Goal: Task Accomplishment & Management: Manage account settings

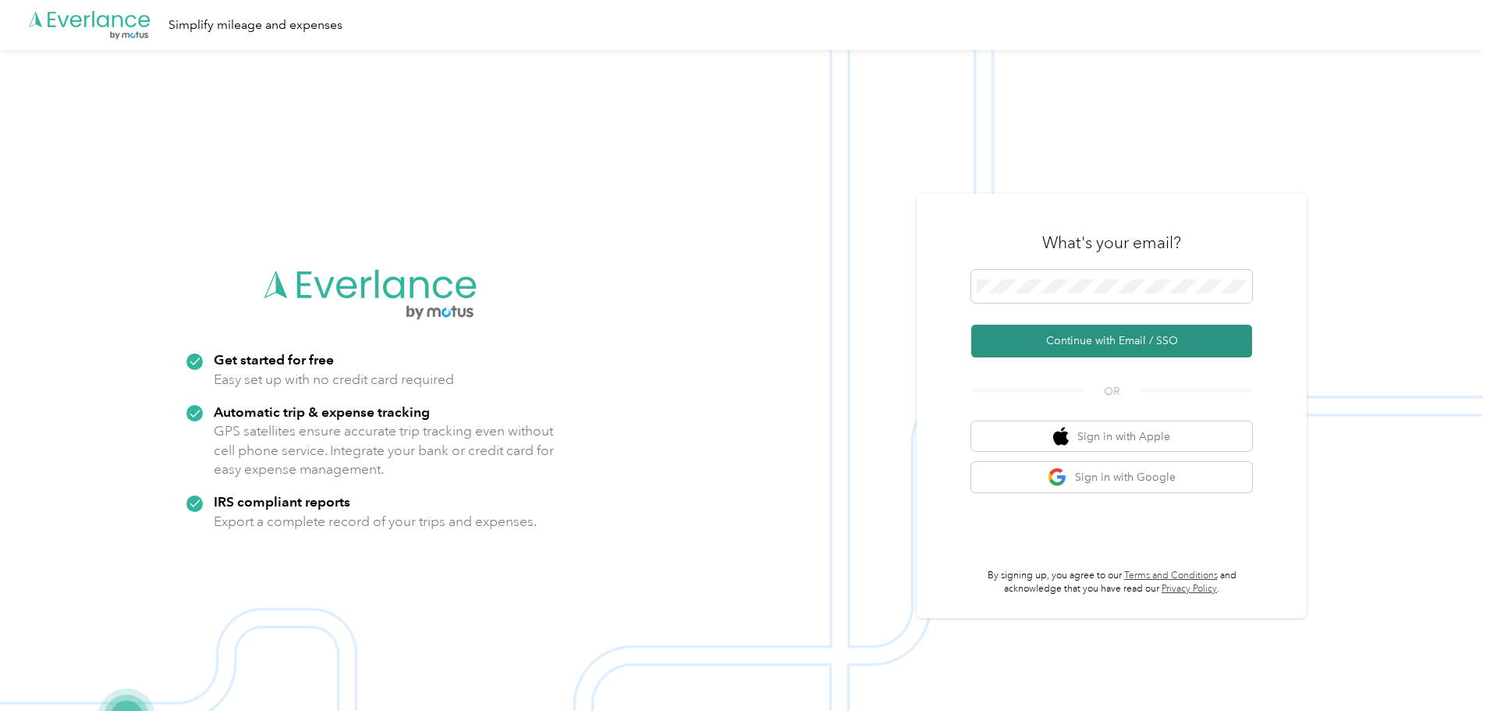
click at [1133, 339] on button "Continue with Email / SSO" at bounding box center [1111, 341] width 281 height 33
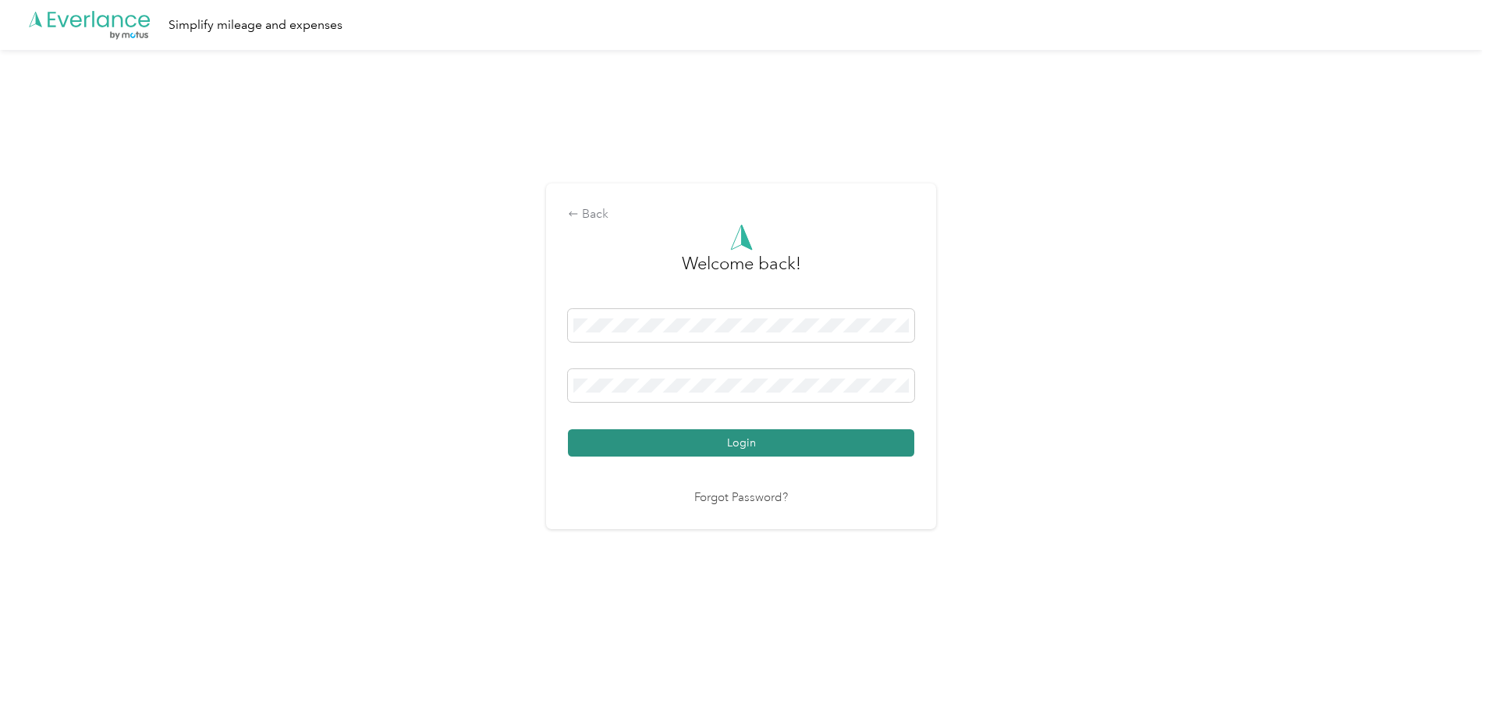
click at [732, 443] on button "Login" at bounding box center [741, 442] width 346 height 27
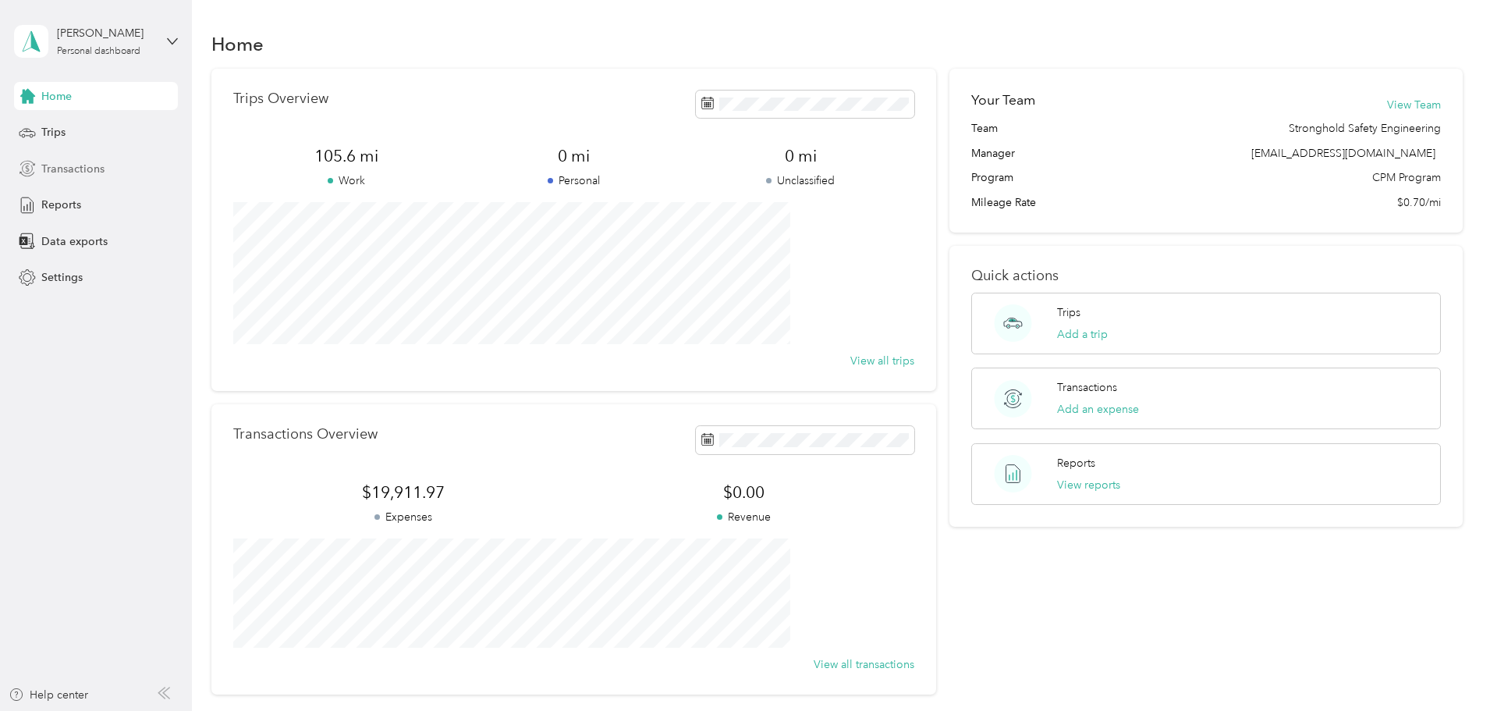
drag, startPoint x: 59, startPoint y: 158, endPoint x: 66, endPoint y: 164, distance: 8.9
click at [60, 158] on div "Transactions" at bounding box center [96, 168] width 164 height 28
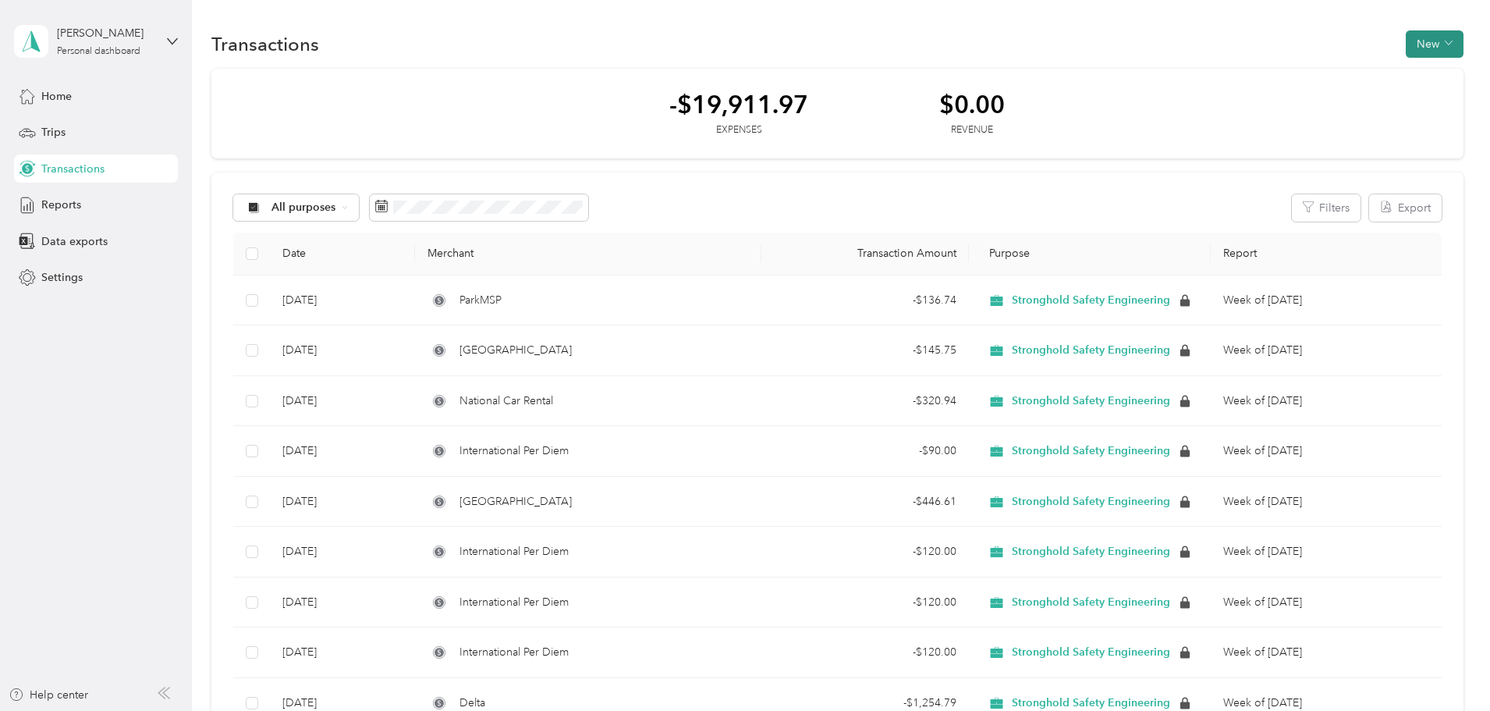
click at [1406, 39] on button "New" at bounding box center [1435, 43] width 58 height 27
click at [1324, 80] on span "Expense" at bounding box center [1322, 74] width 42 height 16
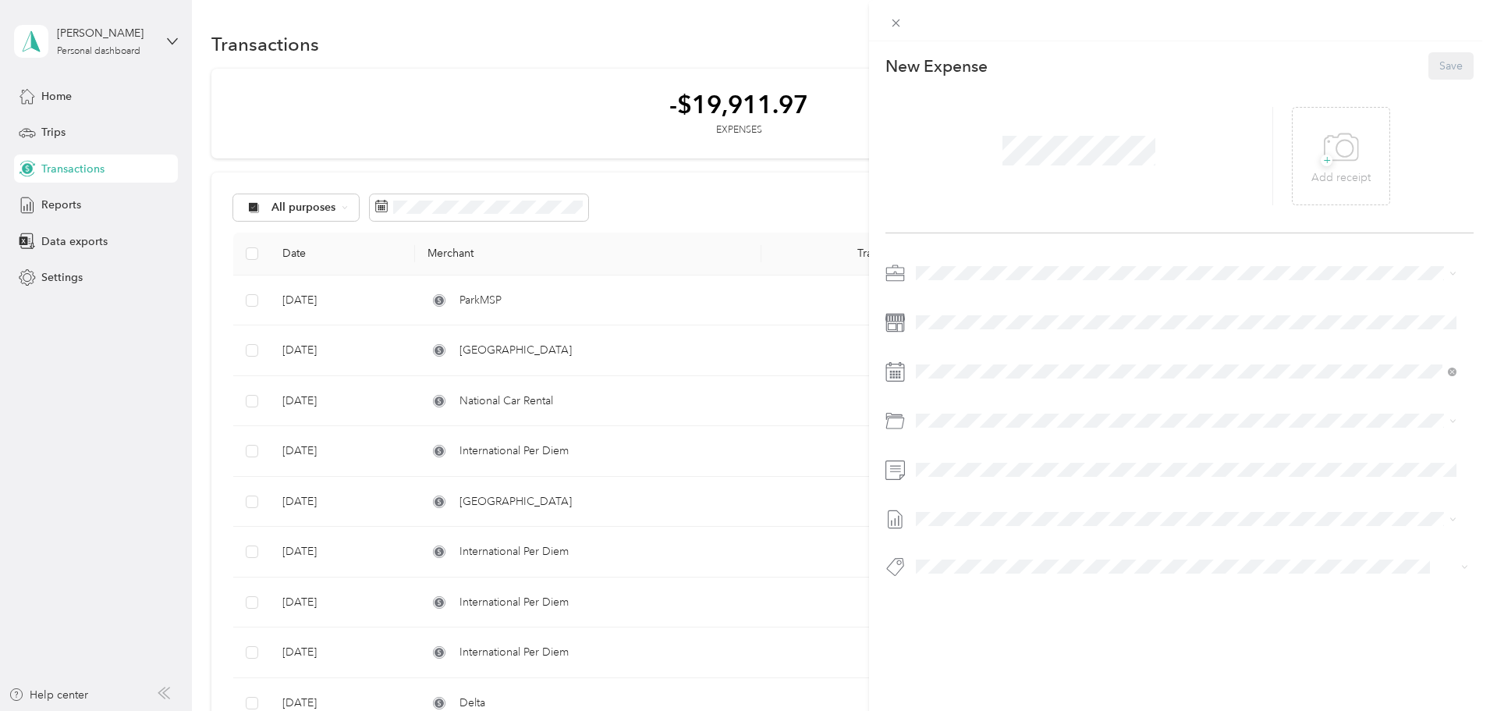
click at [1087, 166] on span at bounding box center [1079, 150] width 164 height 41
click at [967, 588] on div "22" at bounding box center [969, 588] width 20 height 20
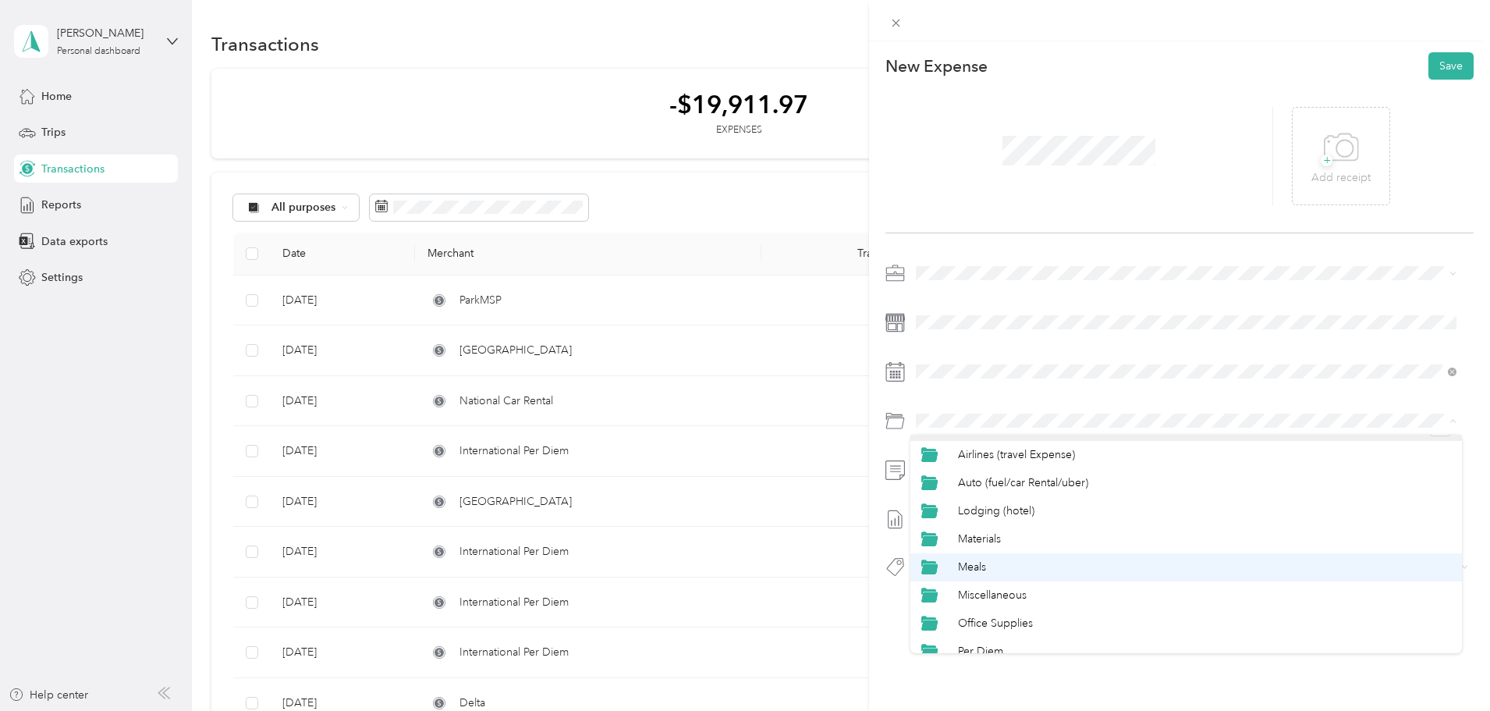
scroll to position [39, 0]
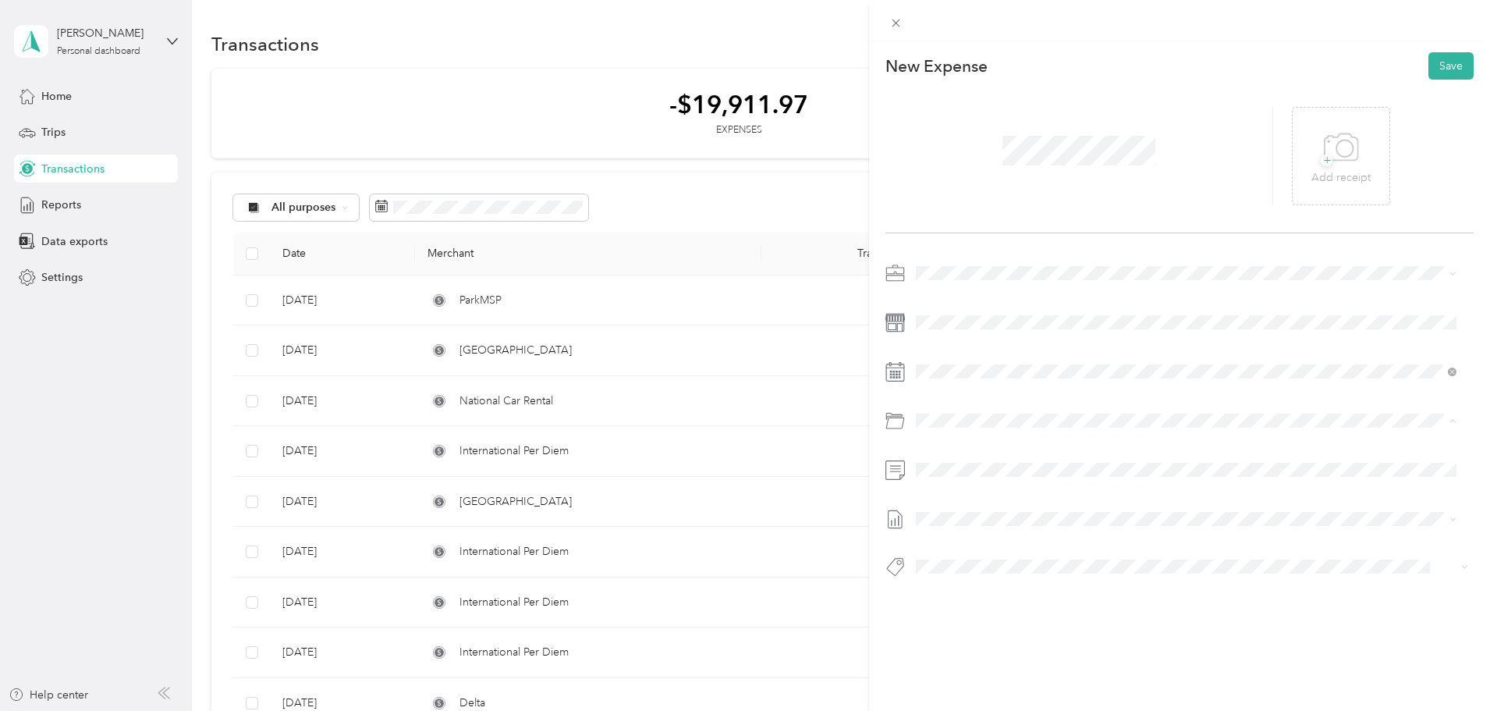
click at [1002, 632] on span "Per Diem" at bounding box center [980, 638] width 45 height 13
click at [1016, 509] on span at bounding box center [1191, 518] width 563 height 25
click at [1430, 62] on button "Save" at bounding box center [1450, 65] width 45 height 27
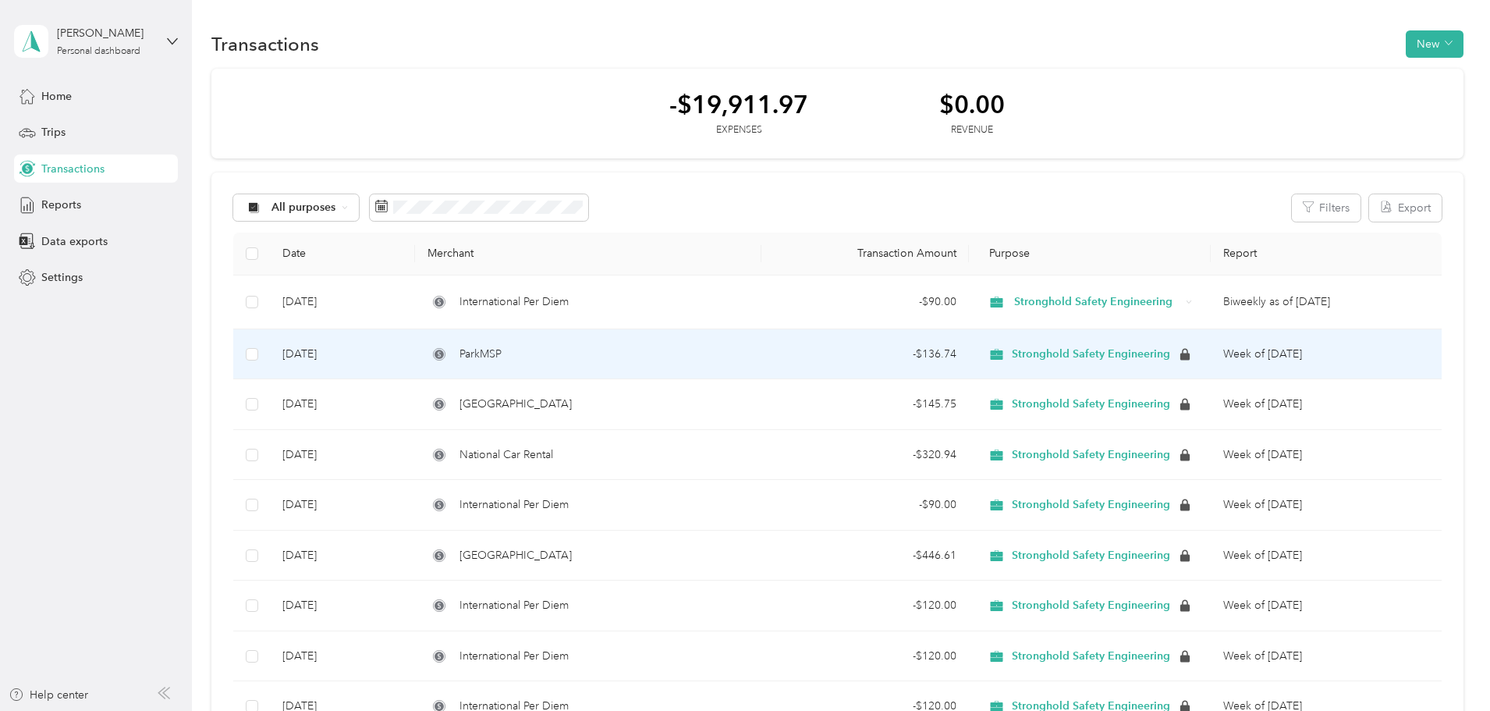
click at [835, 379] on td "- $136.74" at bounding box center [865, 354] width 208 height 51
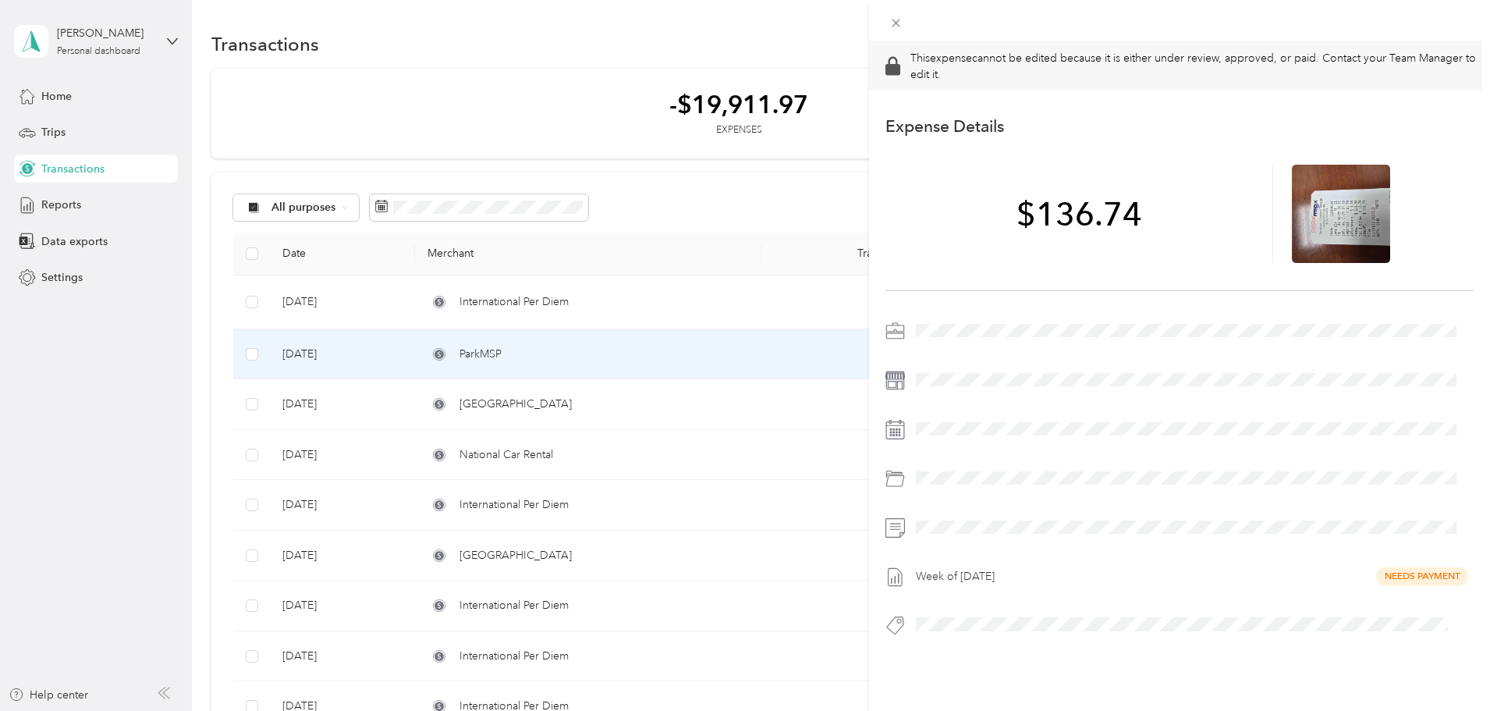
click at [901, 519] on div at bounding box center [1179, 527] width 588 height 25
click at [903, 20] on icon at bounding box center [895, 22] width 13 height 13
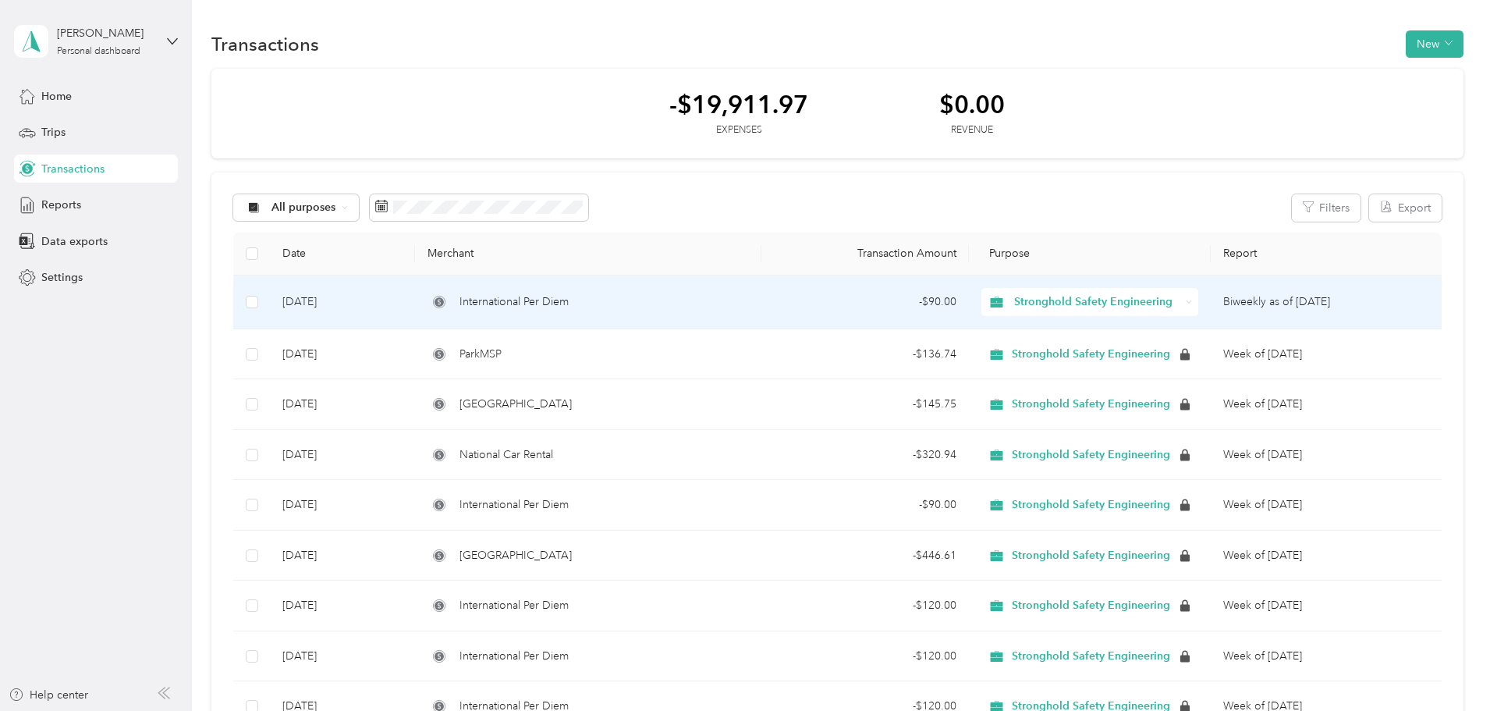
click at [710, 311] on td "International Per Diem" at bounding box center [588, 302] width 346 height 54
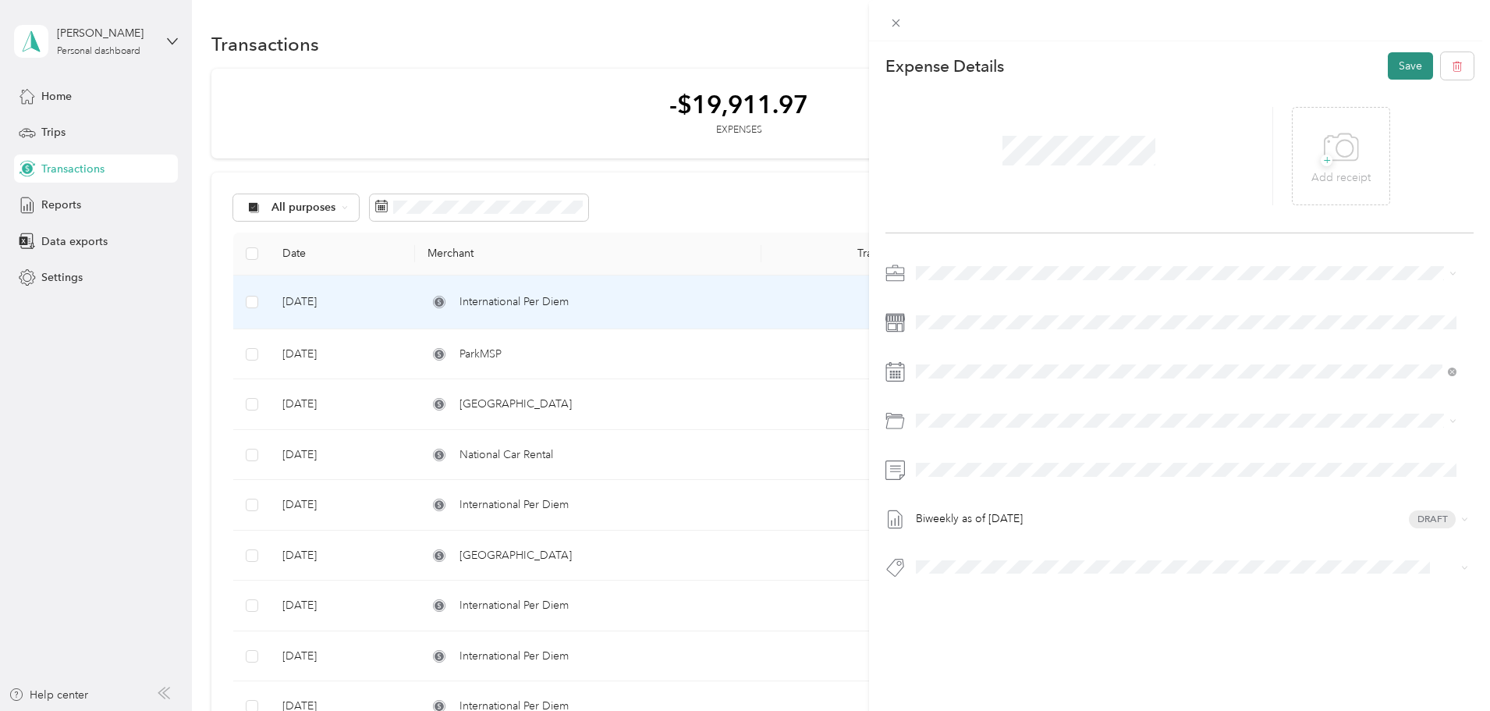
click at [1388, 62] on button "Save" at bounding box center [1410, 65] width 45 height 27
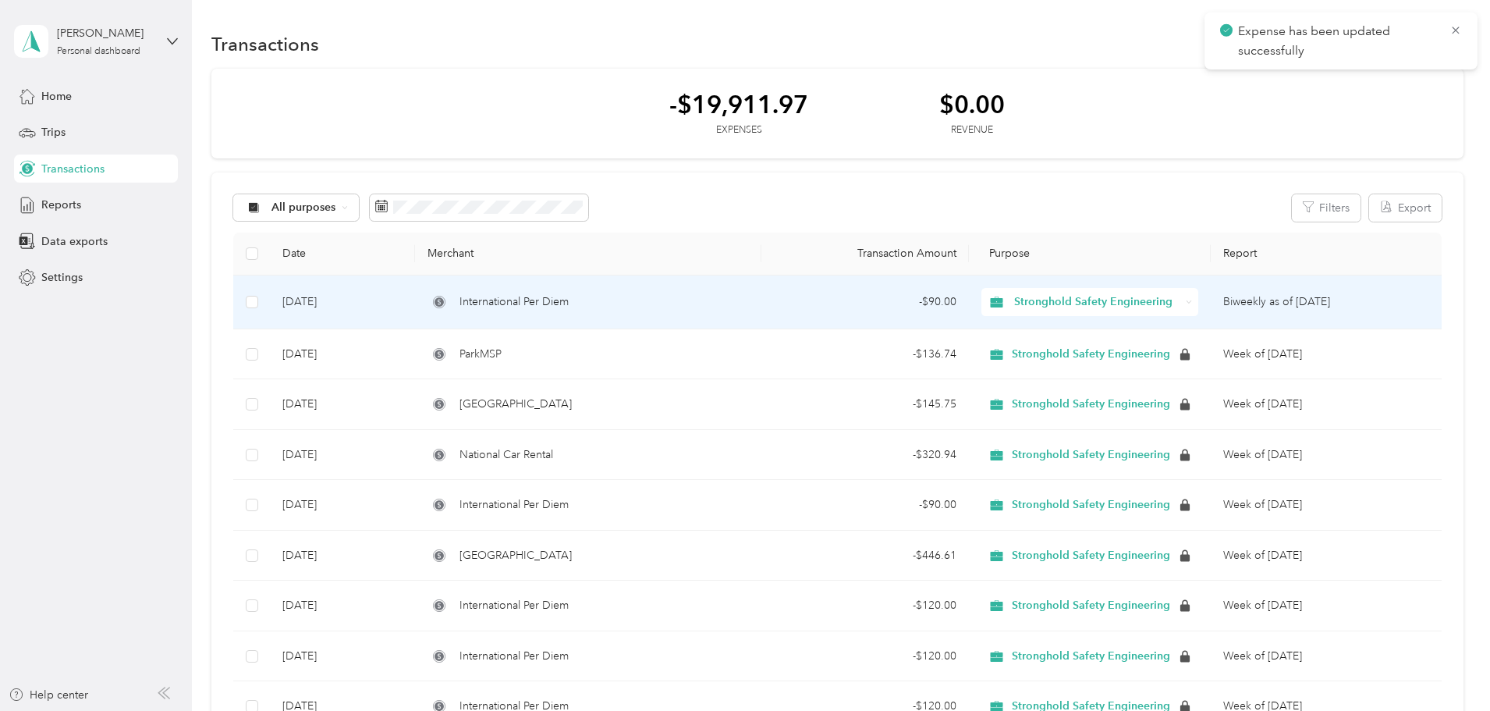
click at [748, 306] on div "International Per Diem" at bounding box center [587, 301] width 321 height 17
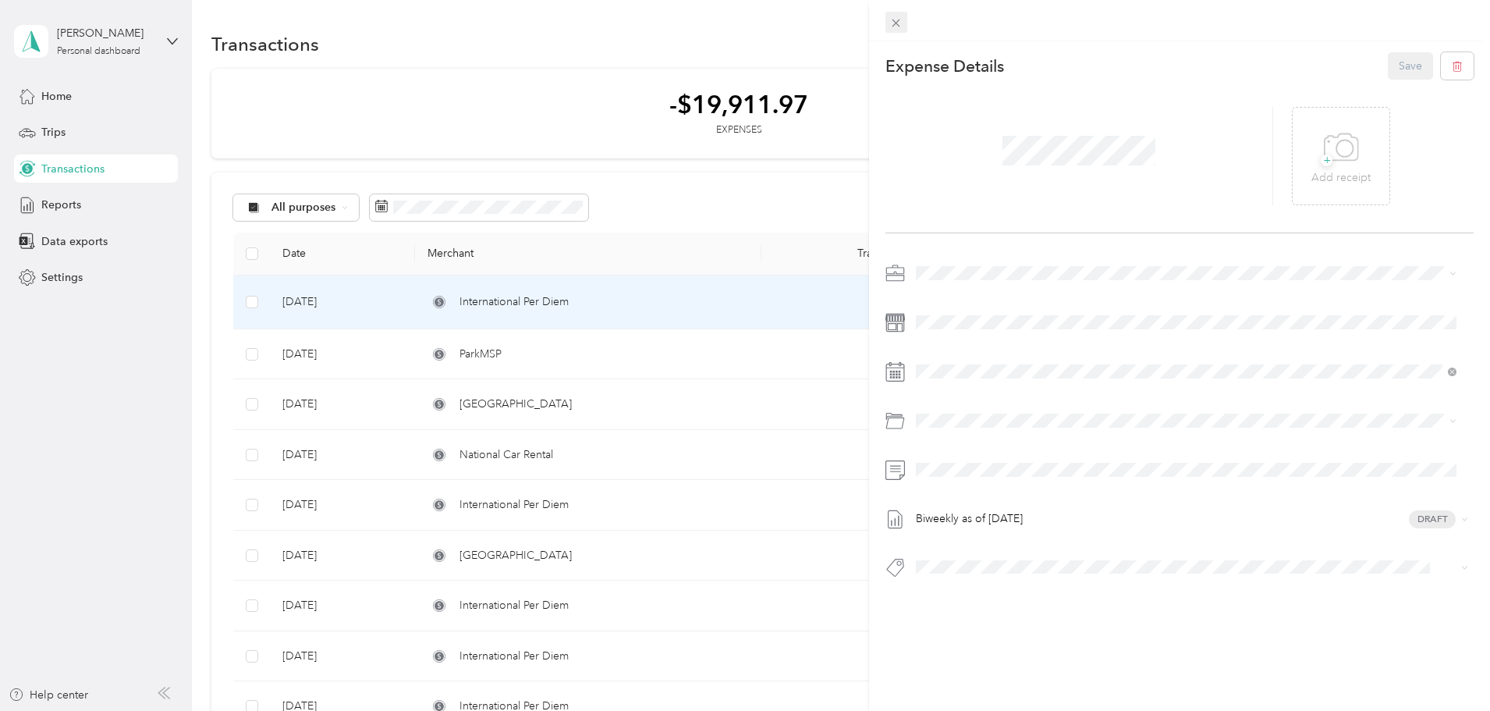
click at [893, 20] on icon at bounding box center [896, 24] width 8 height 8
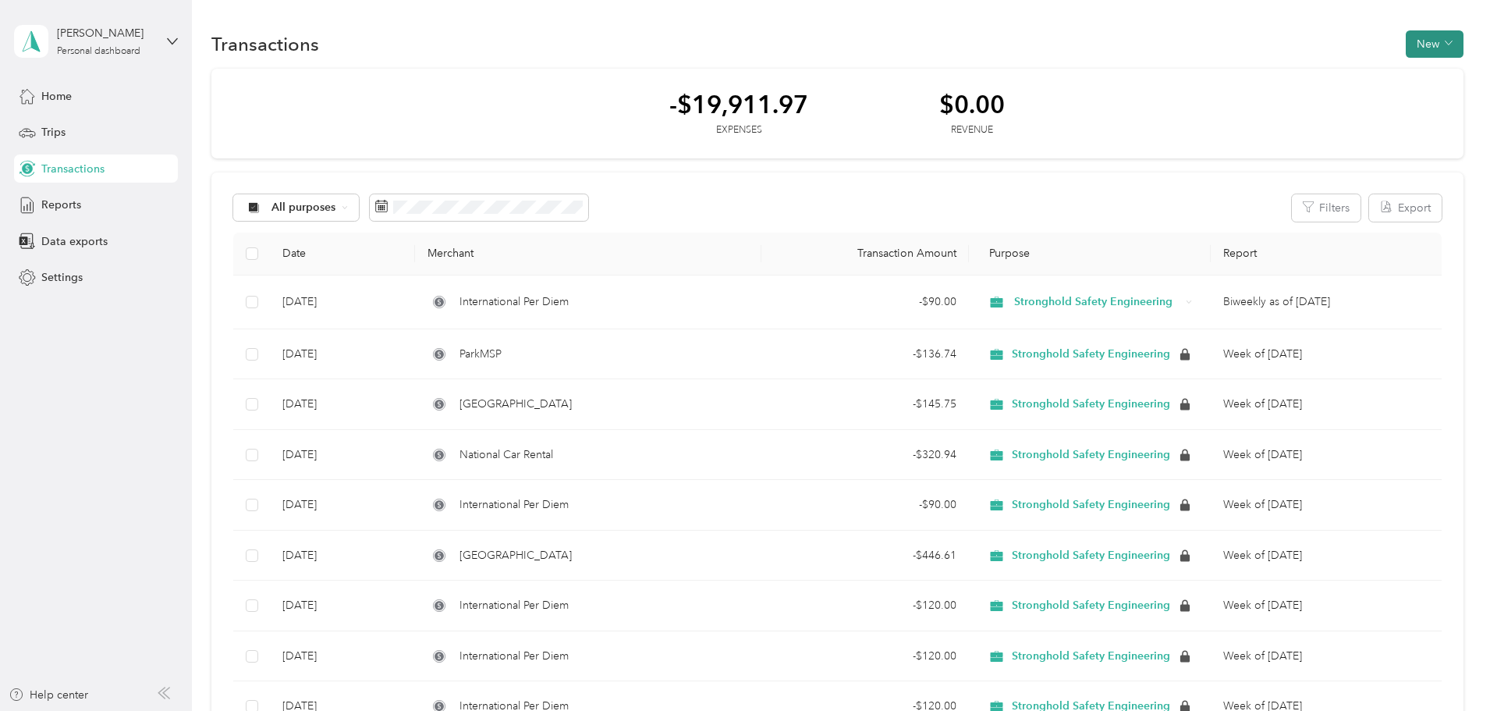
click at [1406, 42] on button "New" at bounding box center [1435, 43] width 58 height 27
click at [1330, 74] on span "Expense" at bounding box center [1322, 74] width 42 height 16
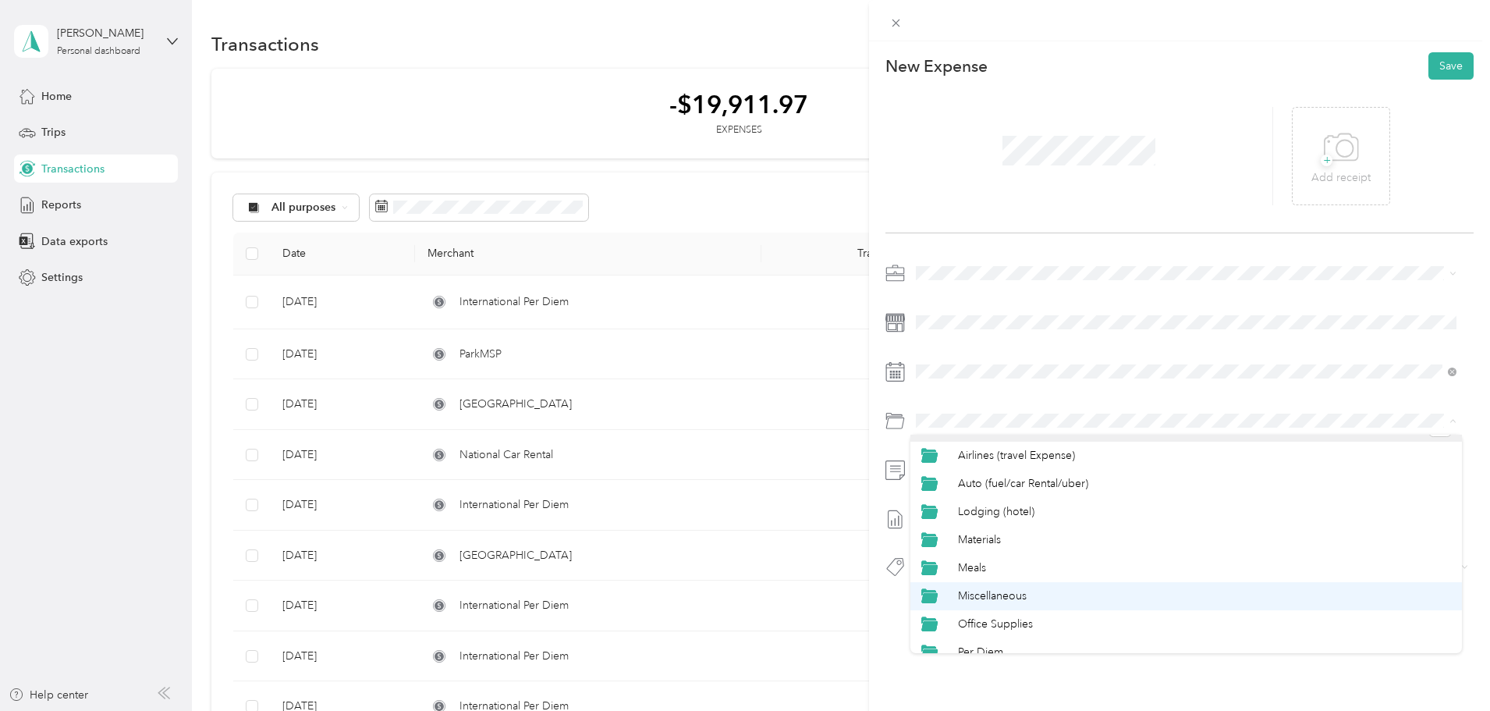
scroll to position [39, 0]
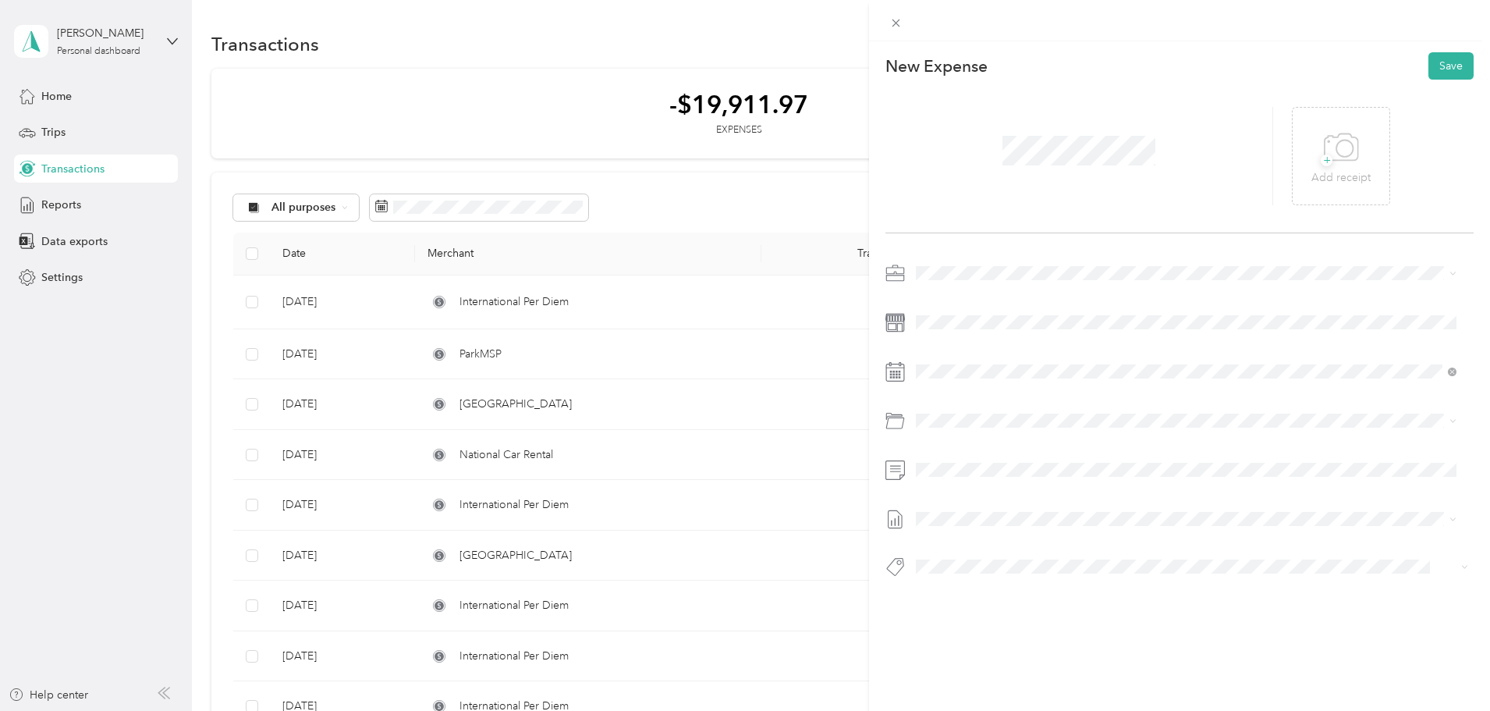
click at [999, 639] on span "Per Diem" at bounding box center [980, 636] width 45 height 13
click at [987, 589] on div "23" at bounding box center [989, 588] width 20 height 20
click at [1434, 64] on button "Save" at bounding box center [1450, 65] width 45 height 27
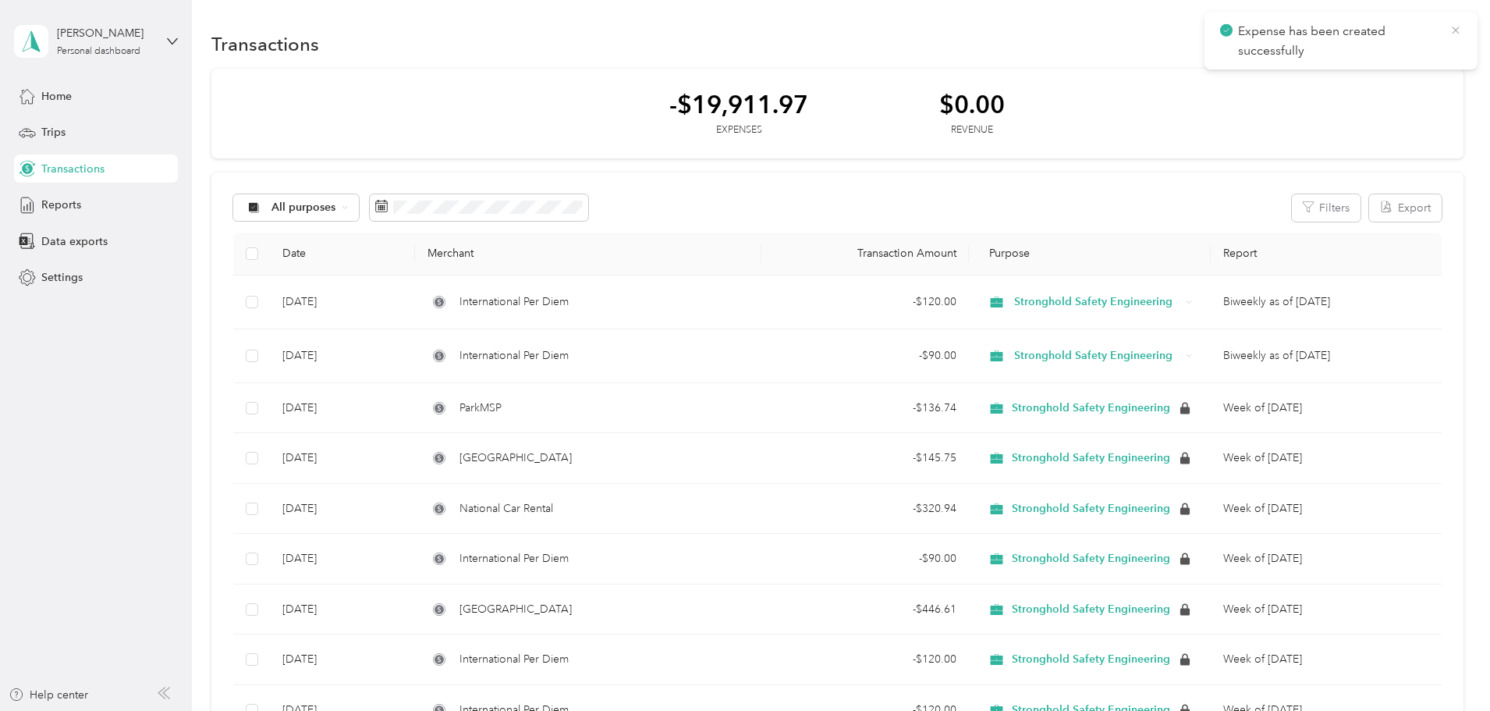
click at [1456, 30] on icon at bounding box center [1455, 30] width 12 height 14
click at [1445, 48] on span "button" at bounding box center [1449, 43] width 8 height 13
click at [1340, 74] on span "Expense" at bounding box center [1322, 74] width 42 height 16
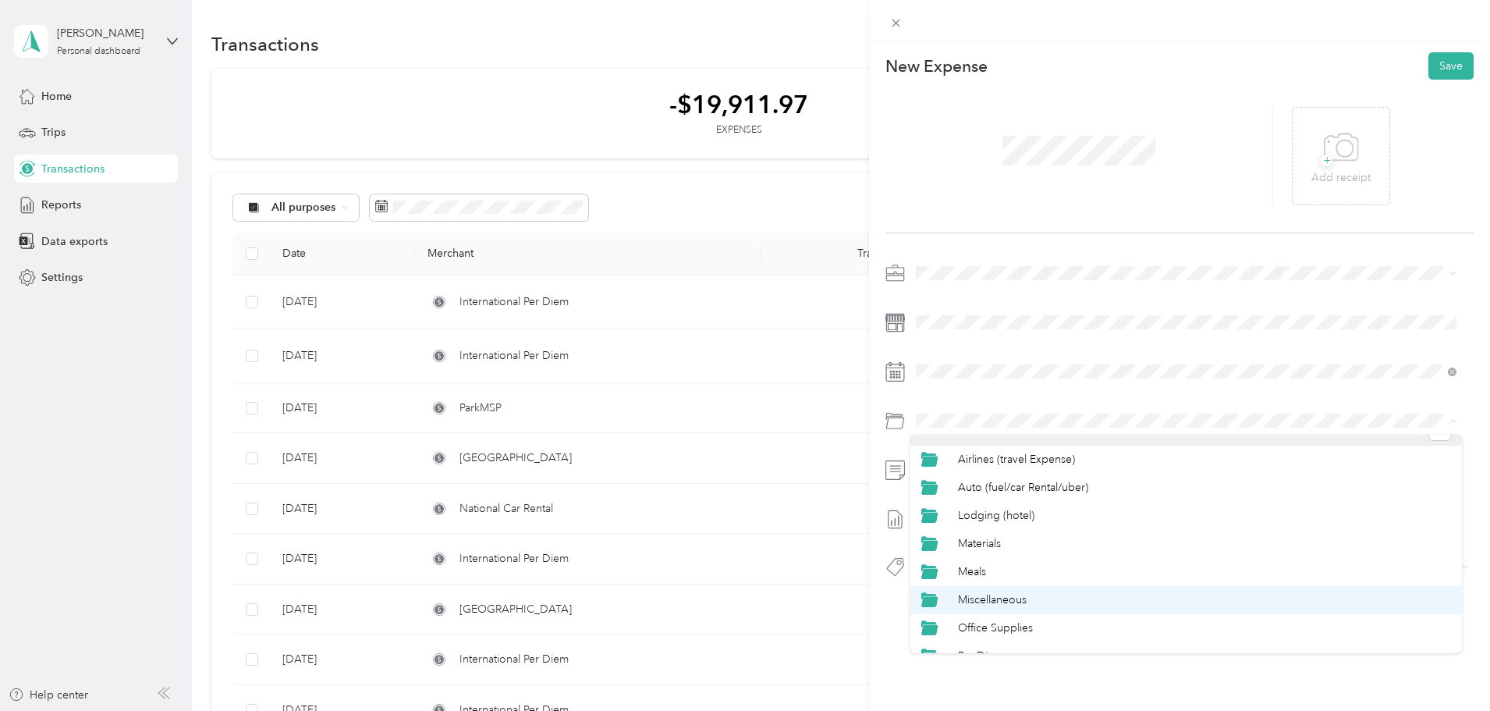
scroll to position [39, 0]
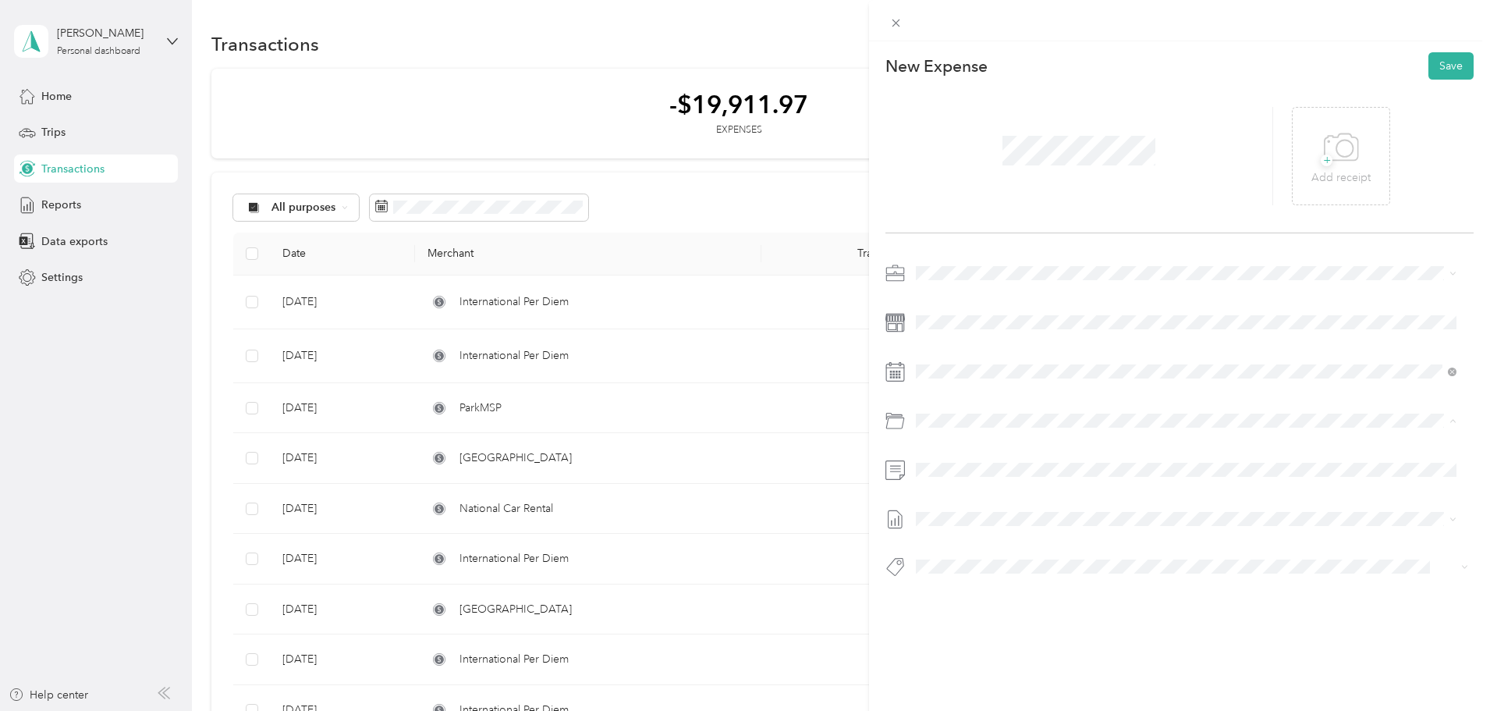
click at [1010, 629] on li "Per Diem" at bounding box center [1186, 639] width 552 height 28
click at [995, 456] on div at bounding box center [1179, 425] width 588 height 328
click at [1069, 573] on li "Biweekly as of [DATE] Draft" at bounding box center [1186, 570] width 552 height 25
click at [1004, 587] on div "24" at bounding box center [1009, 588] width 20 height 20
click at [1430, 66] on button "Save" at bounding box center [1450, 65] width 45 height 27
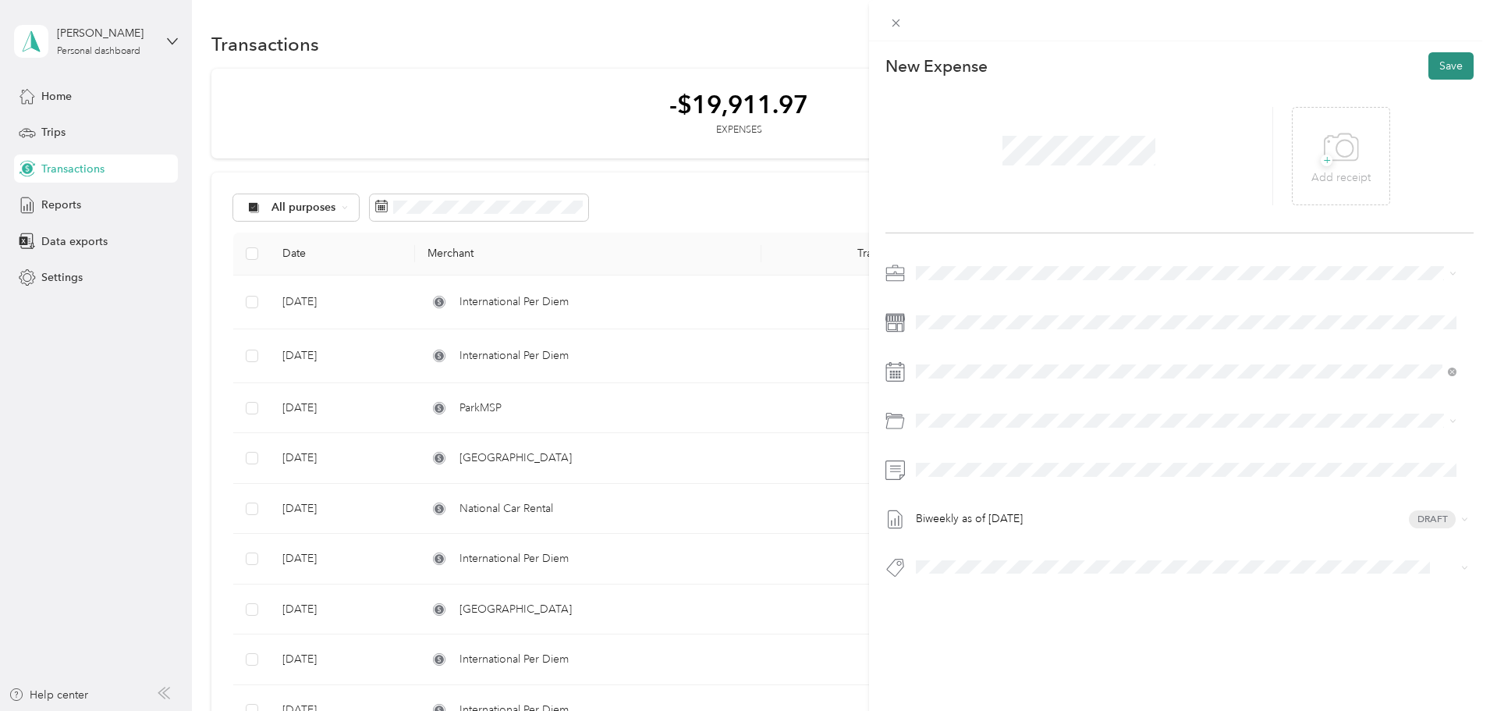
click at [1440, 62] on button "Save" at bounding box center [1450, 65] width 45 height 27
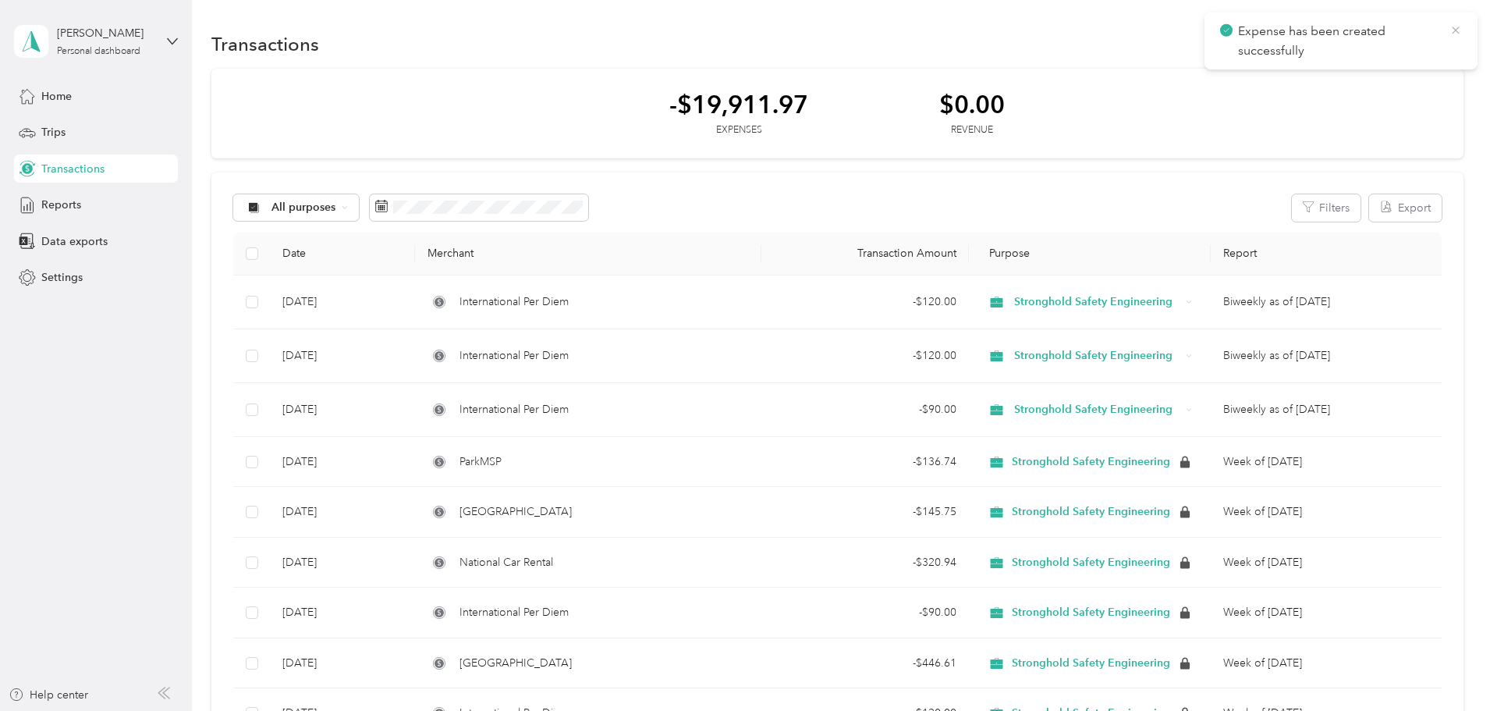
click at [1451, 30] on icon at bounding box center [1455, 30] width 12 height 14
click at [1356, 41] on div "Transactions New" at bounding box center [837, 43] width 1252 height 33
click at [1445, 45] on icon "button" at bounding box center [1449, 43] width 8 height 8
click at [1333, 76] on span "Expense" at bounding box center [1322, 74] width 42 height 16
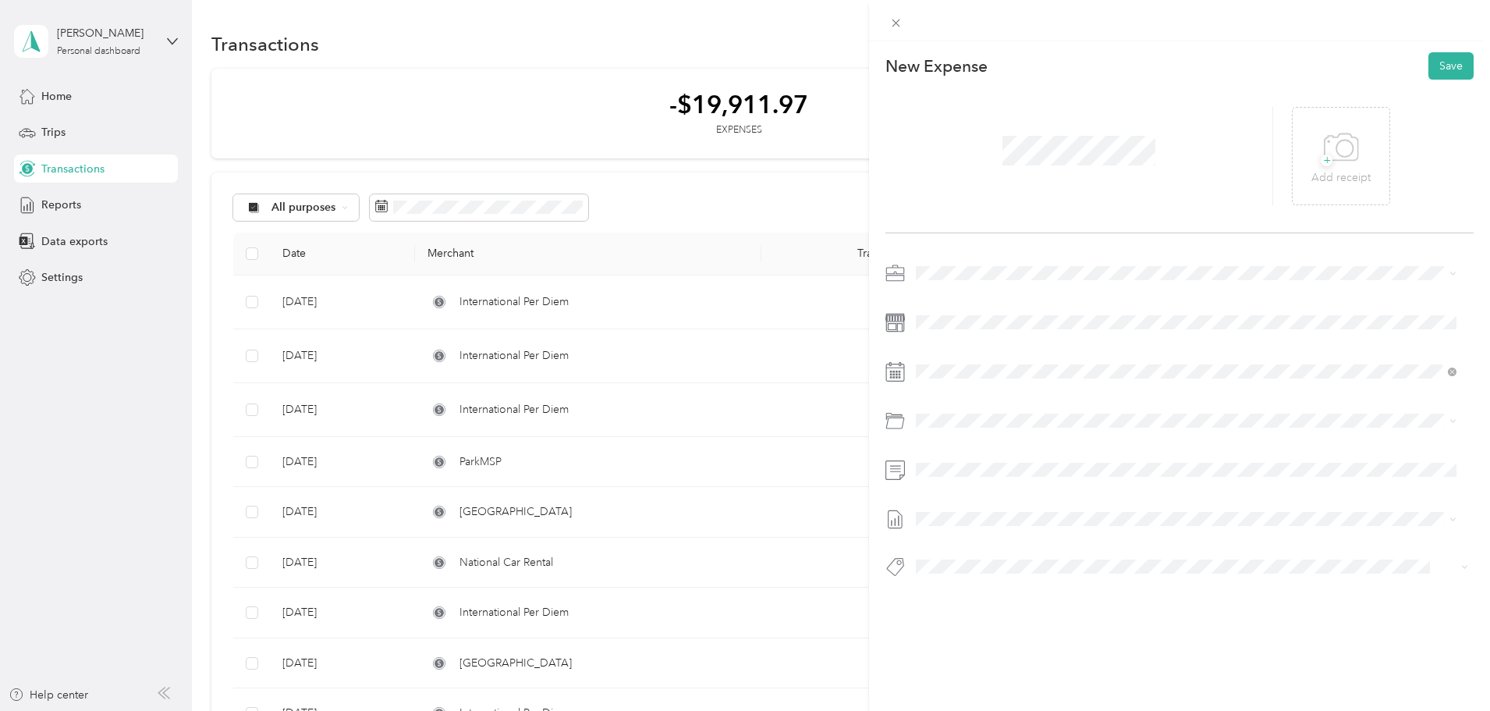
click at [977, 339] on div at bounding box center [1179, 425] width 588 height 328
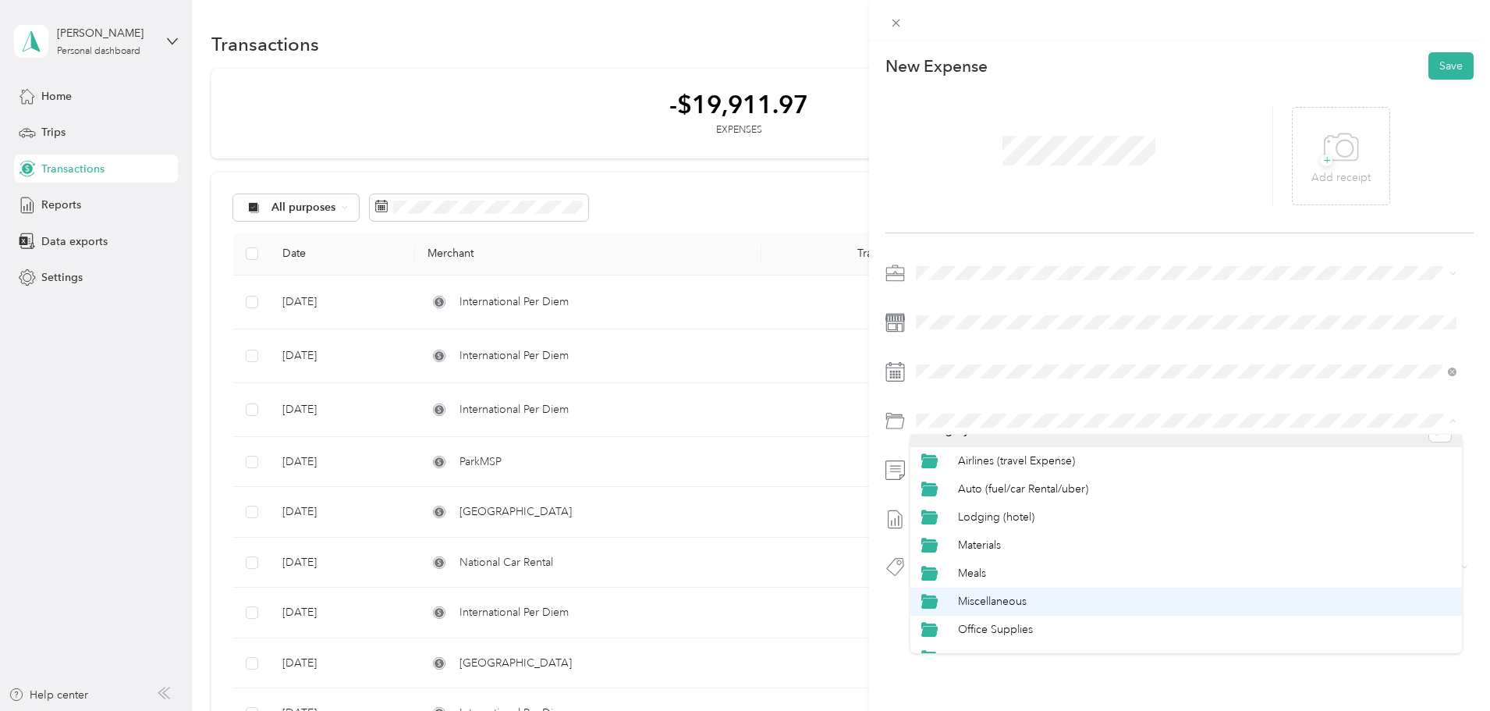
scroll to position [39, 0]
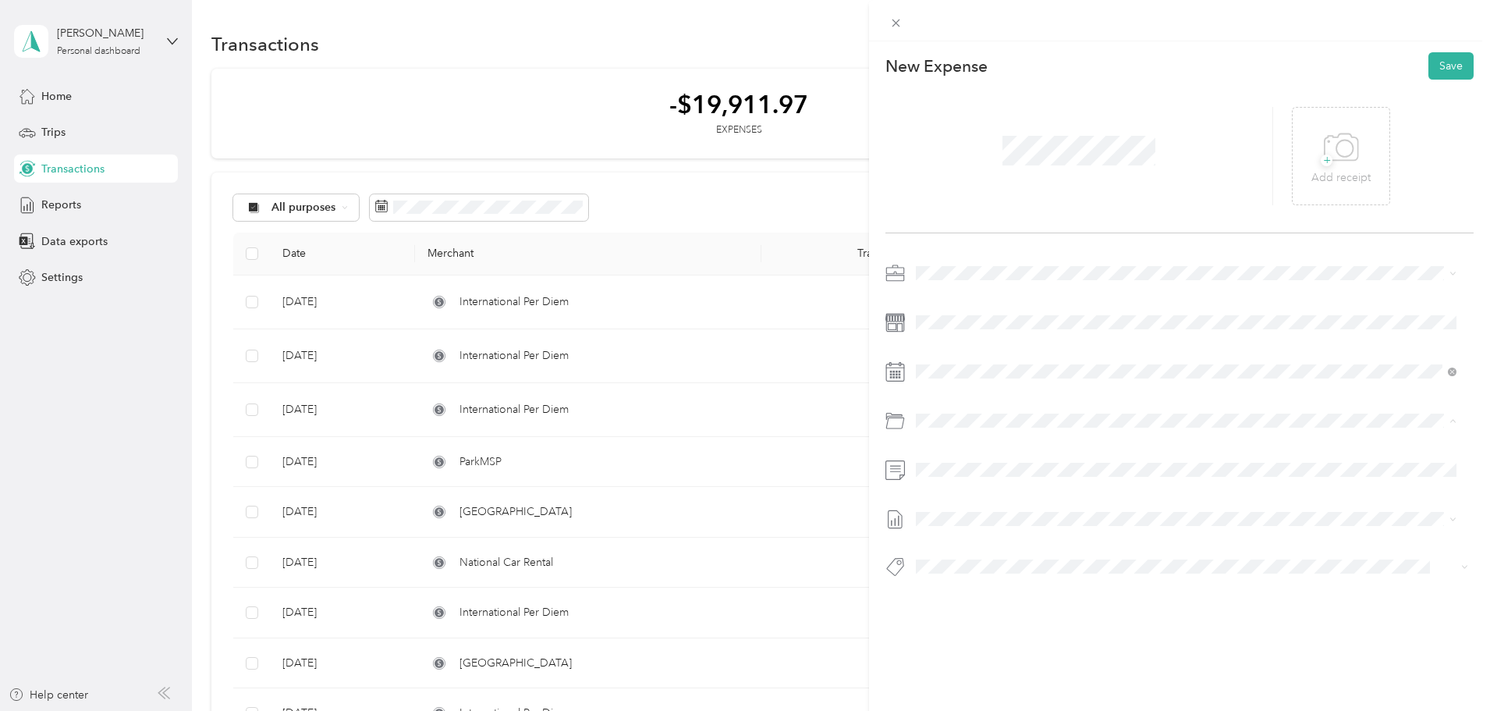
click at [999, 632] on span "Per Diem" at bounding box center [980, 638] width 45 height 13
click at [981, 478] on span at bounding box center [1191, 469] width 563 height 25
click at [1018, 562] on li "Biweekly as of [DATE] Draft" at bounding box center [1186, 570] width 552 height 25
click at [1446, 66] on button "Save" at bounding box center [1450, 65] width 45 height 27
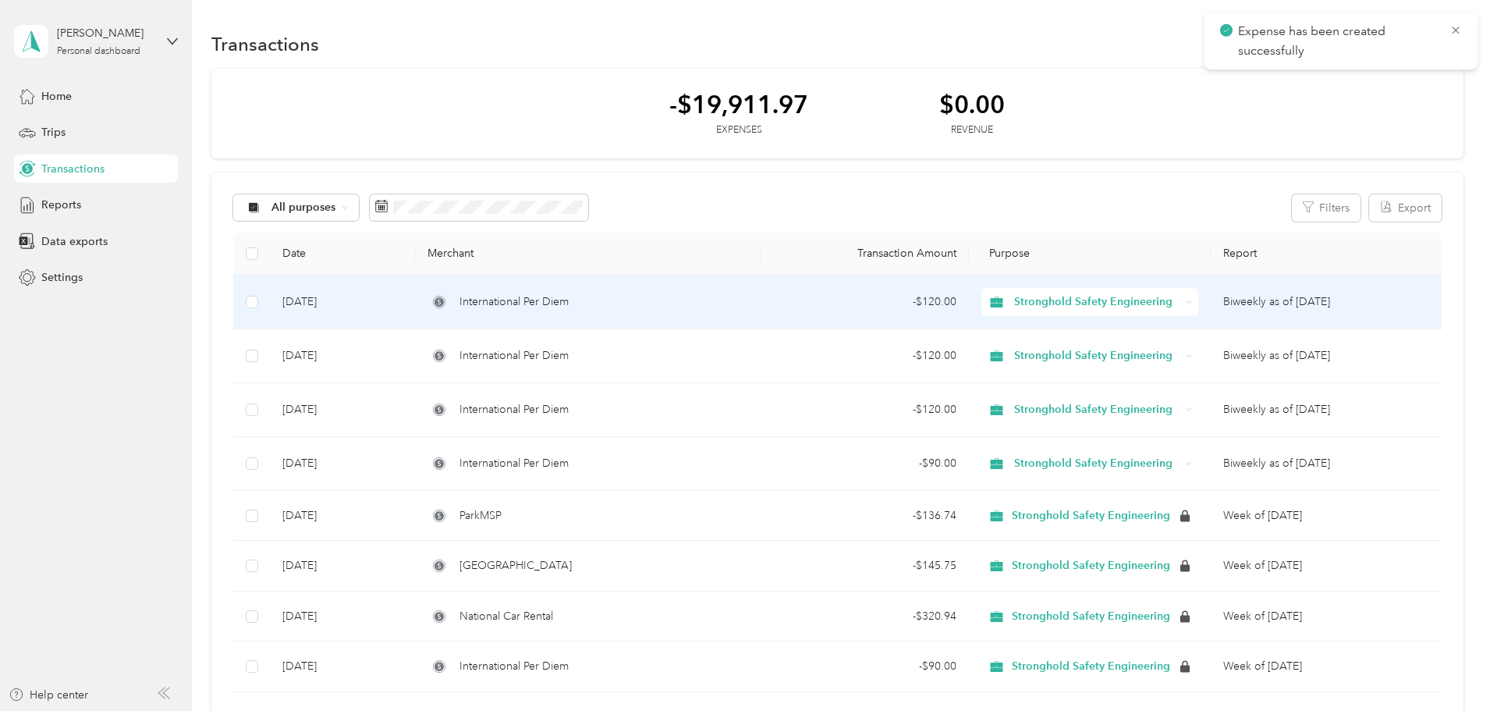
click at [676, 297] on div "International Per Diem" at bounding box center [587, 301] width 321 height 17
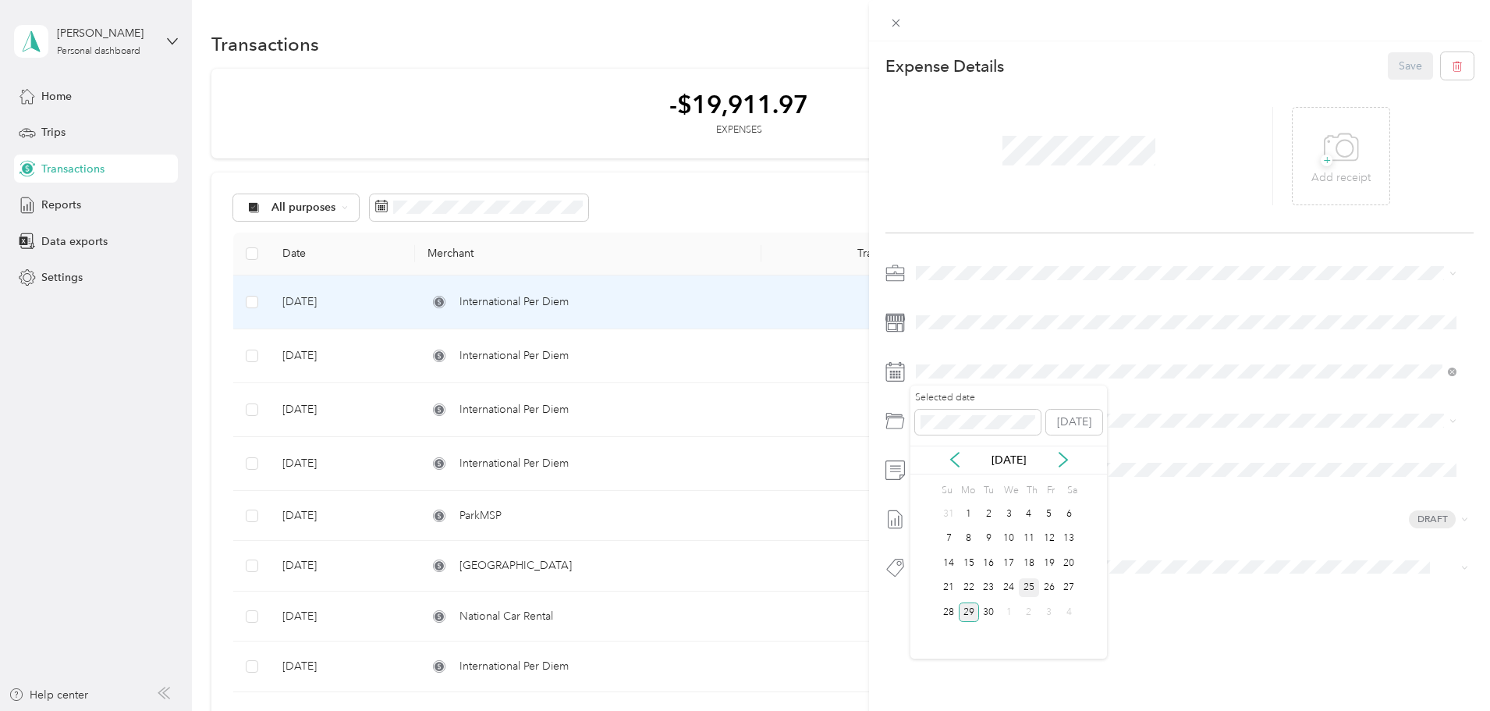
click at [1030, 585] on div "25" at bounding box center [1029, 588] width 20 height 20
click at [1406, 61] on button "Save" at bounding box center [1410, 65] width 45 height 27
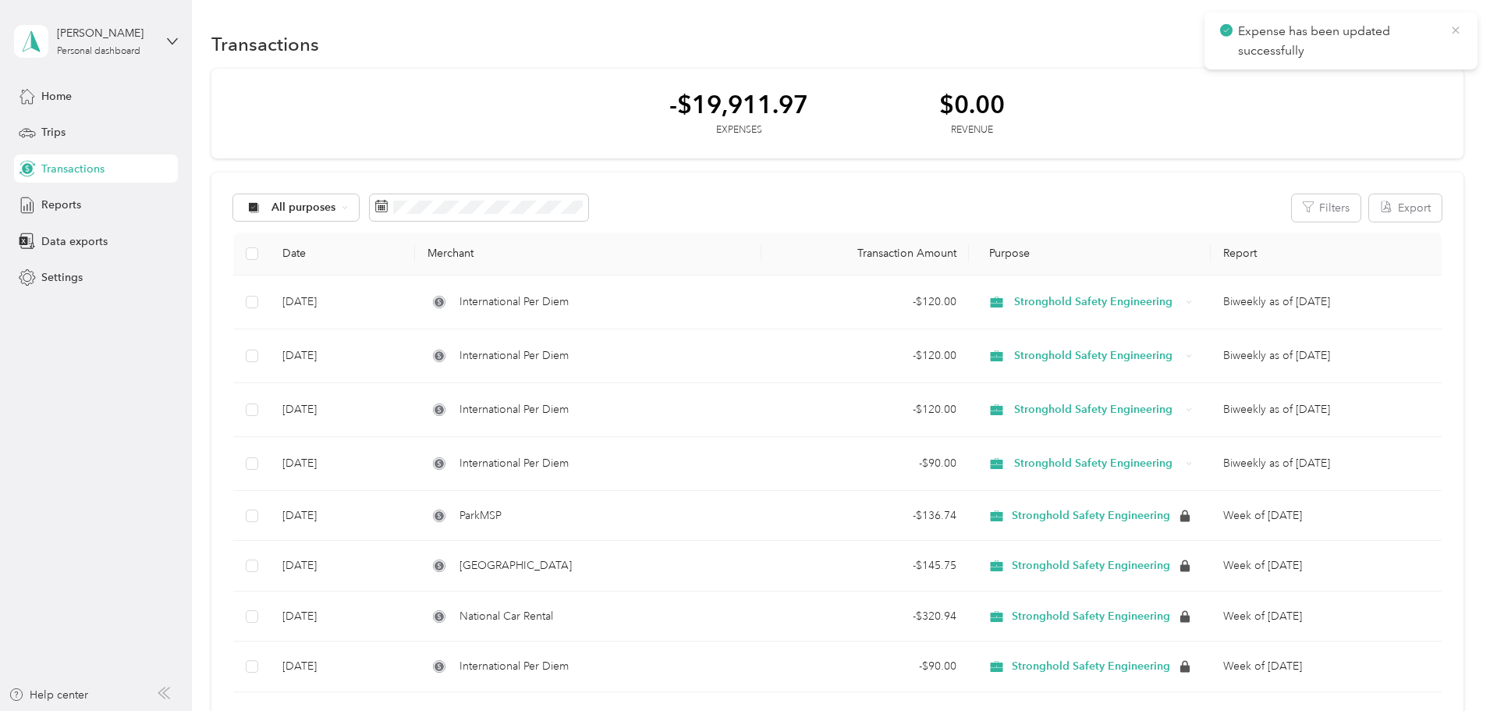
click at [1456, 31] on icon at bounding box center [1455, 30] width 7 height 7
click at [1406, 48] on button "New" at bounding box center [1435, 43] width 58 height 27
click at [1330, 76] on span "Expense" at bounding box center [1322, 74] width 42 height 16
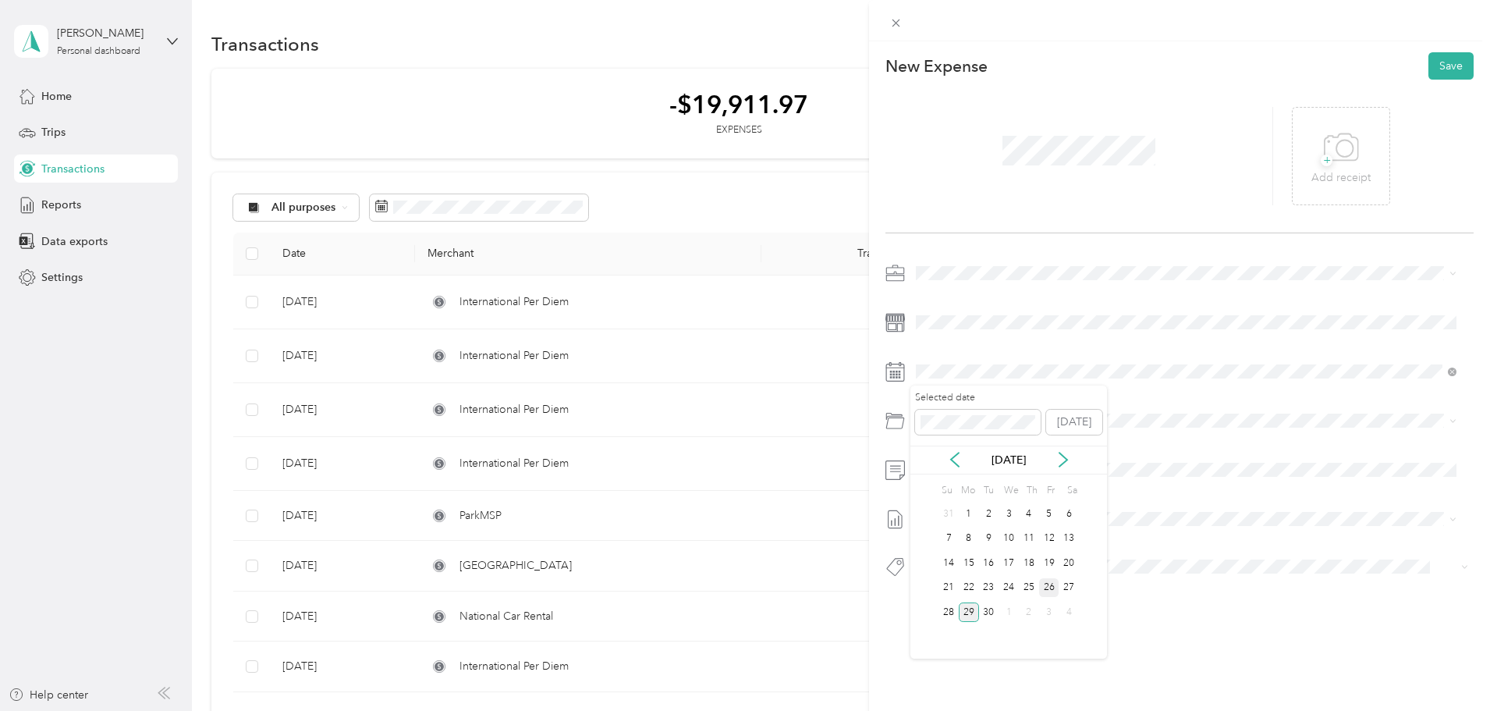
click at [1047, 587] on div "26" at bounding box center [1049, 588] width 20 height 20
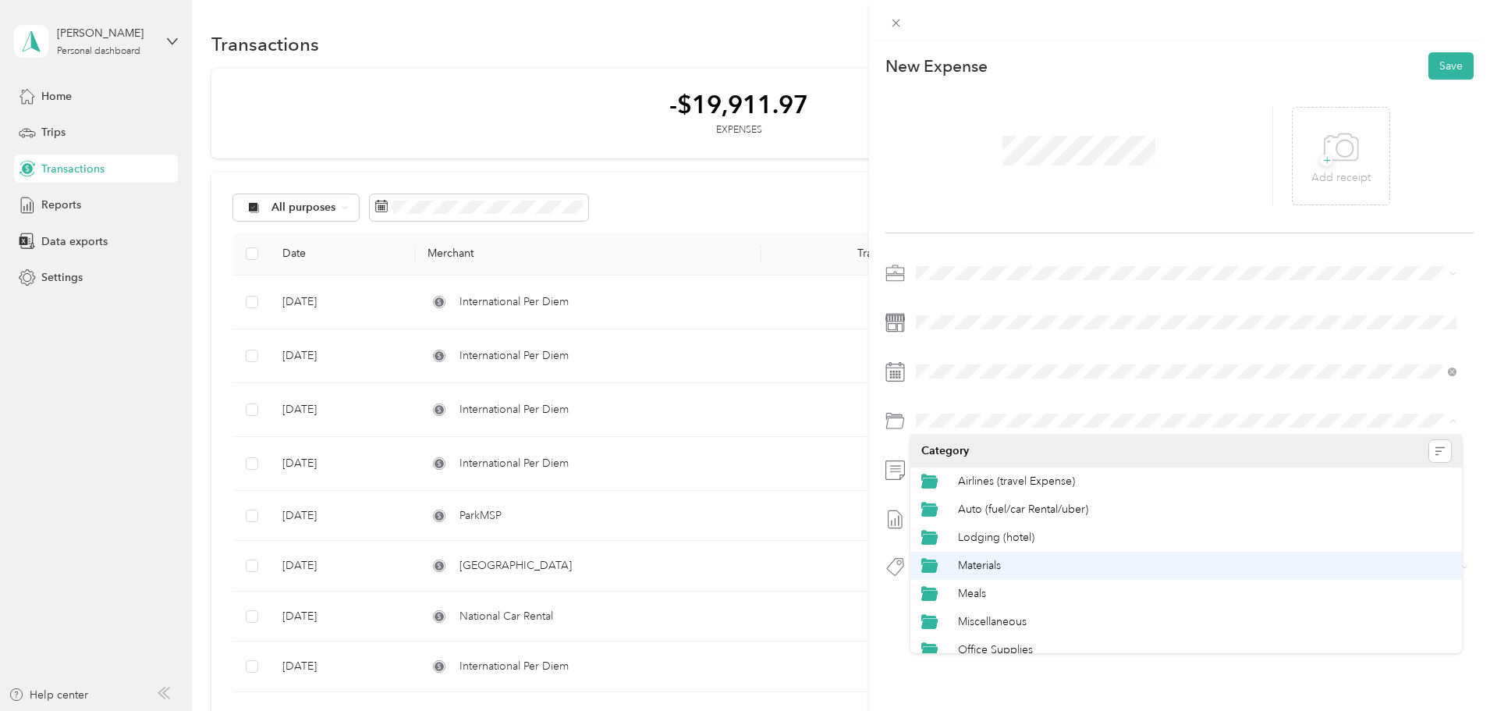
scroll to position [39, 0]
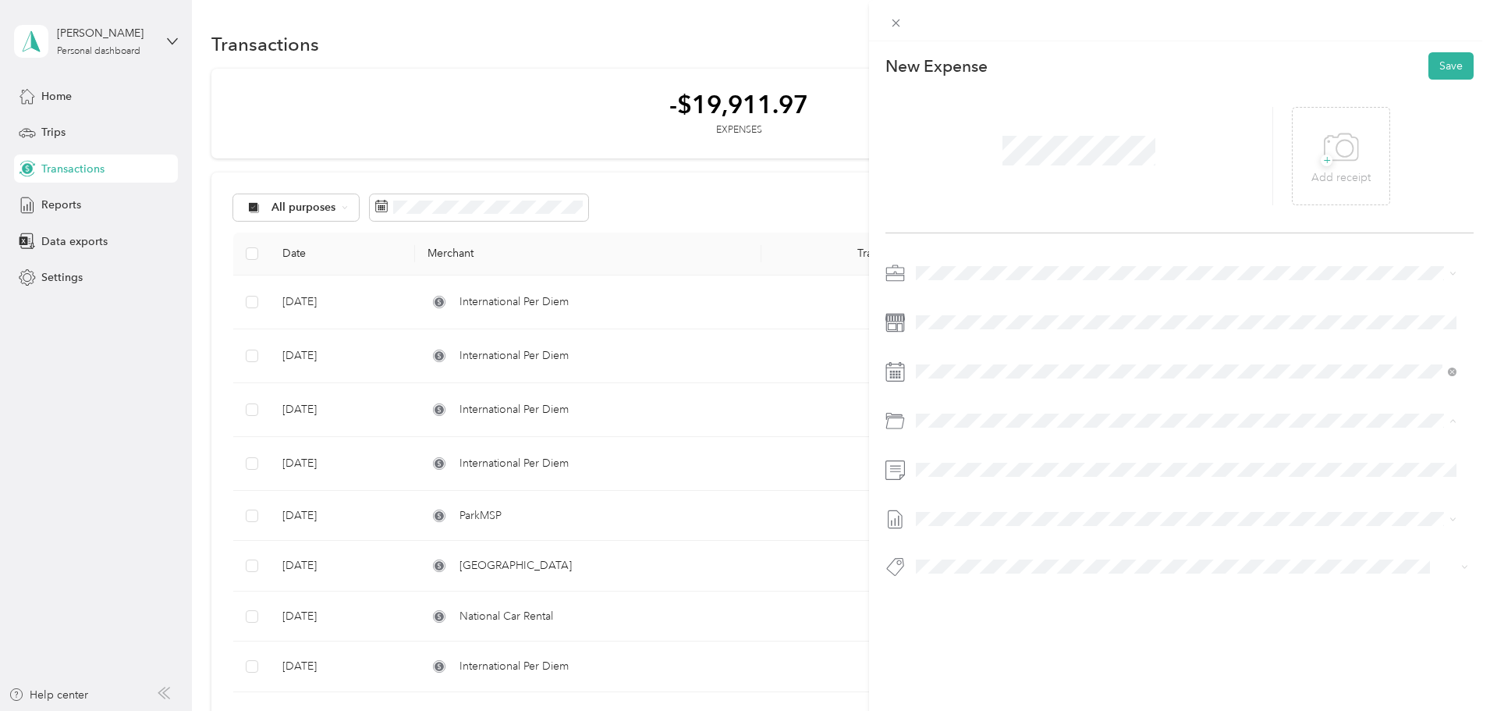
click at [1006, 627] on li "Per Diem" at bounding box center [1186, 639] width 552 height 28
click at [1438, 69] on button "Save" at bounding box center [1450, 65] width 45 height 27
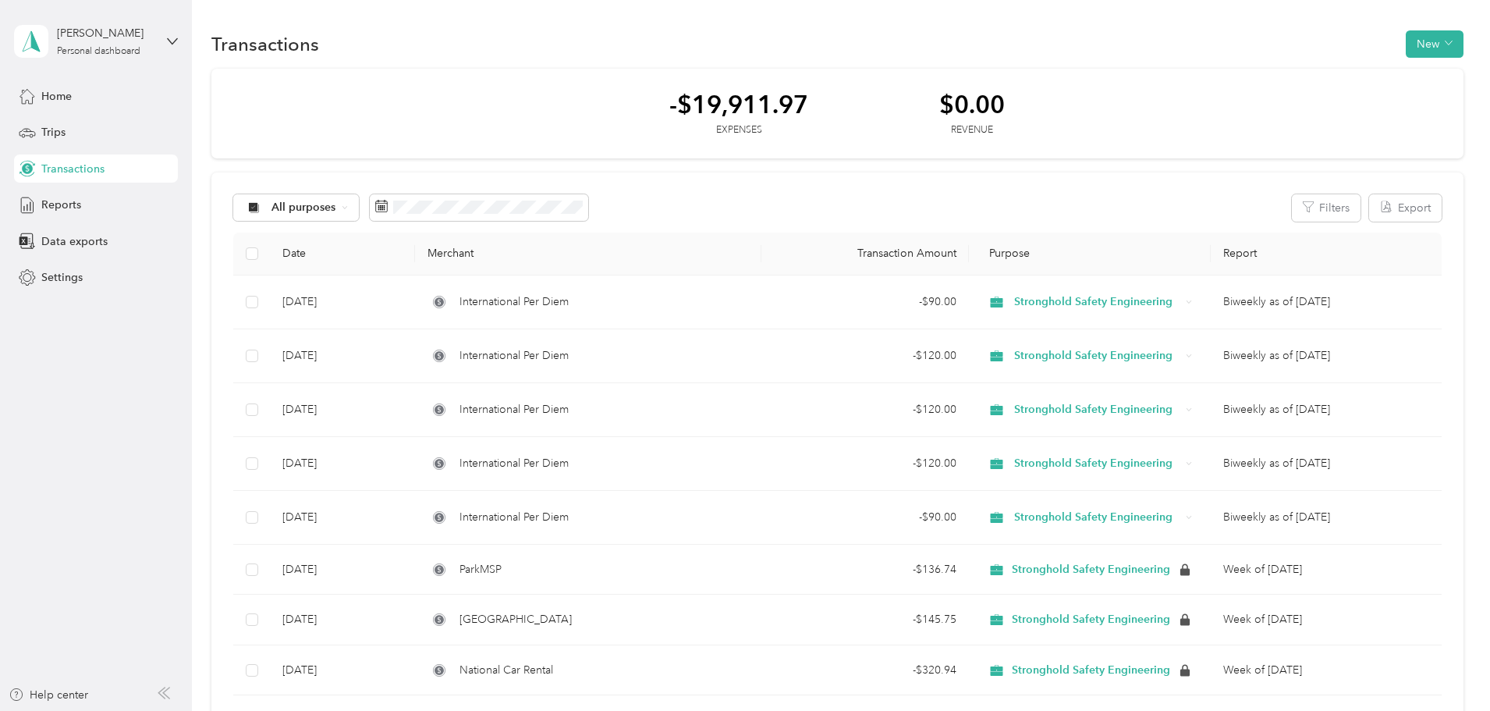
click at [1406, 40] on button "New" at bounding box center [1435, 43] width 58 height 27
click at [1334, 63] on li "Expense" at bounding box center [1314, 73] width 81 height 27
click at [1343, 85] on li "Expense" at bounding box center [1314, 73] width 81 height 27
click at [1327, 77] on span "Expense" at bounding box center [1322, 74] width 42 height 16
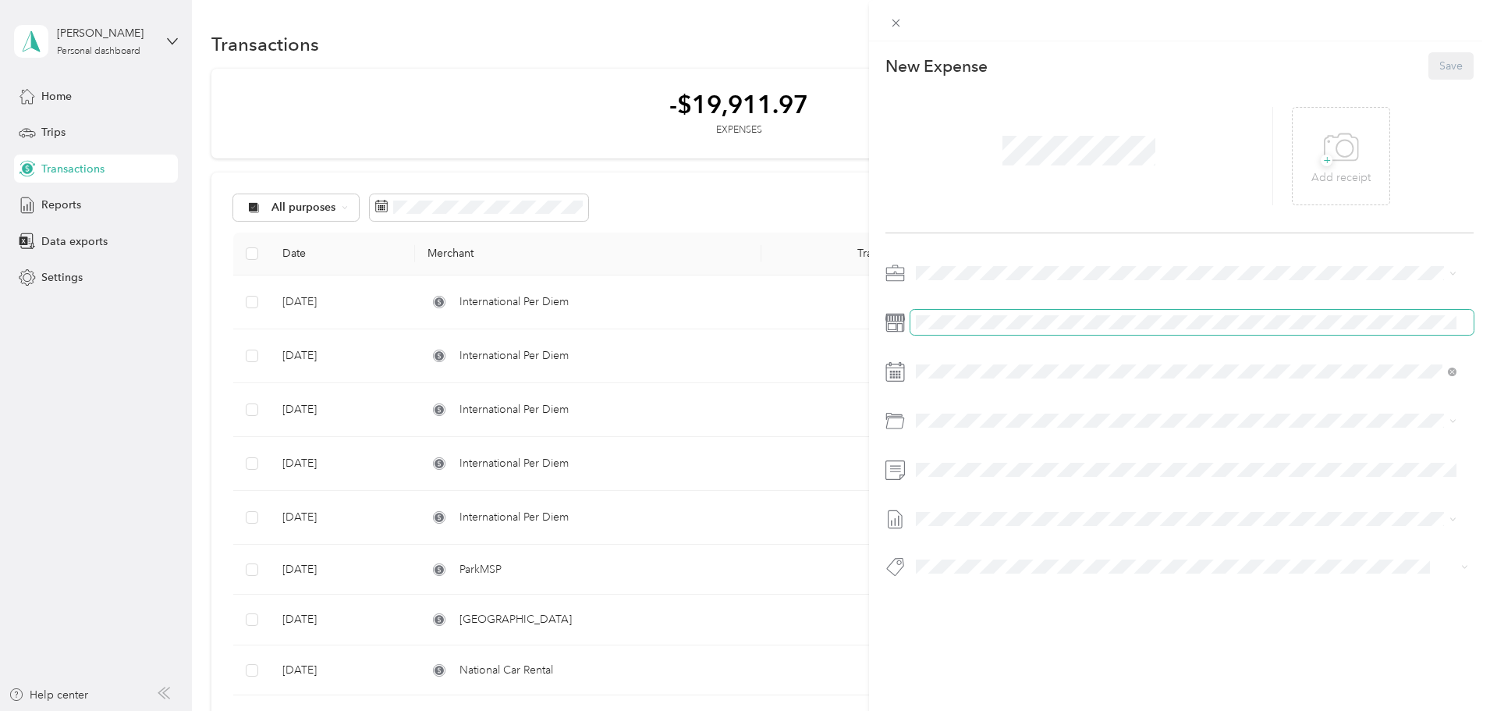
click at [1006, 330] on span at bounding box center [1191, 322] width 563 height 25
click at [1020, 512] on div "Auto (fuel/car Rental/uber)" at bounding box center [1204, 508] width 493 height 16
click at [970, 459] on span at bounding box center [1191, 469] width 563 height 25
click at [820, 464] on div "This expense cannot be edited because it is either under review, approved, or p…" at bounding box center [745, 355] width 1490 height 711
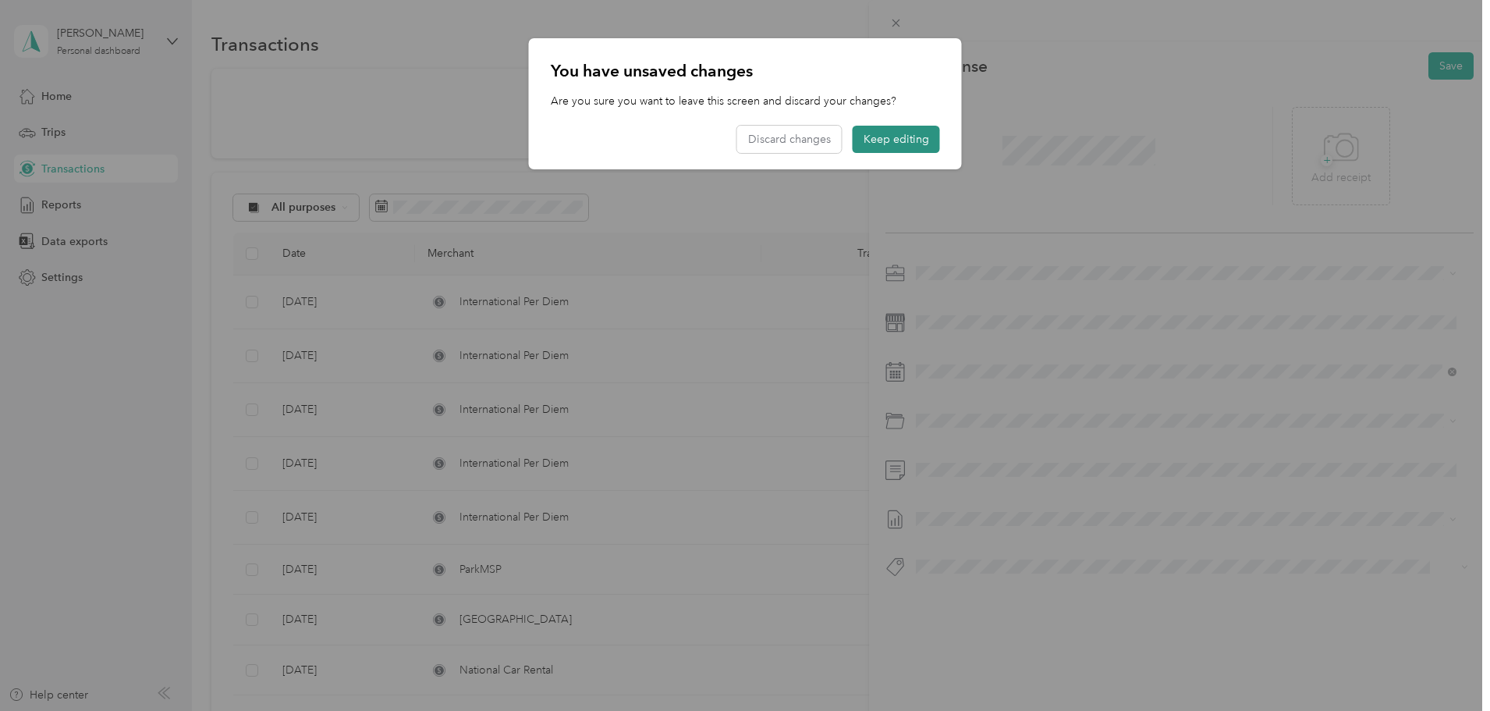
click at [910, 129] on button "Keep editing" at bounding box center [896, 139] width 87 height 27
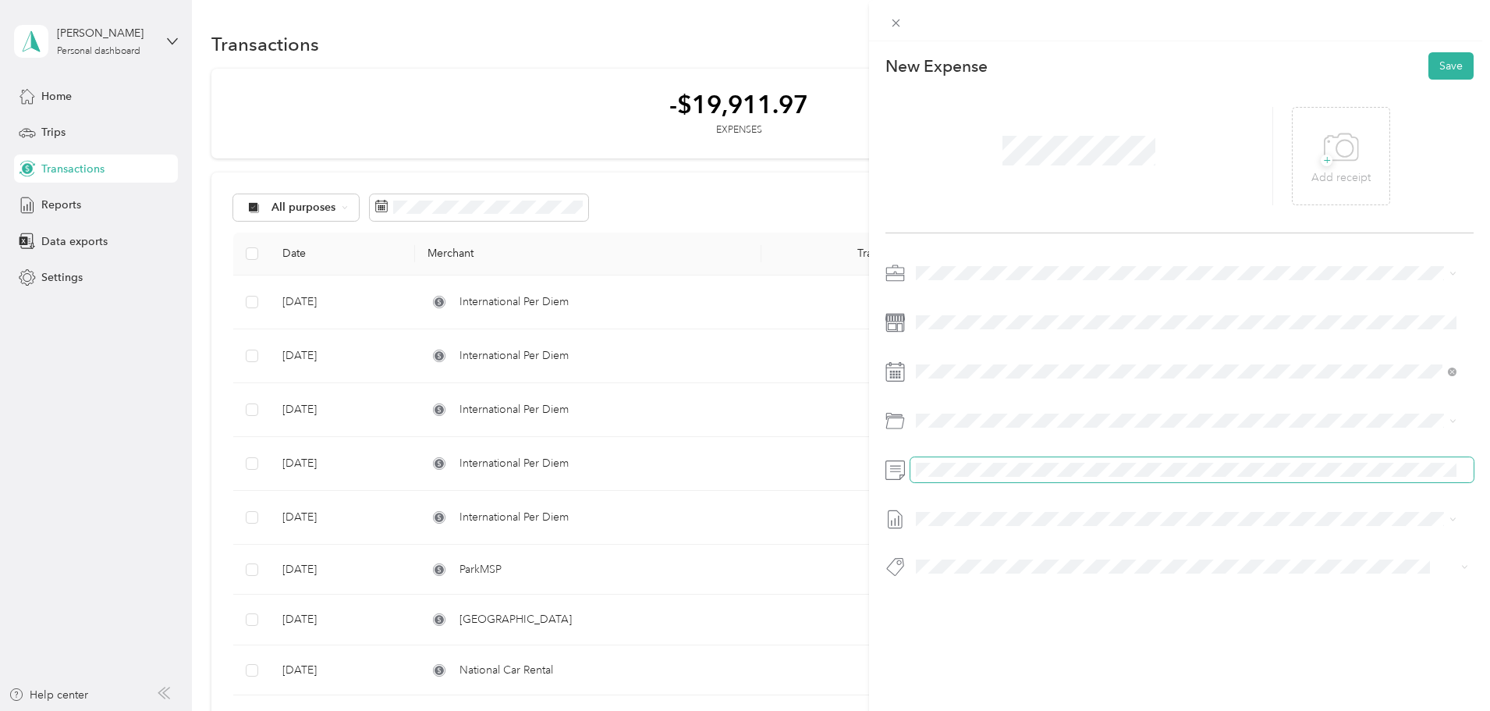
click at [931, 464] on div at bounding box center [1179, 425] width 588 height 328
click at [1023, 569] on span "Biweekly as of [DATE]" at bounding box center [969, 570] width 107 height 16
click at [1428, 74] on button "Save" at bounding box center [1450, 65] width 45 height 27
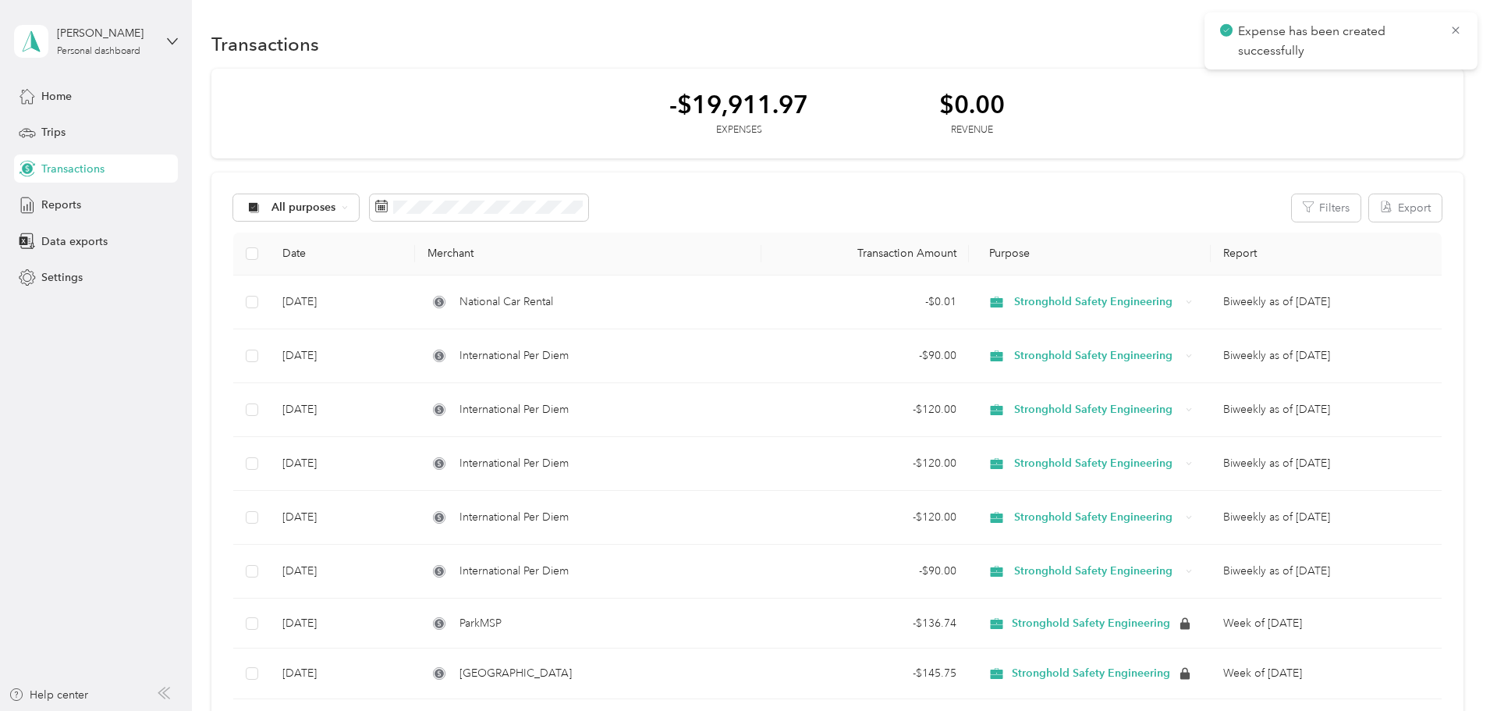
click at [1465, 25] on div "Expense has been created successfully" at bounding box center [1340, 40] width 273 height 57
click at [1443, 34] on span "Expense has been created successfully" at bounding box center [1341, 41] width 242 height 38
click at [1454, 30] on icon at bounding box center [1455, 30] width 12 height 14
click at [1406, 49] on button "New" at bounding box center [1435, 43] width 58 height 27
click at [1339, 72] on span "Expense" at bounding box center [1322, 74] width 42 height 16
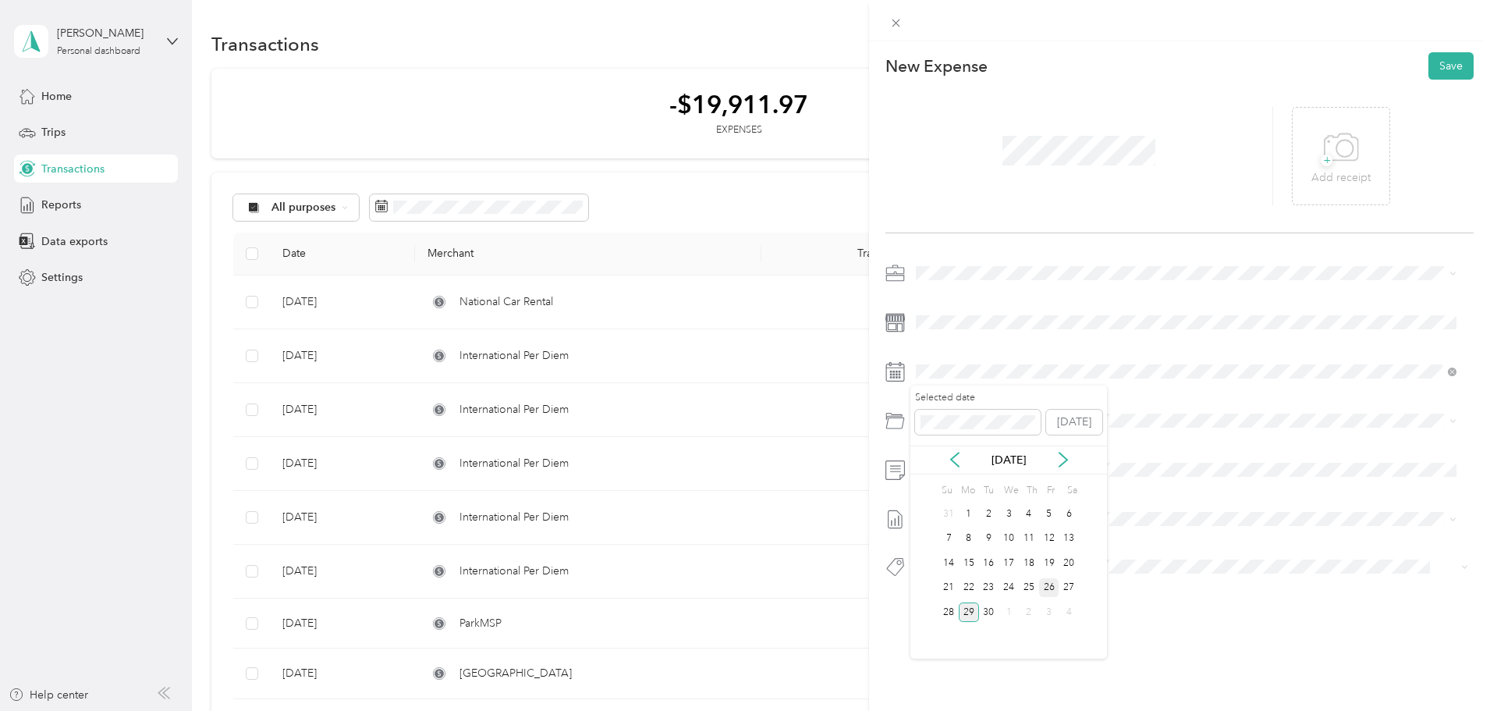
click at [1052, 584] on div "26" at bounding box center [1049, 588] width 20 height 20
click at [989, 413] on span at bounding box center [1191, 420] width 563 height 25
click at [981, 532] on span "Lodging (hotel)" at bounding box center [996, 536] width 76 height 13
click at [842, 463] on div "This expense cannot be edited because it is either under review, approved, or p…" at bounding box center [745, 355] width 1490 height 711
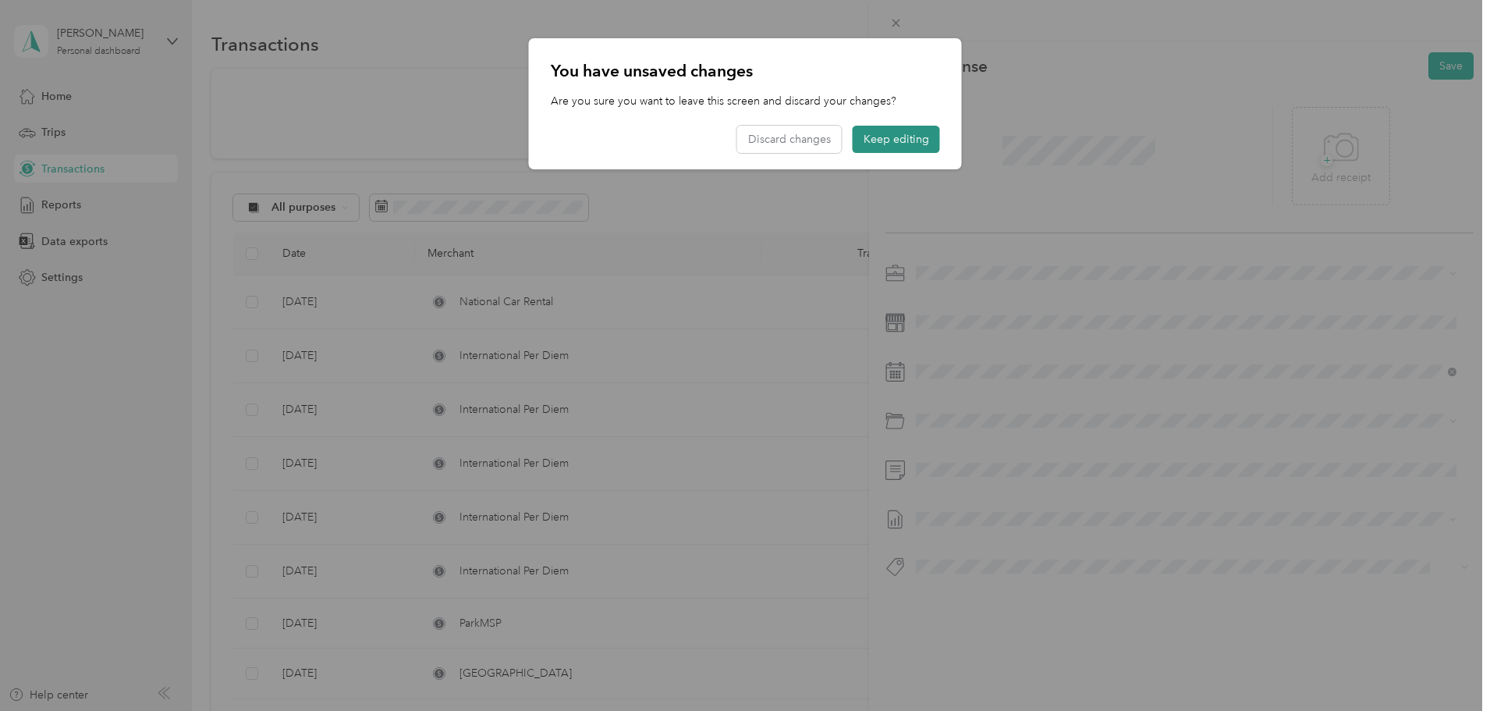
click at [899, 140] on button "Keep editing" at bounding box center [896, 139] width 87 height 27
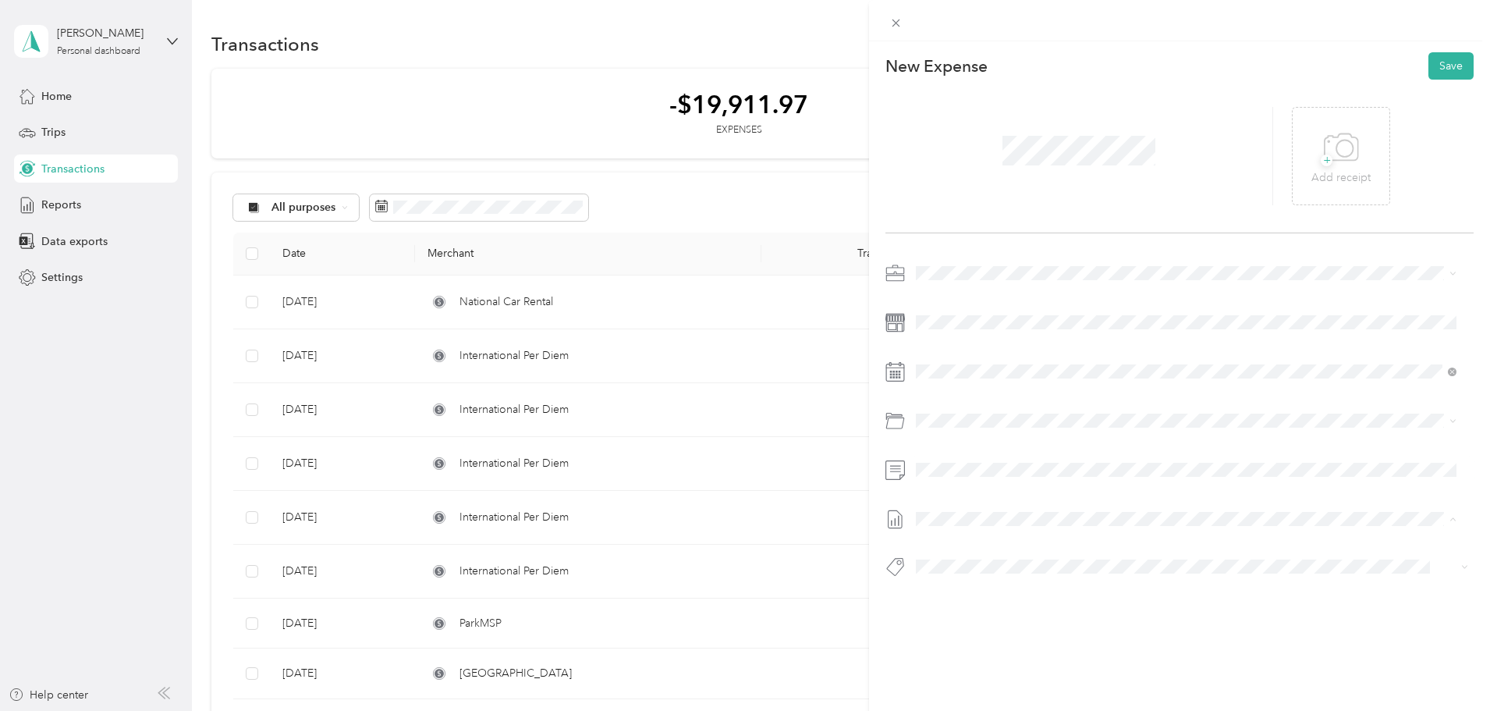
click at [1009, 570] on span "Biweekly as of [DATE]" at bounding box center [969, 570] width 107 height 16
click at [1442, 55] on button "Save" at bounding box center [1450, 65] width 45 height 27
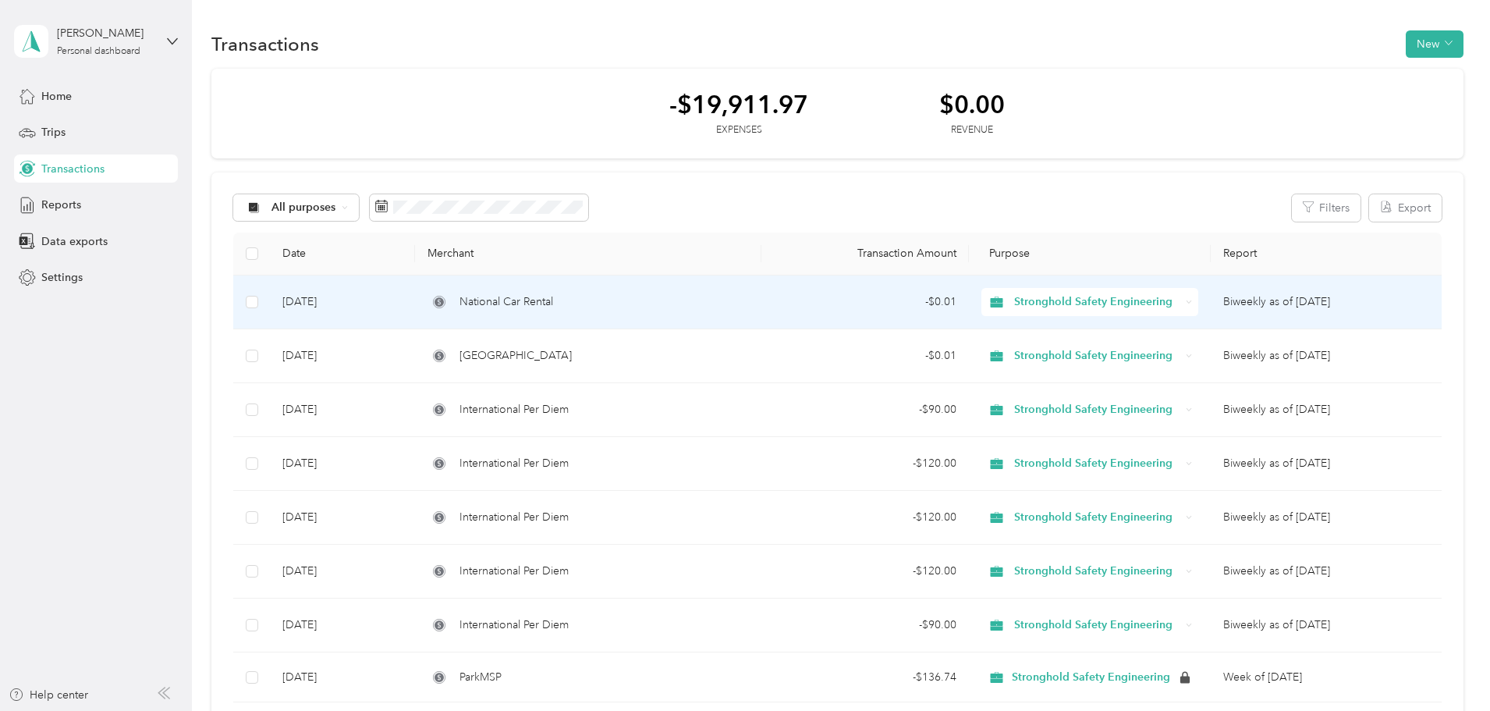
click at [634, 292] on td "National Car Rental" at bounding box center [588, 302] width 346 height 54
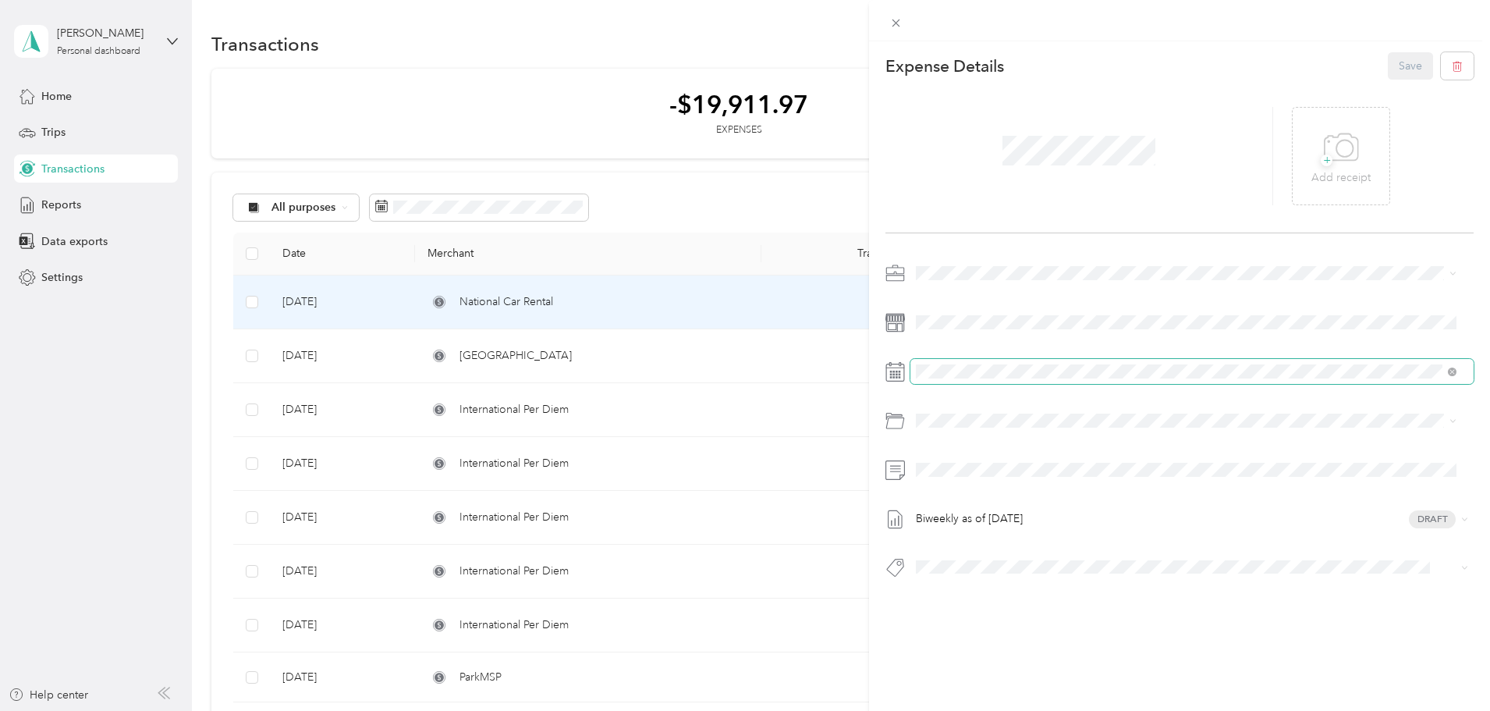
click at [1012, 378] on span at bounding box center [1191, 371] width 563 height 25
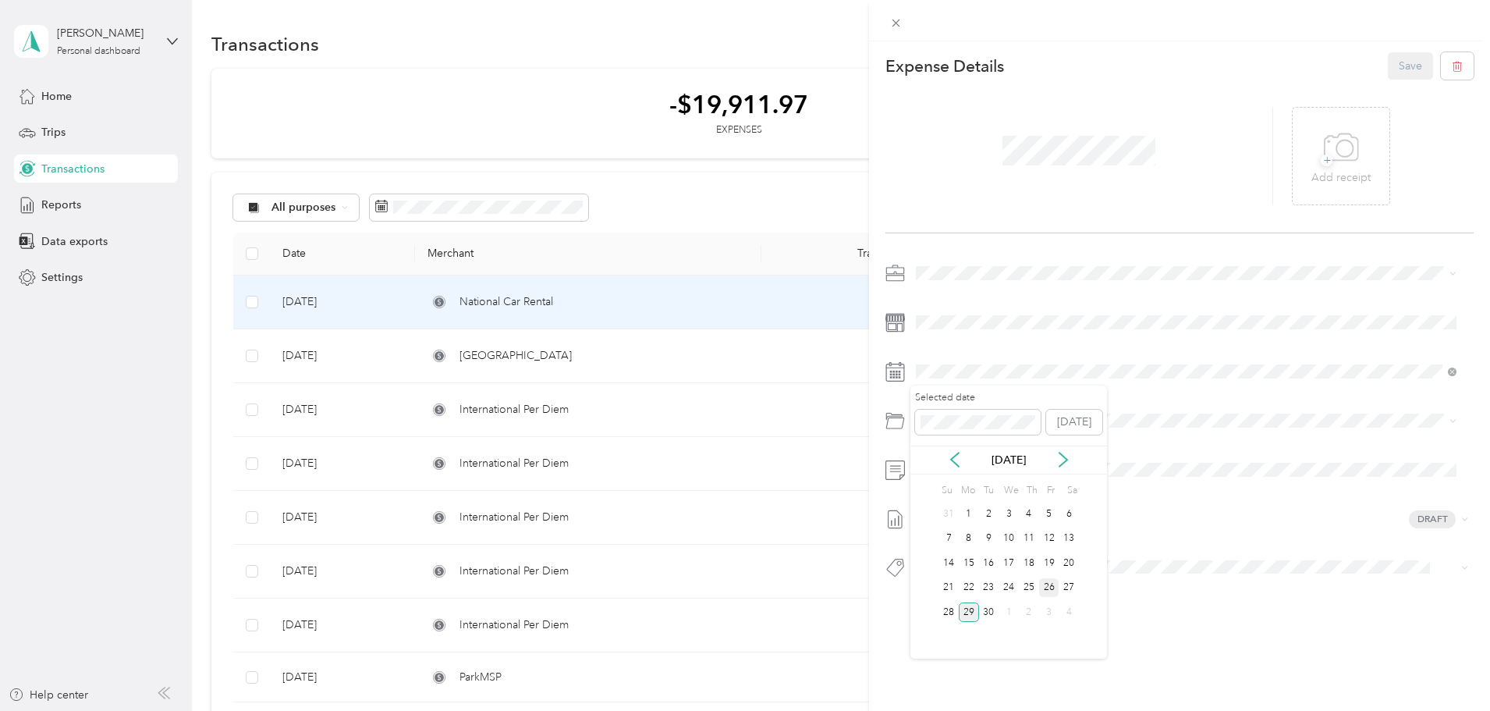
click at [1046, 584] on div "26" at bounding box center [1049, 588] width 20 height 20
click at [1409, 65] on button "Save" at bounding box center [1410, 65] width 45 height 27
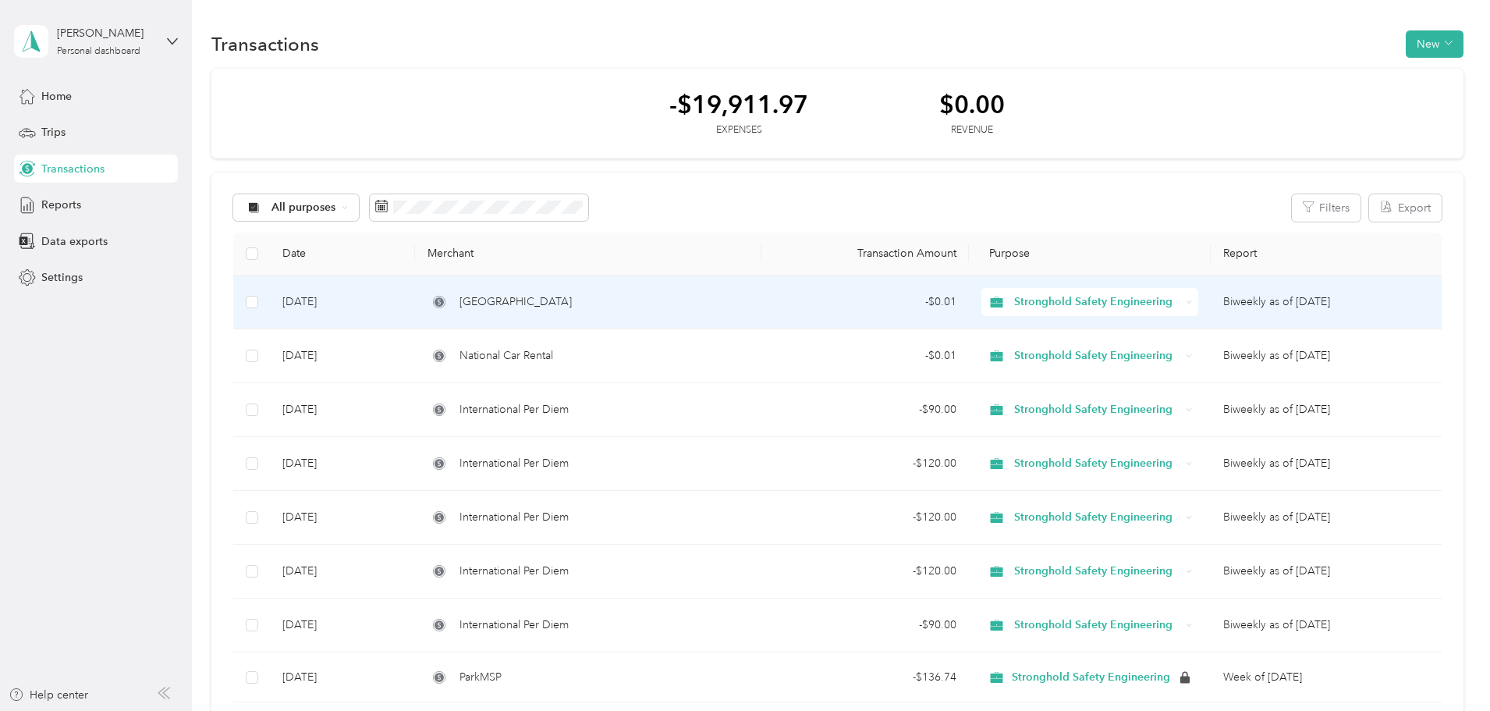
click at [644, 310] on div "[GEOGRAPHIC_DATA]" at bounding box center [587, 301] width 321 height 17
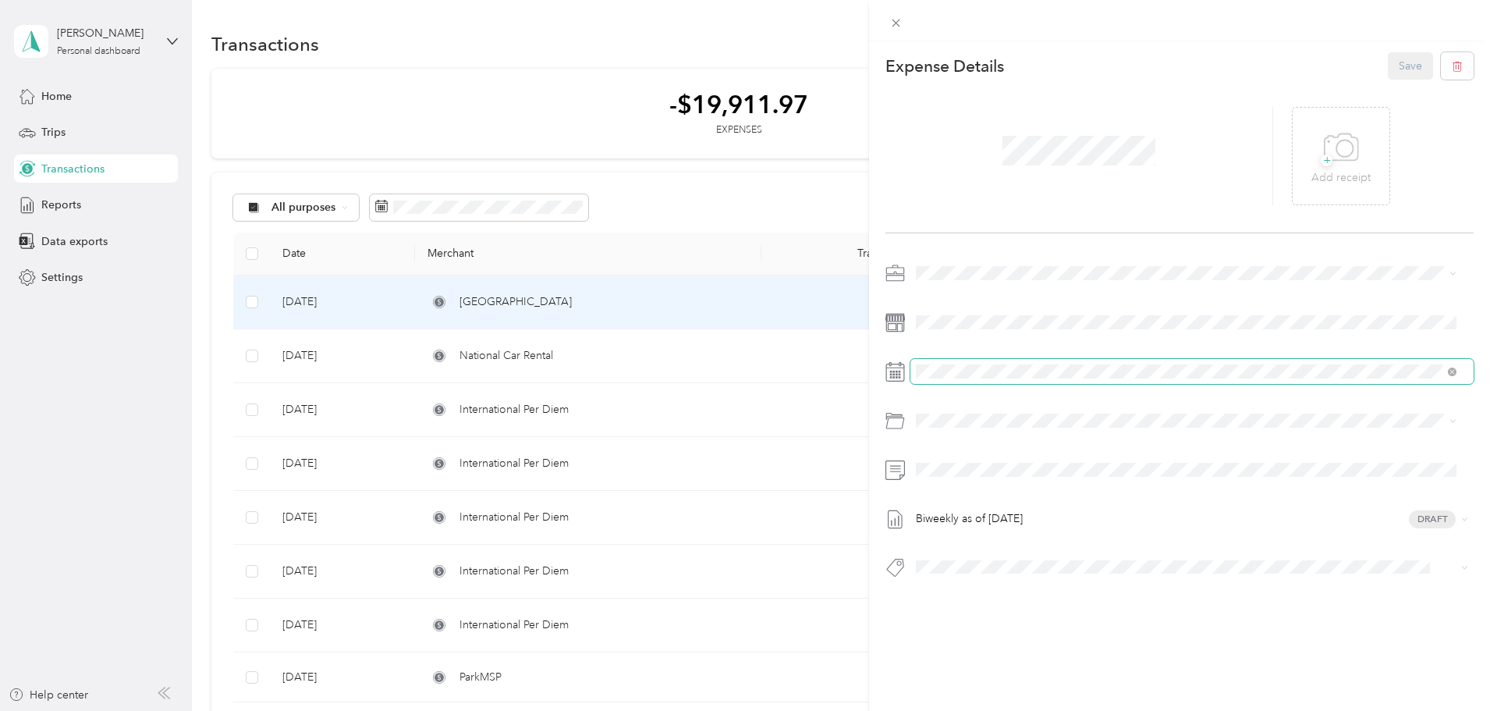
click at [953, 363] on span at bounding box center [1191, 371] width 563 height 25
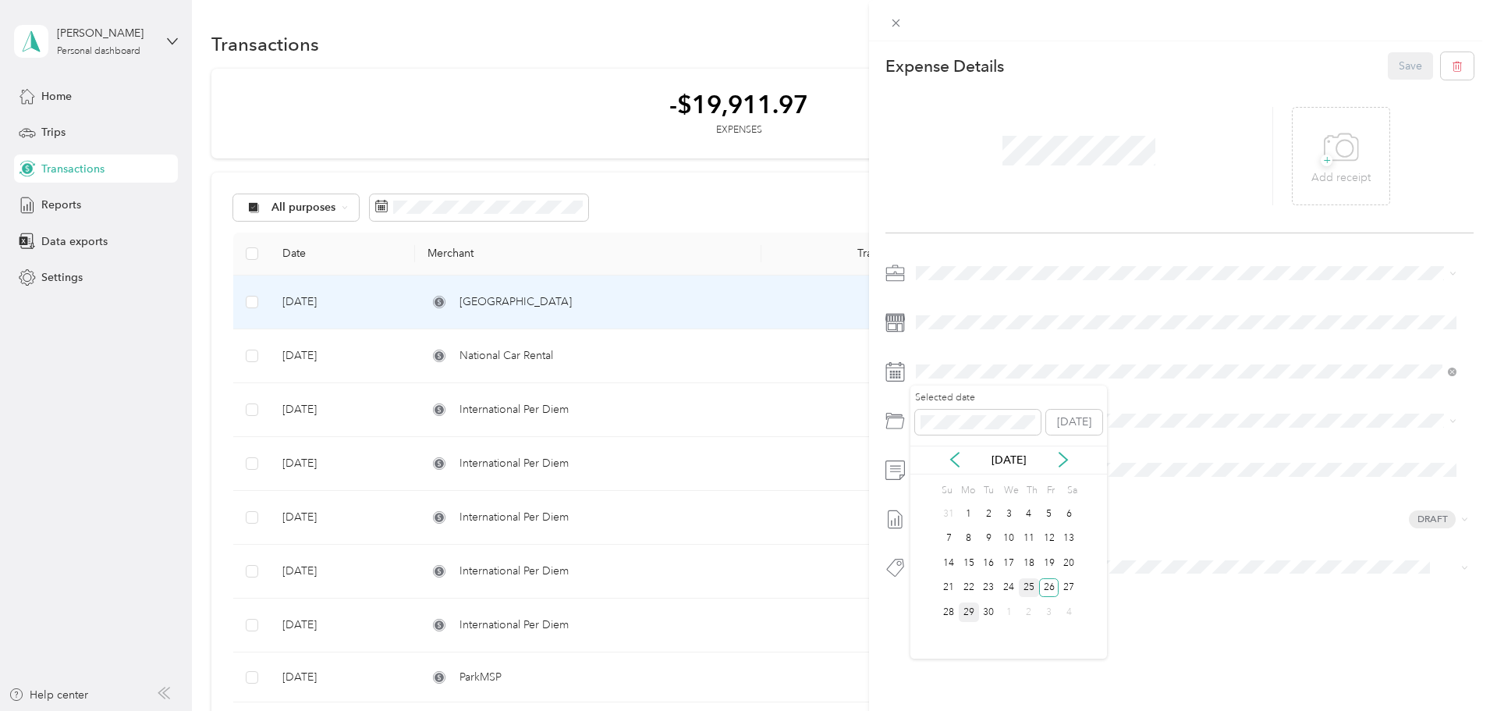
click at [1026, 591] on div "25" at bounding box center [1029, 588] width 20 height 20
click at [1396, 69] on button "Save" at bounding box center [1410, 65] width 45 height 27
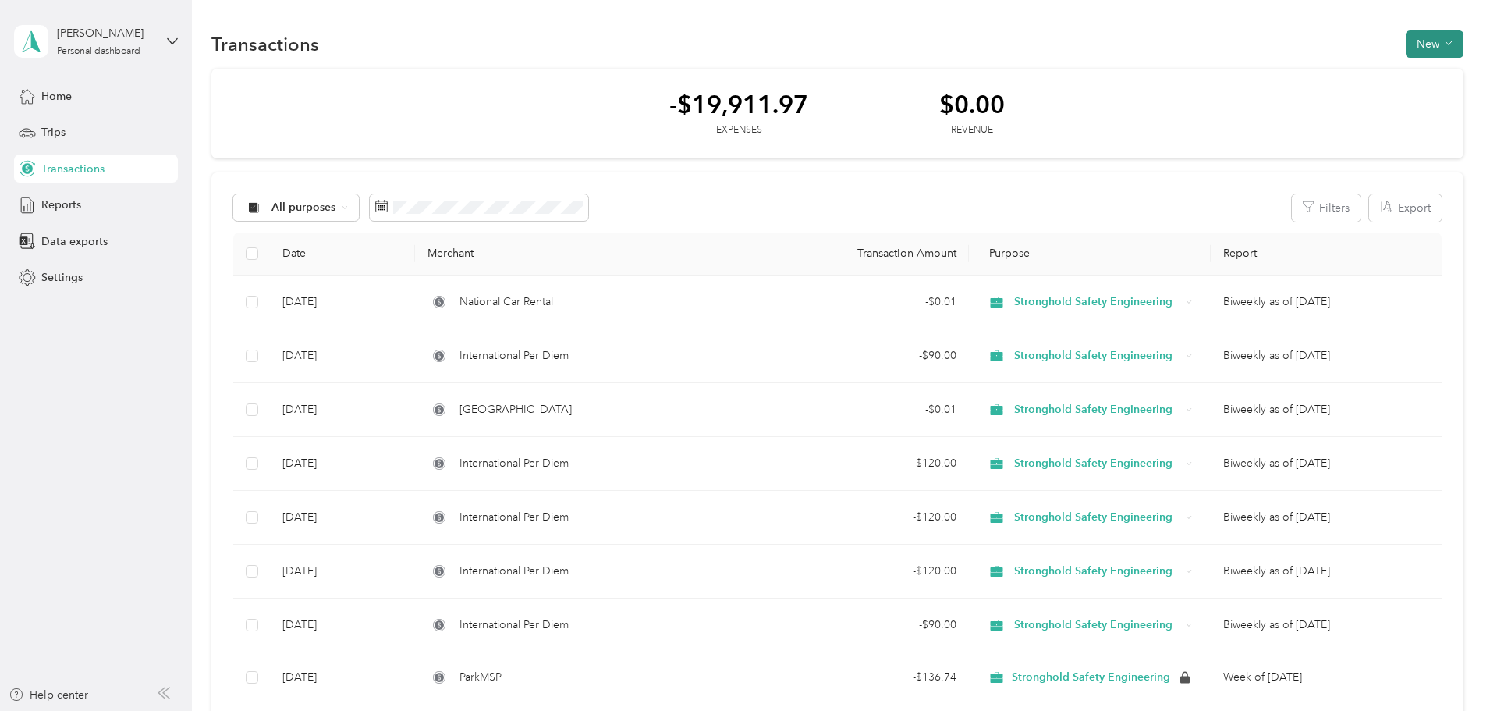
click at [1406, 44] on button "New" at bounding box center [1435, 43] width 58 height 27
click at [1332, 76] on span "Expense" at bounding box center [1322, 74] width 42 height 16
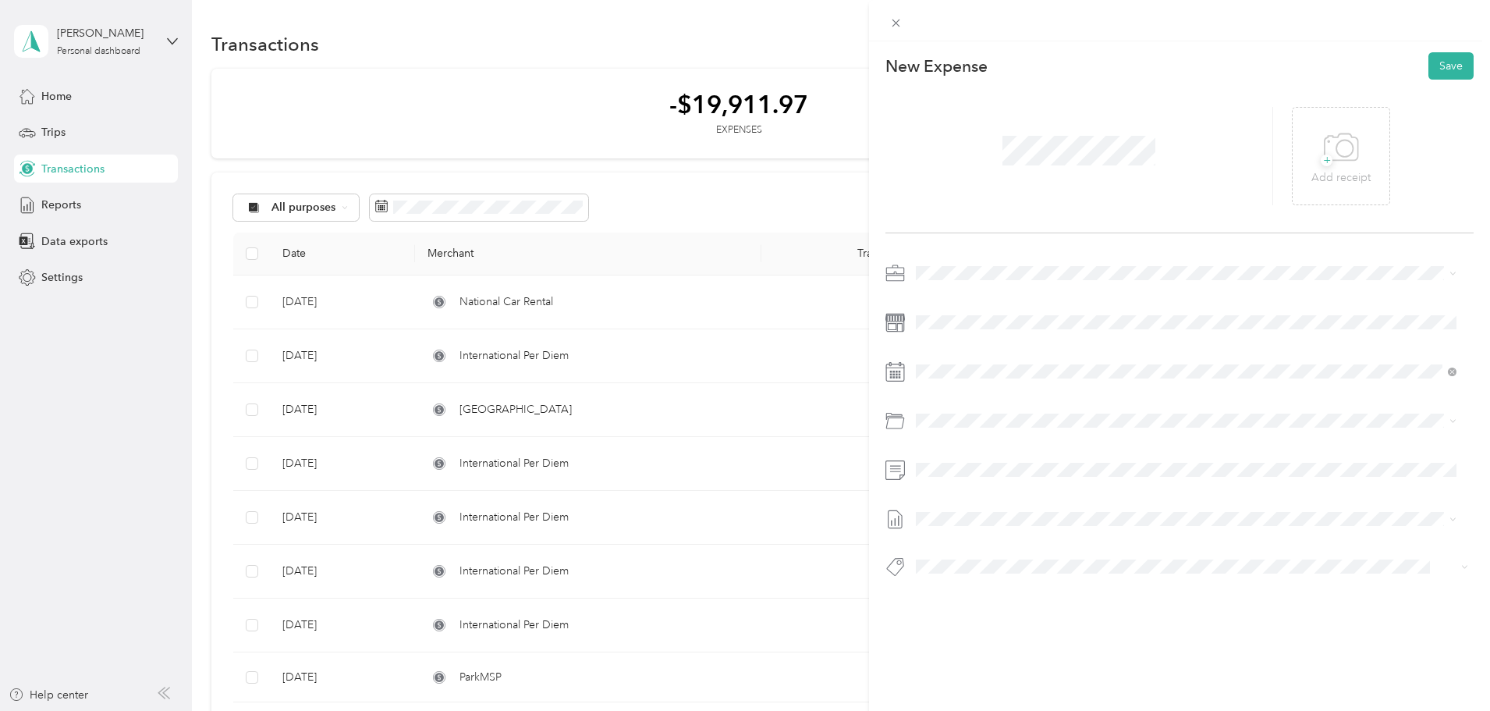
click at [1005, 539] on div "Lodging (hotel)" at bounding box center [1204, 534] width 493 height 16
click at [1050, 583] on div "26" at bounding box center [1049, 588] width 20 height 20
click at [969, 509] on span at bounding box center [1191, 518] width 563 height 25
click at [991, 574] on li "Biweekly as of [DATE] Draft" at bounding box center [1186, 570] width 552 height 25
click at [1433, 67] on button "Save" at bounding box center [1450, 65] width 45 height 27
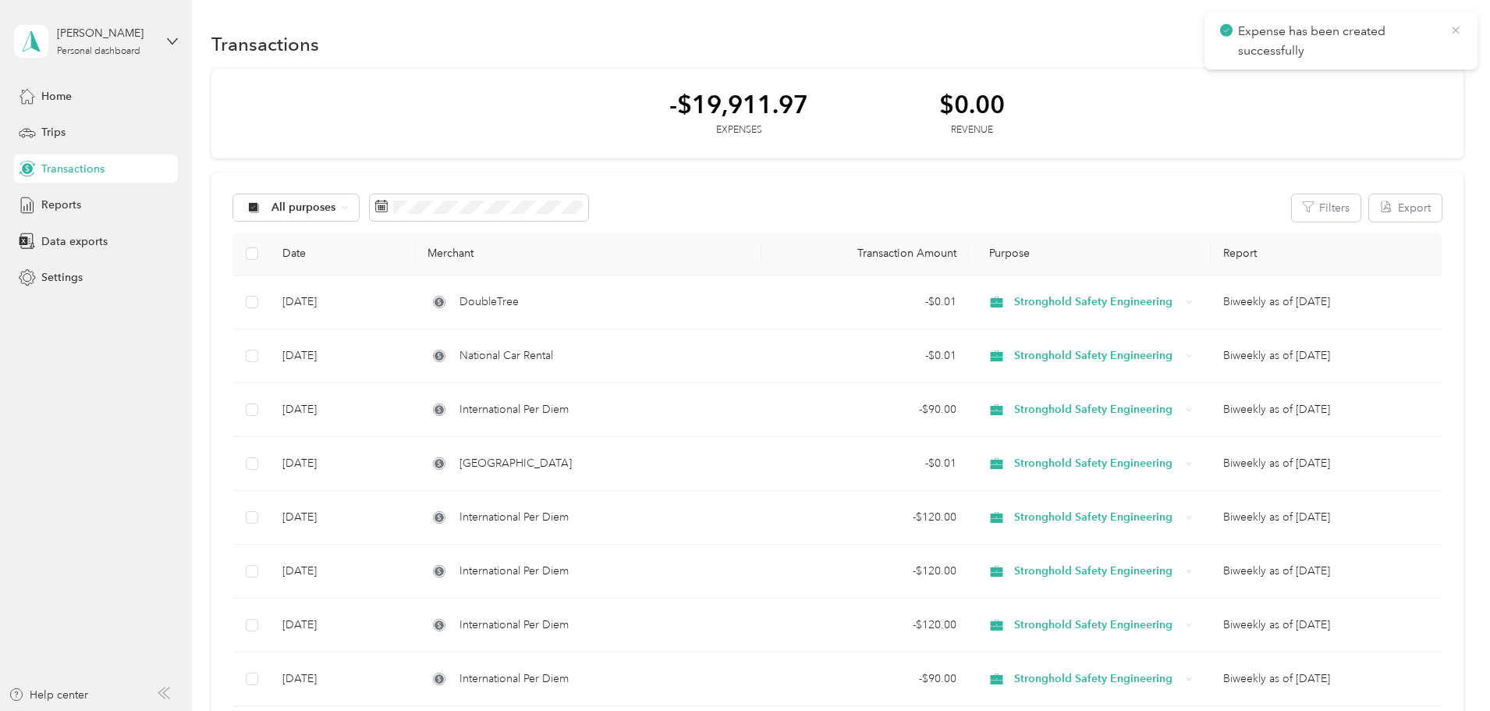
click at [1454, 32] on icon at bounding box center [1455, 30] width 7 height 7
click at [1406, 39] on button "New" at bounding box center [1435, 43] width 58 height 27
click at [1325, 76] on span "Expense" at bounding box center [1322, 74] width 42 height 16
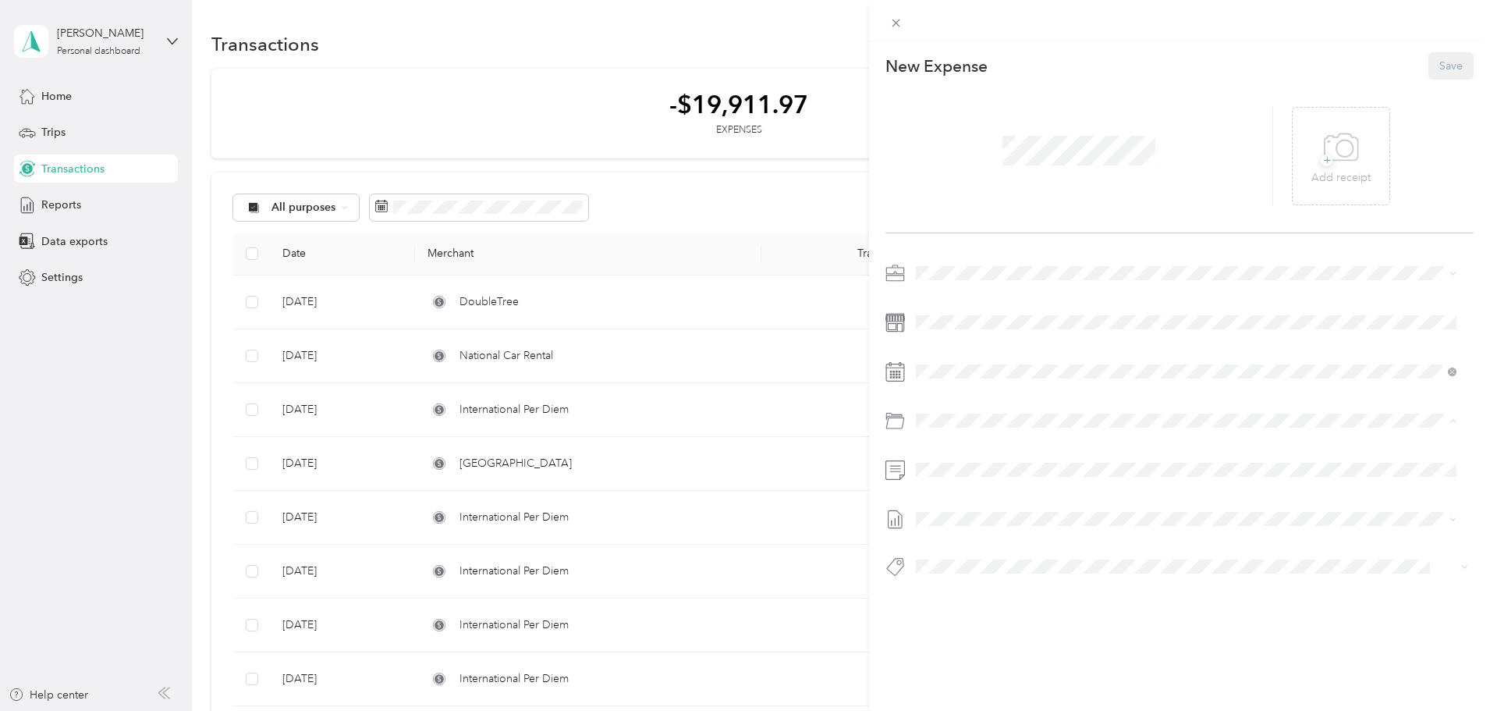
click at [1029, 513] on span "Auto (fuel/car Rental/uber)" at bounding box center [1023, 508] width 130 height 13
click at [1449, 66] on button "Save" at bounding box center [1450, 65] width 45 height 27
click at [1428, 69] on button "Save" at bounding box center [1450, 65] width 45 height 27
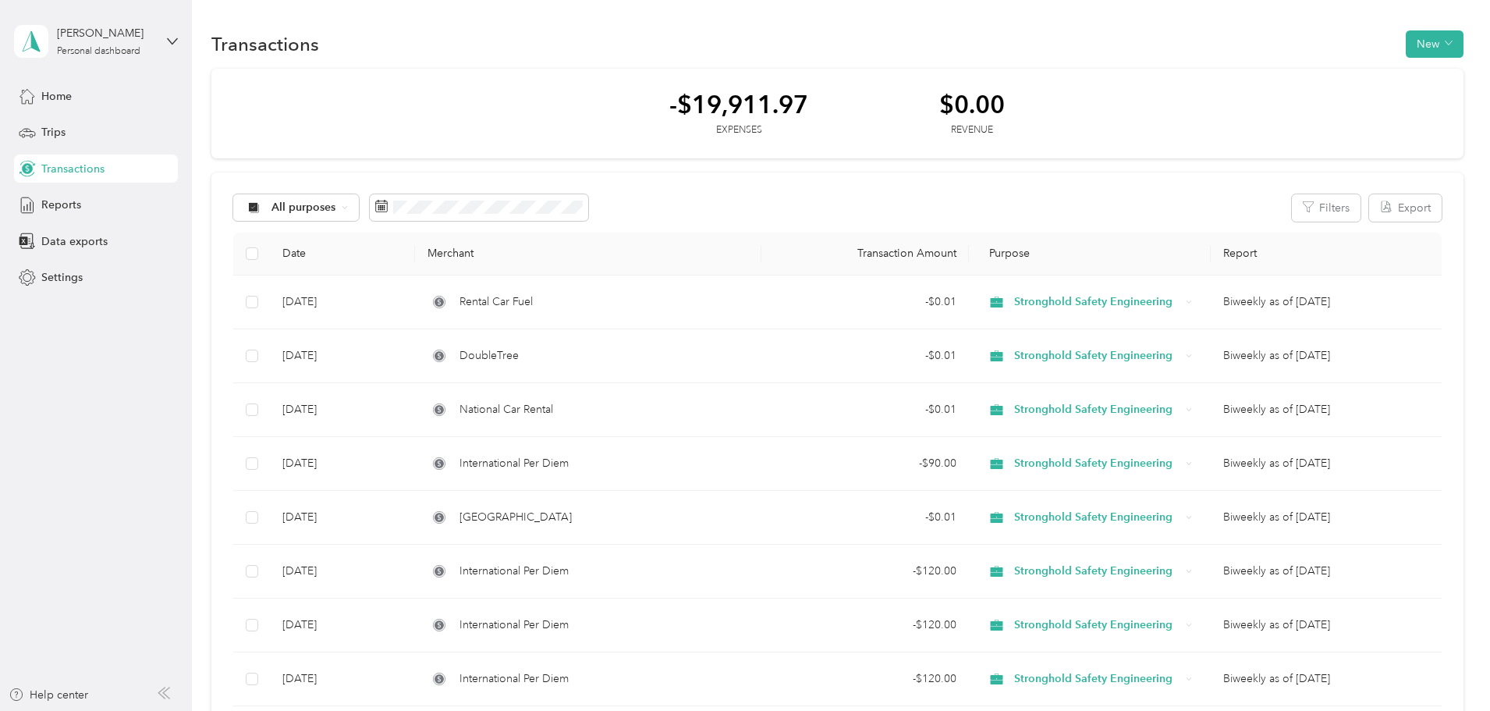
drag, startPoint x: 714, startPoint y: 272, endPoint x: 696, endPoint y: 325, distance: 55.3
click at [714, 274] on th "Merchant" at bounding box center [588, 253] width 346 height 43
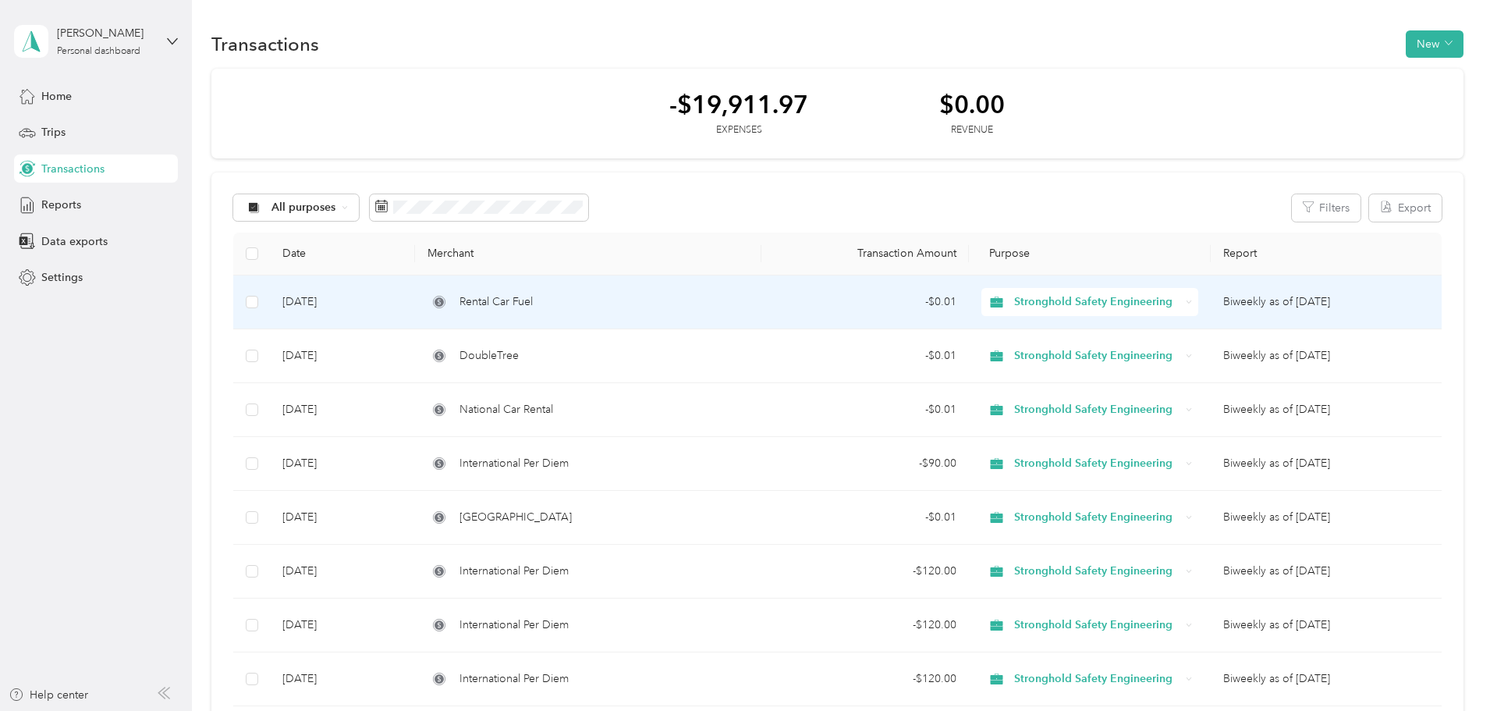
click at [721, 303] on div "Rental Car Fuel" at bounding box center [587, 301] width 321 height 17
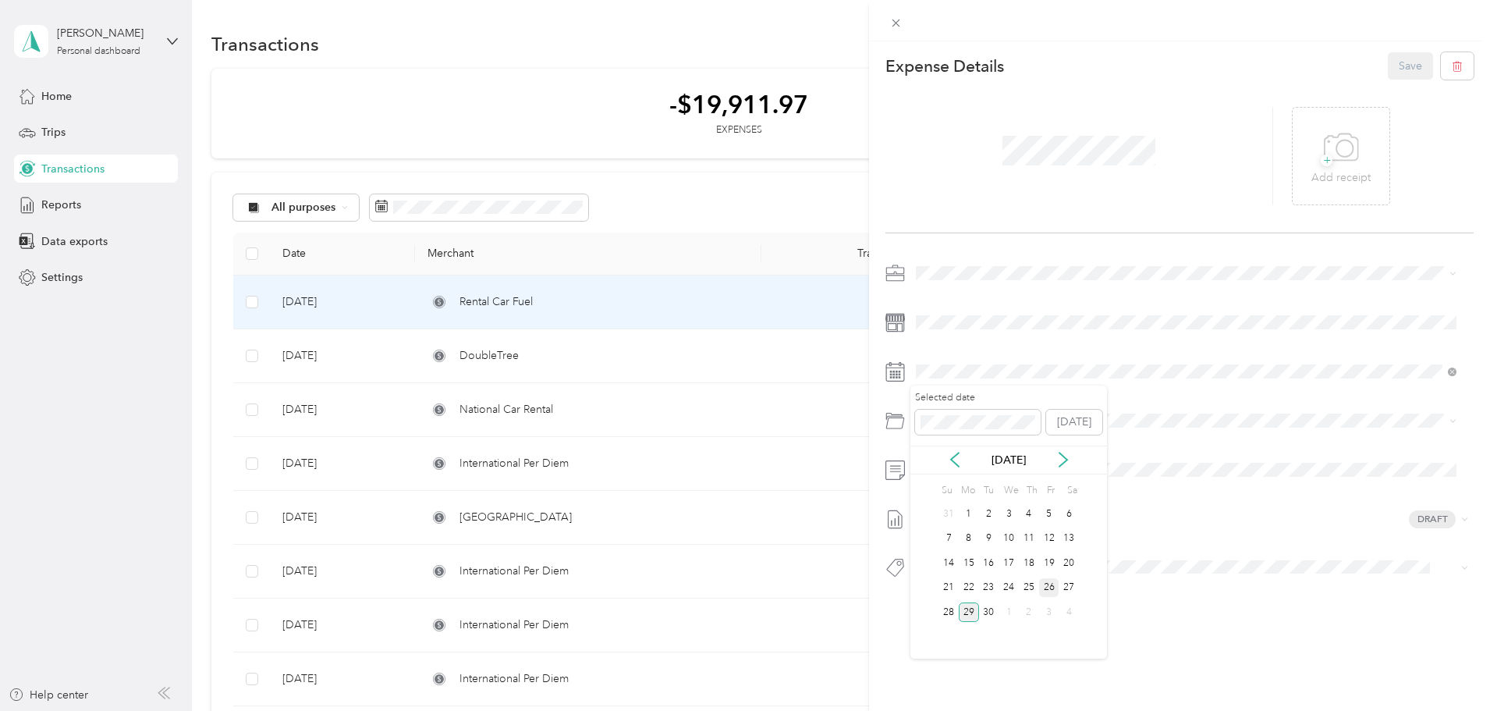
click at [1045, 584] on div "26" at bounding box center [1049, 588] width 20 height 20
click at [1388, 58] on button "Save" at bounding box center [1410, 65] width 45 height 27
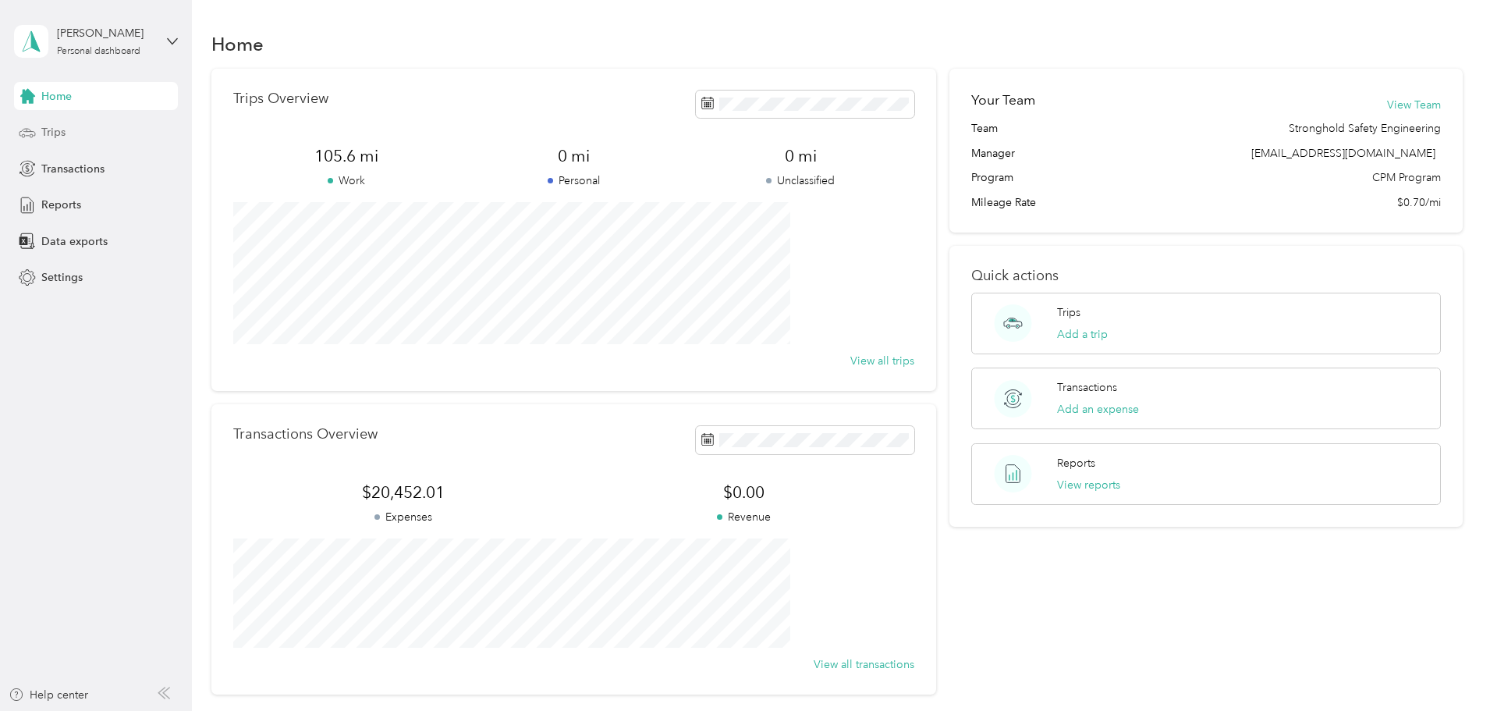
click at [81, 127] on div "Trips" at bounding box center [96, 133] width 164 height 28
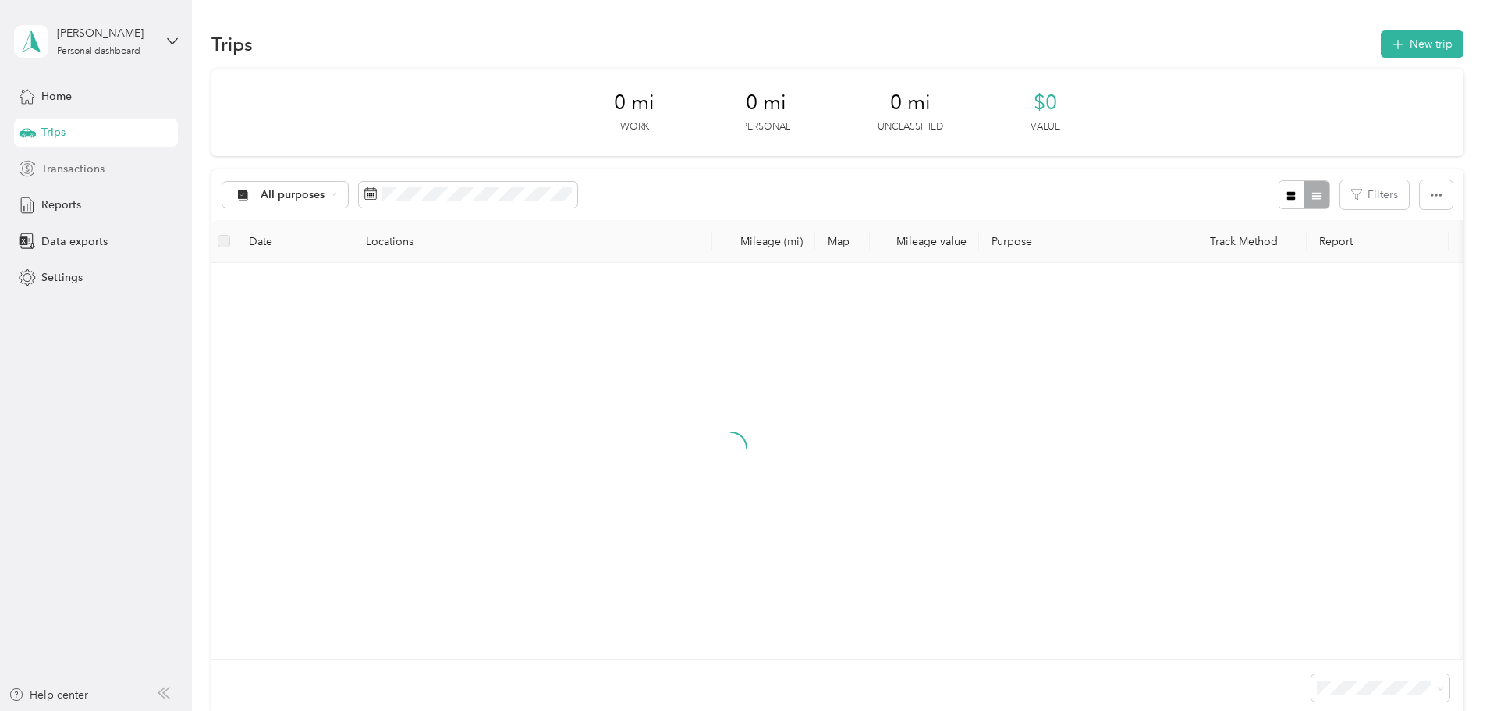
click at [80, 165] on span "Transactions" at bounding box center [72, 169] width 63 height 16
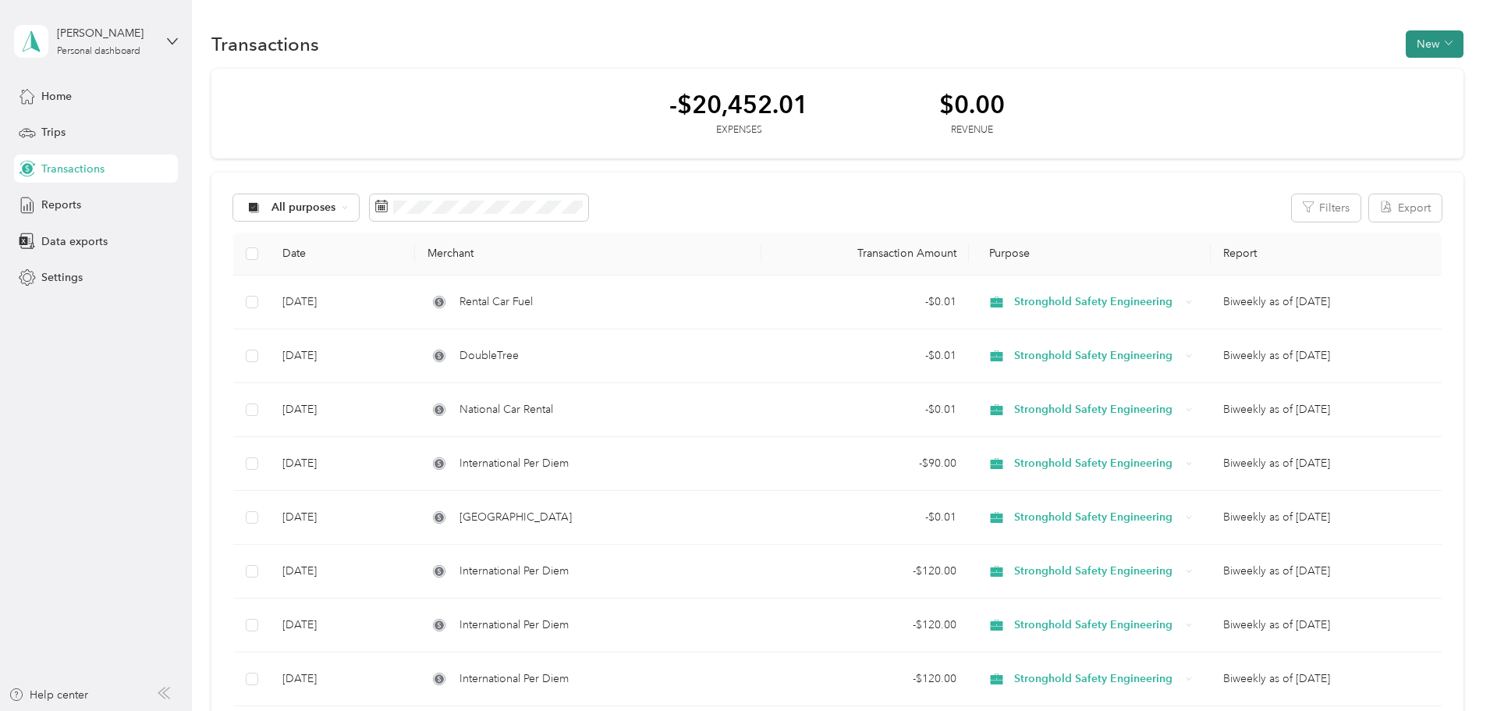
click at [1406, 53] on button "New" at bounding box center [1435, 43] width 58 height 27
click at [1334, 79] on span "Expense" at bounding box center [1322, 74] width 42 height 16
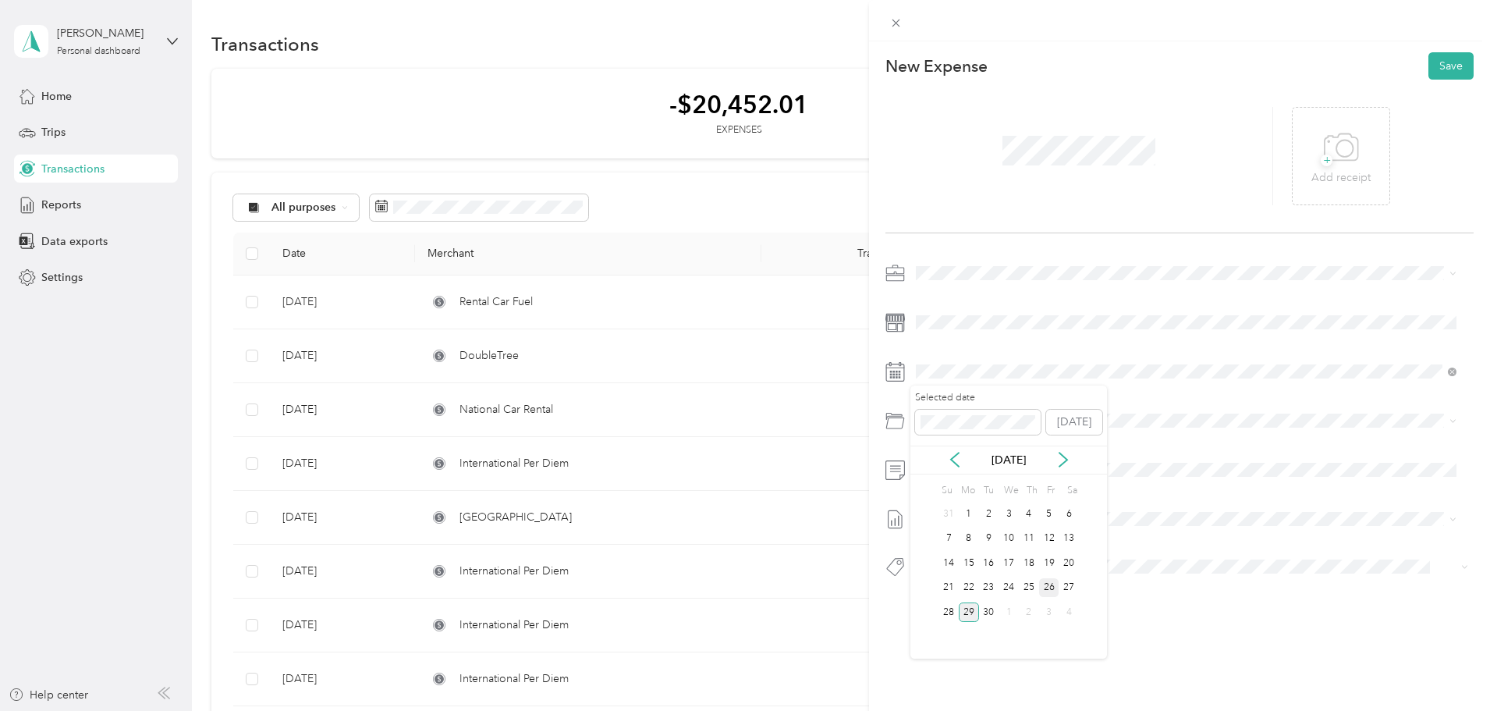
click at [1050, 588] on div "26" at bounding box center [1049, 588] width 20 height 20
click at [981, 413] on span at bounding box center [1191, 420] width 563 height 25
click at [996, 485] on span "Airlines (travel Expense)" at bounding box center [1016, 480] width 117 height 13
click at [1000, 564] on span "Biweekly as of [DATE]" at bounding box center [969, 566] width 107 height 16
click at [1440, 71] on button "Save" at bounding box center [1450, 65] width 45 height 27
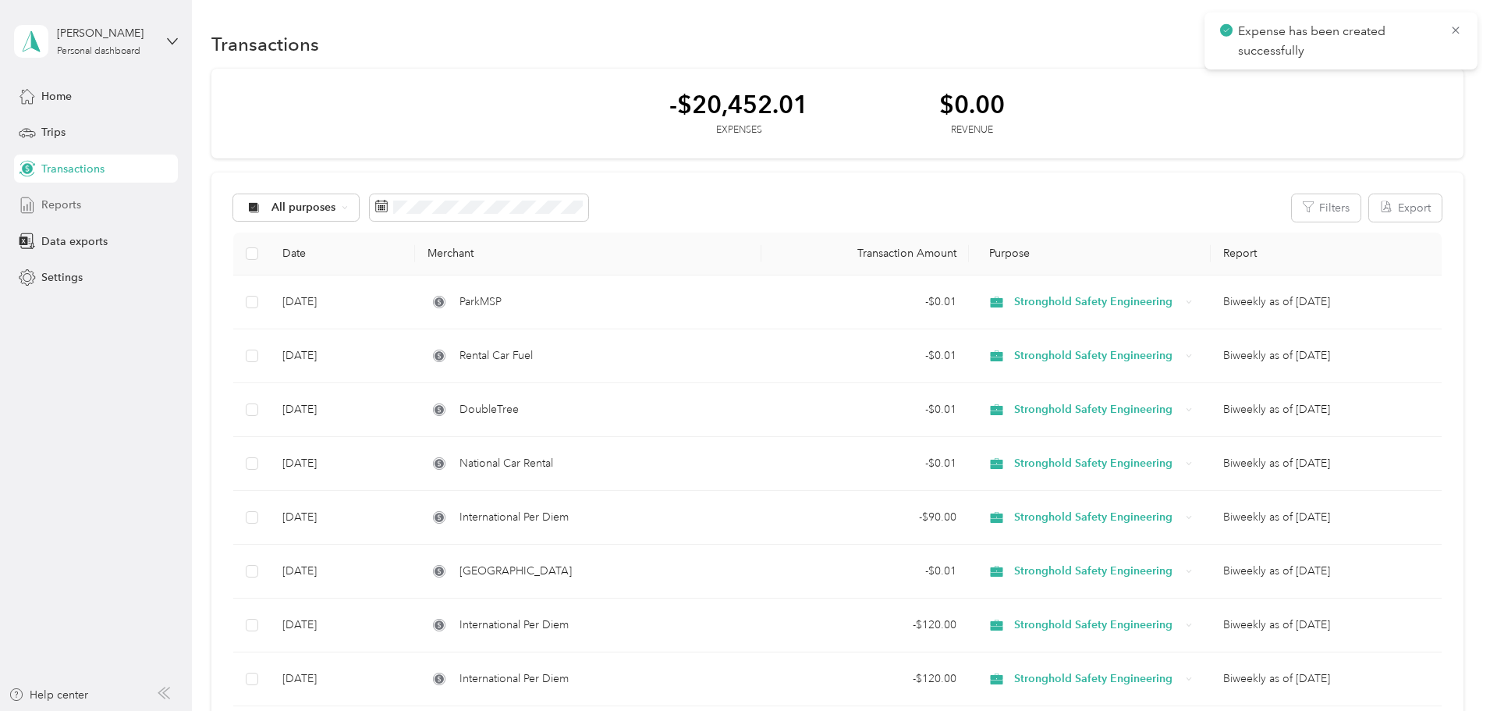
click at [66, 208] on span "Reports" at bounding box center [61, 205] width 40 height 16
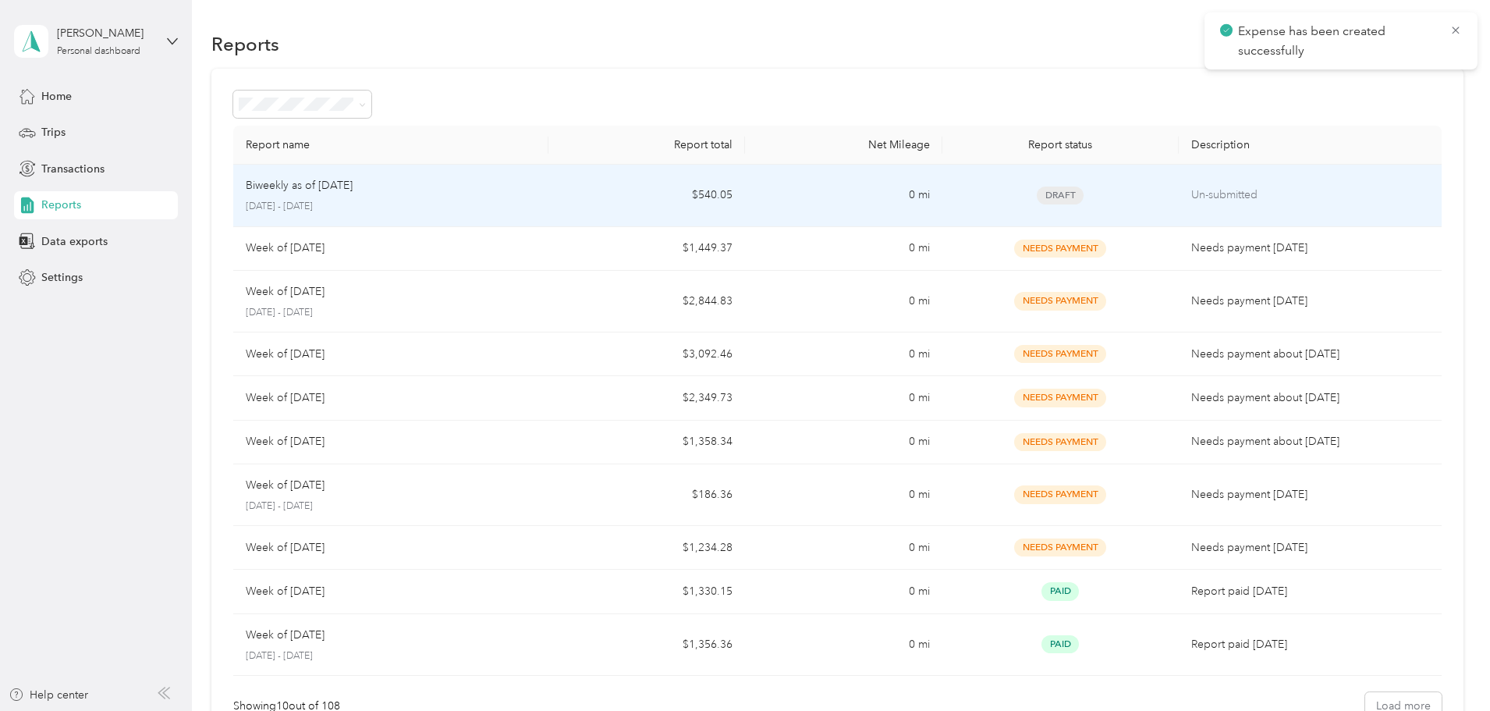
click at [353, 190] on p "Biweekly as of [DATE]" at bounding box center [299, 185] width 107 height 17
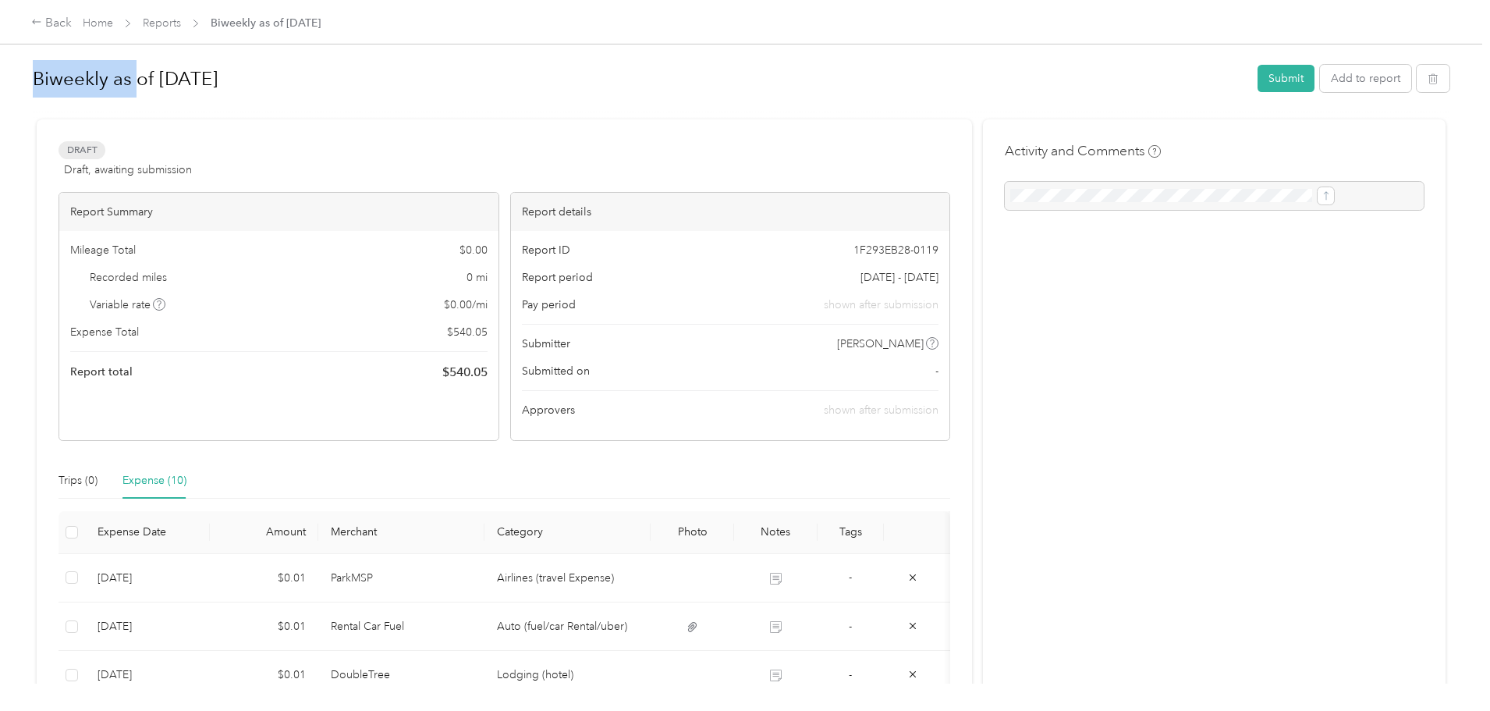
drag, startPoint x: 259, startPoint y: 78, endPoint x: 0, endPoint y: 38, distance: 262.0
click at [0, 38] on div "Back Home Reports Biweekly as of September 22 2025 Biweekly as of September 22 …" at bounding box center [741, 355] width 1482 height 711
click at [188, 89] on h1 "Biweekly as of [DATE]" at bounding box center [640, 78] width 1214 height 37
click at [81, 68] on div "Back Home Reports Biweekly as of September 22 2025 Biweekly as of September 22 …" at bounding box center [741, 355] width 1482 height 711
click at [515, 108] on div at bounding box center [741, 116] width 1417 height 16
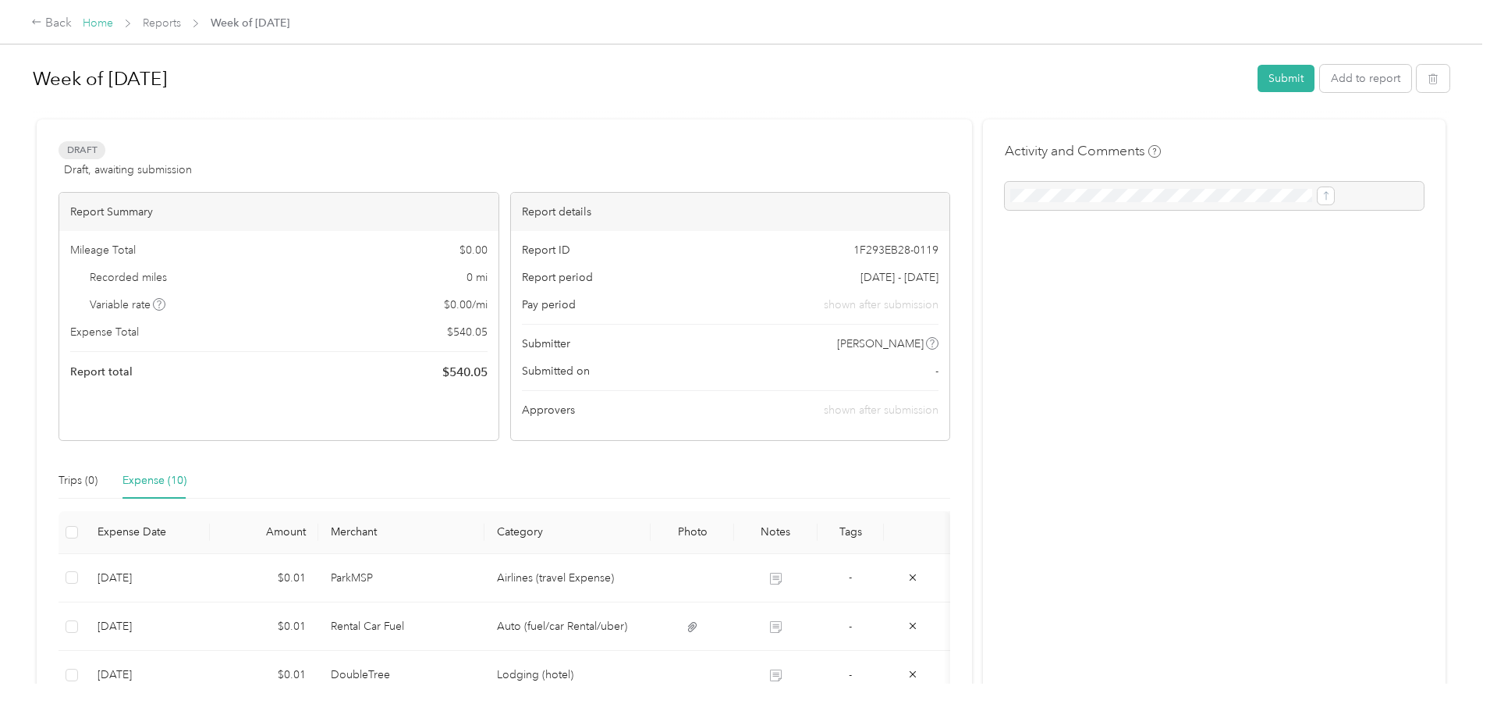
click at [113, 27] on link "Home" at bounding box center [98, 22] width 30 height 13
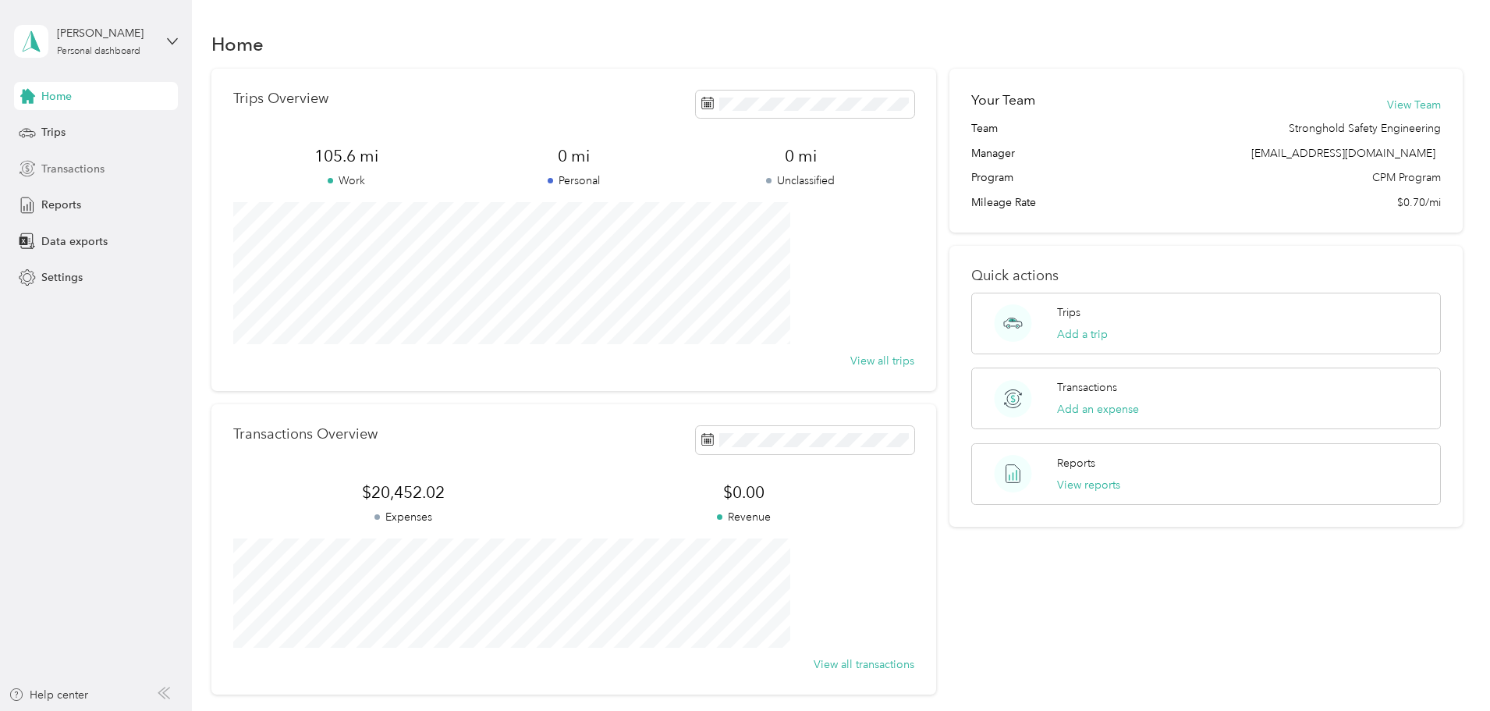
click at [112, 177] on div "Transactions" at bounding box center [96, 168] width 164 height 28
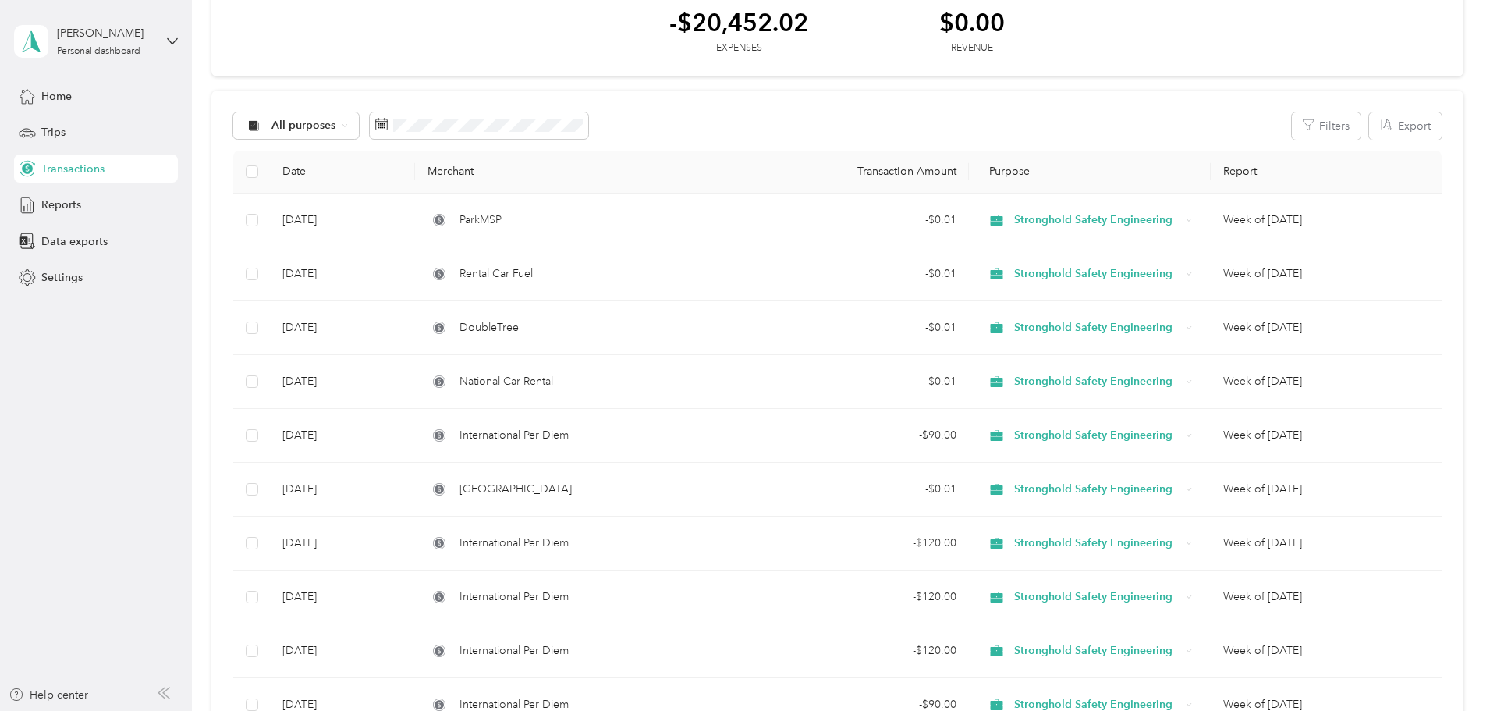
scroll to position [156, 0]
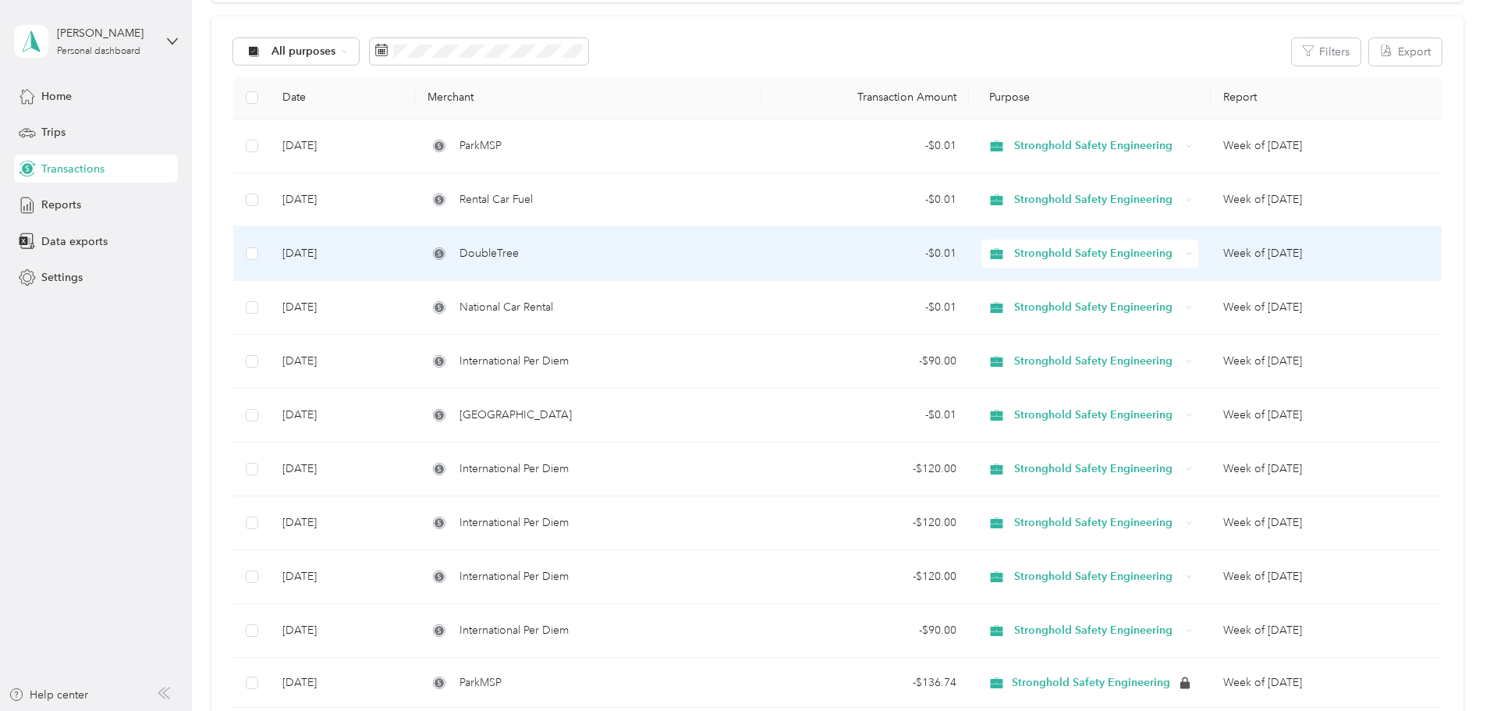
click at [679, 241] on td "DoubleTree" at bounding box center [588, 254] width 346 height 54
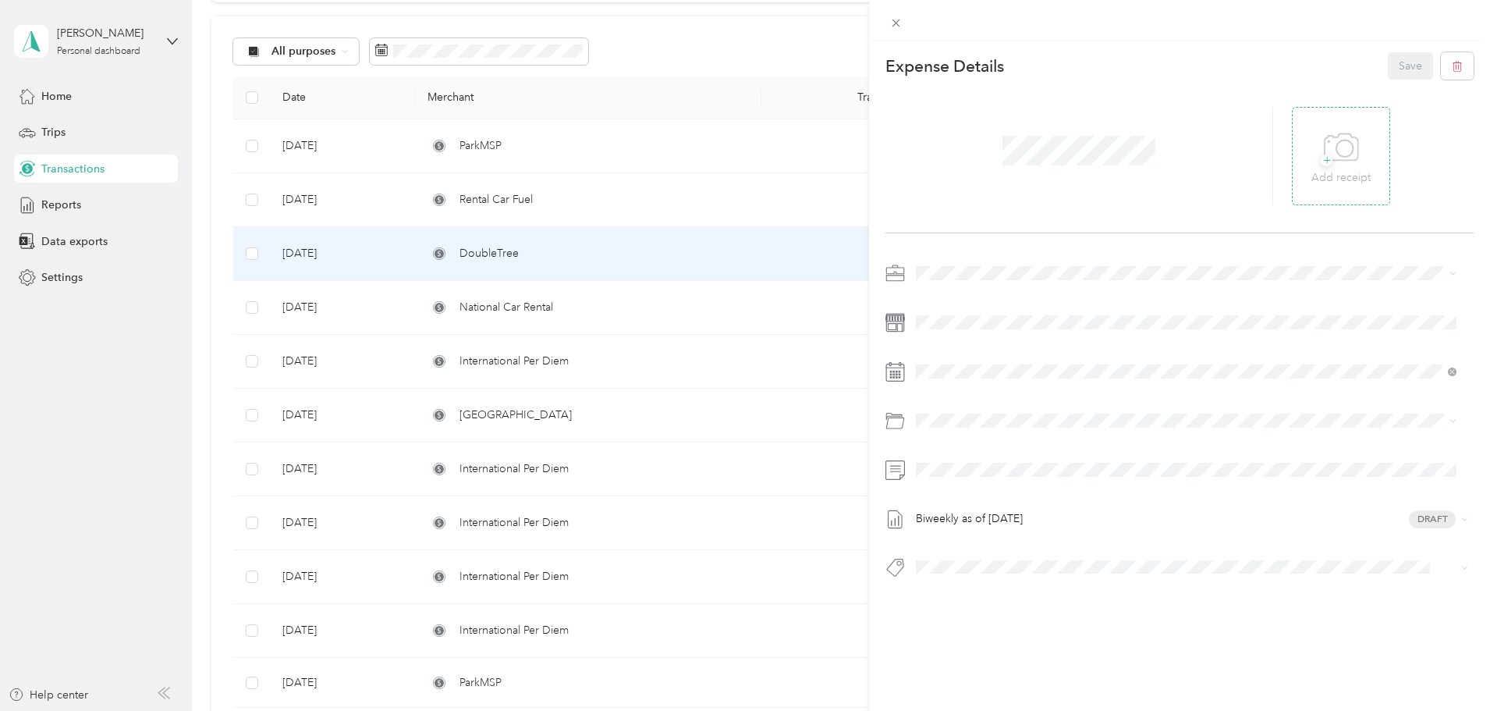
click at [1340, 168] on icon at bounding box center [1341, 147] width 35 height 43
click at [1396, 73] on button "Save" at bounding box center [1410, 65] width 45 height 27
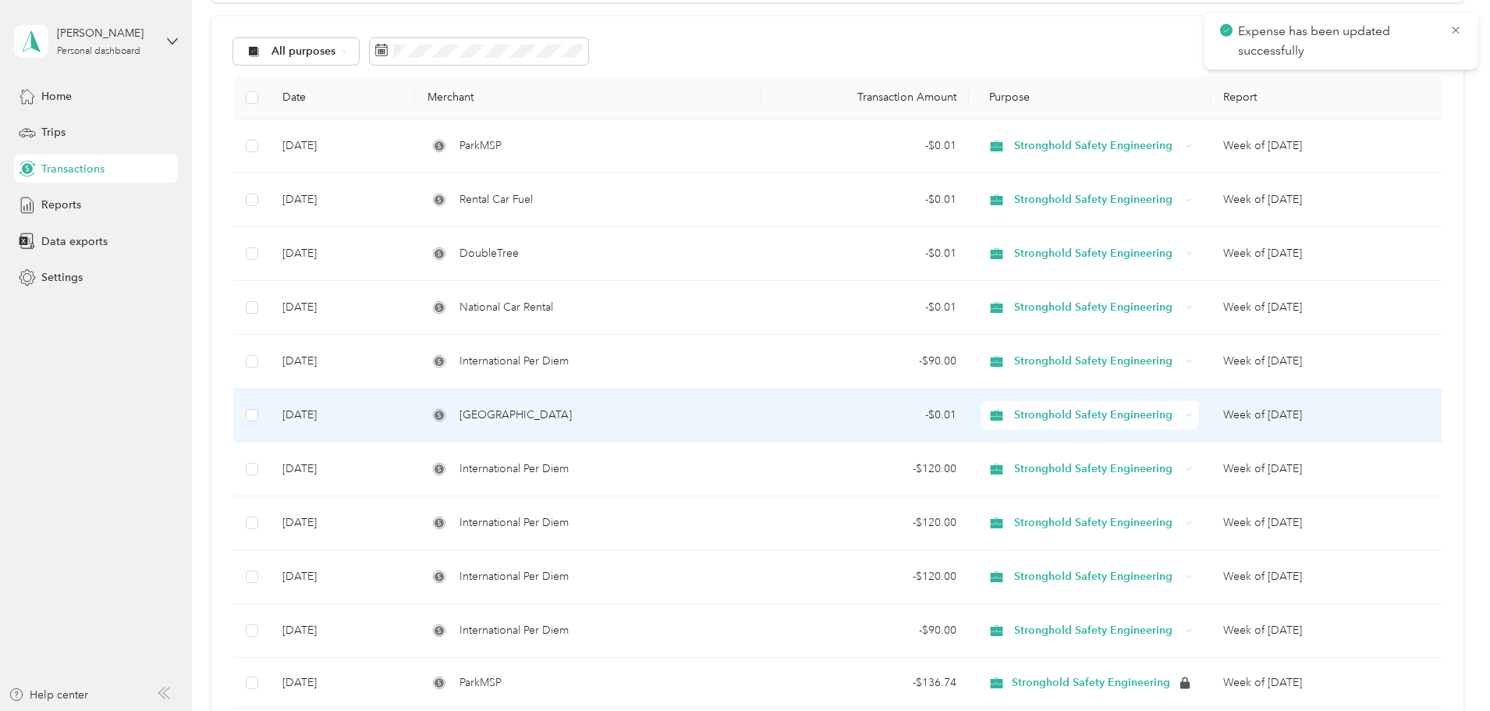
click at [671, 403] on td "[GEOGRAPHIC_DATA]" at bounding box center [588, 415] width 346 height 54
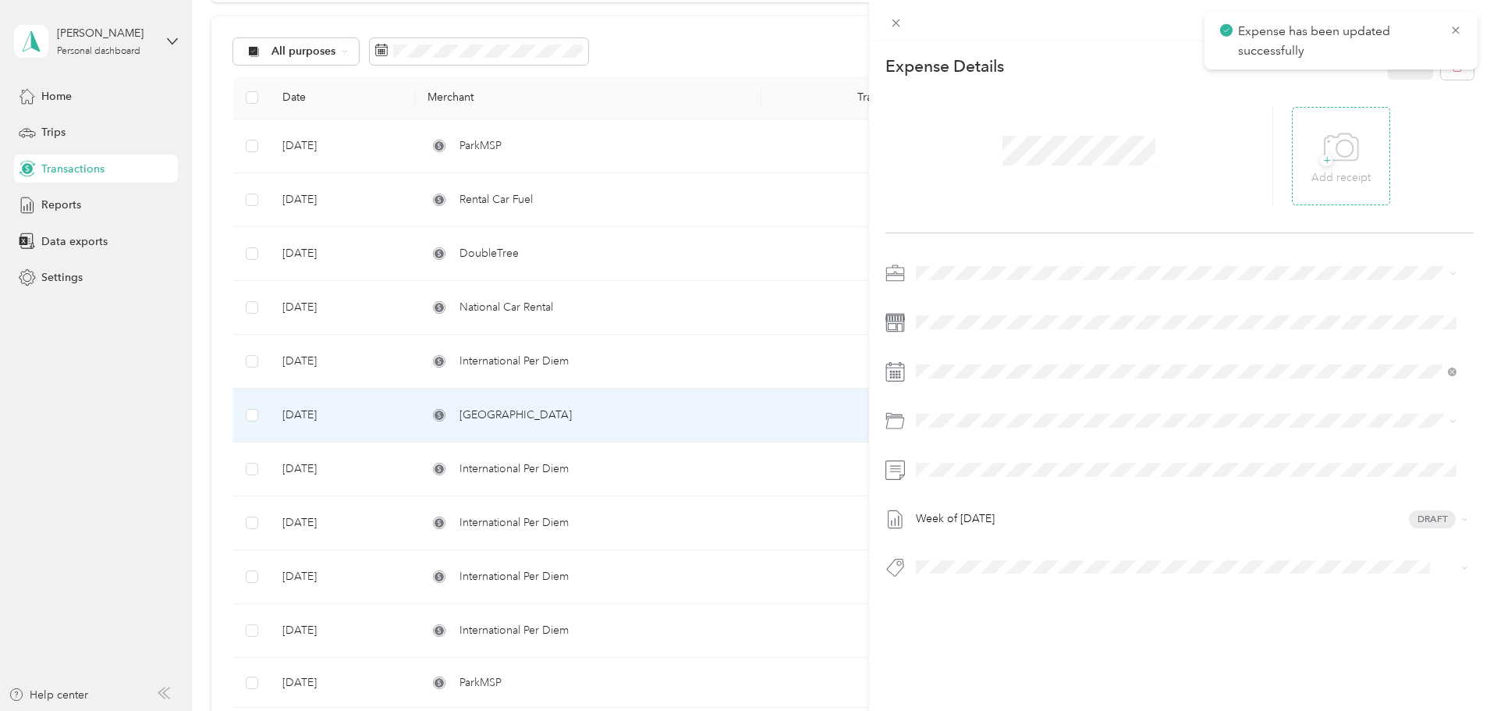
click at [1343, 166] on icon at bounding box center [1341, 147] width 35 height 43
click at [1404, 67] on button "Save" at bounding box center [1410, 65] width 45 height 27
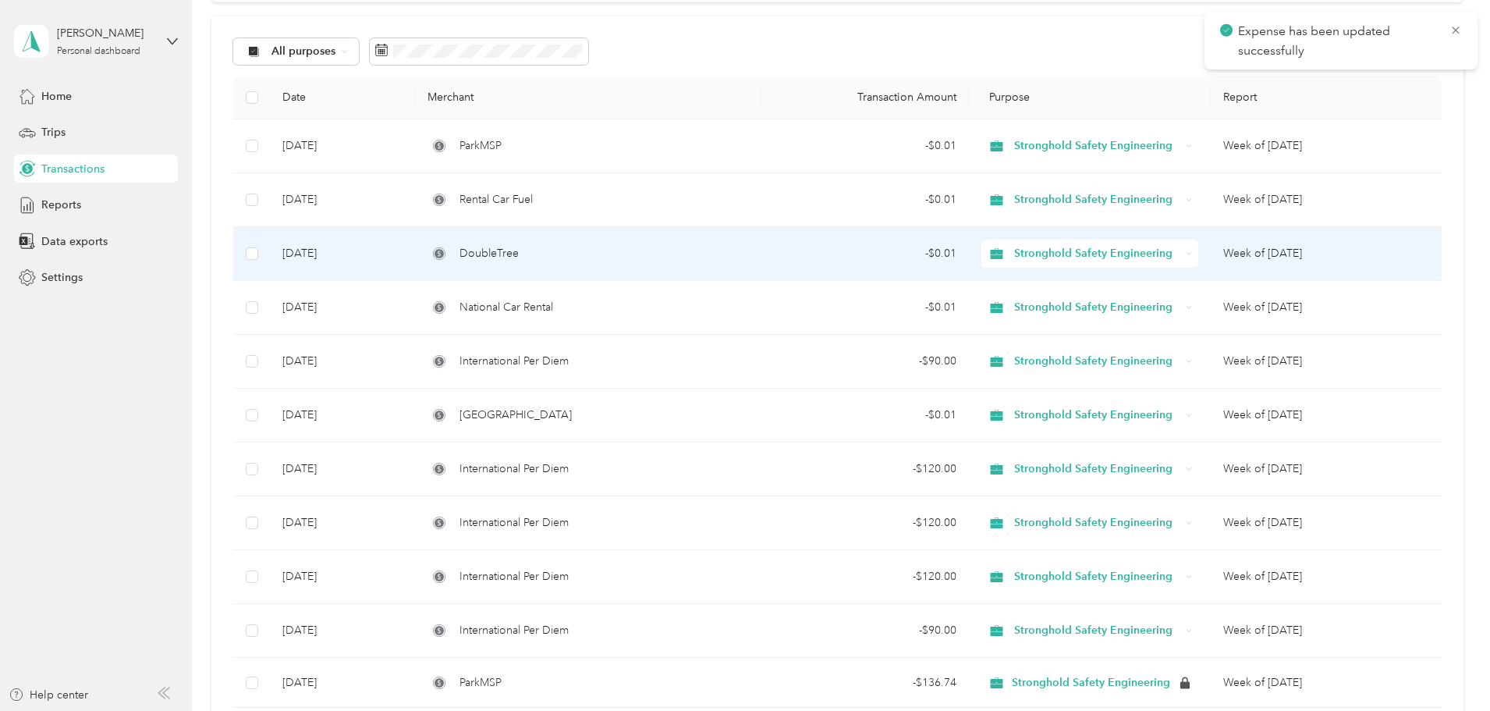
click at [626, 248] on div "DoubleTree" at bounding box center [587, 253] width 321 height 17
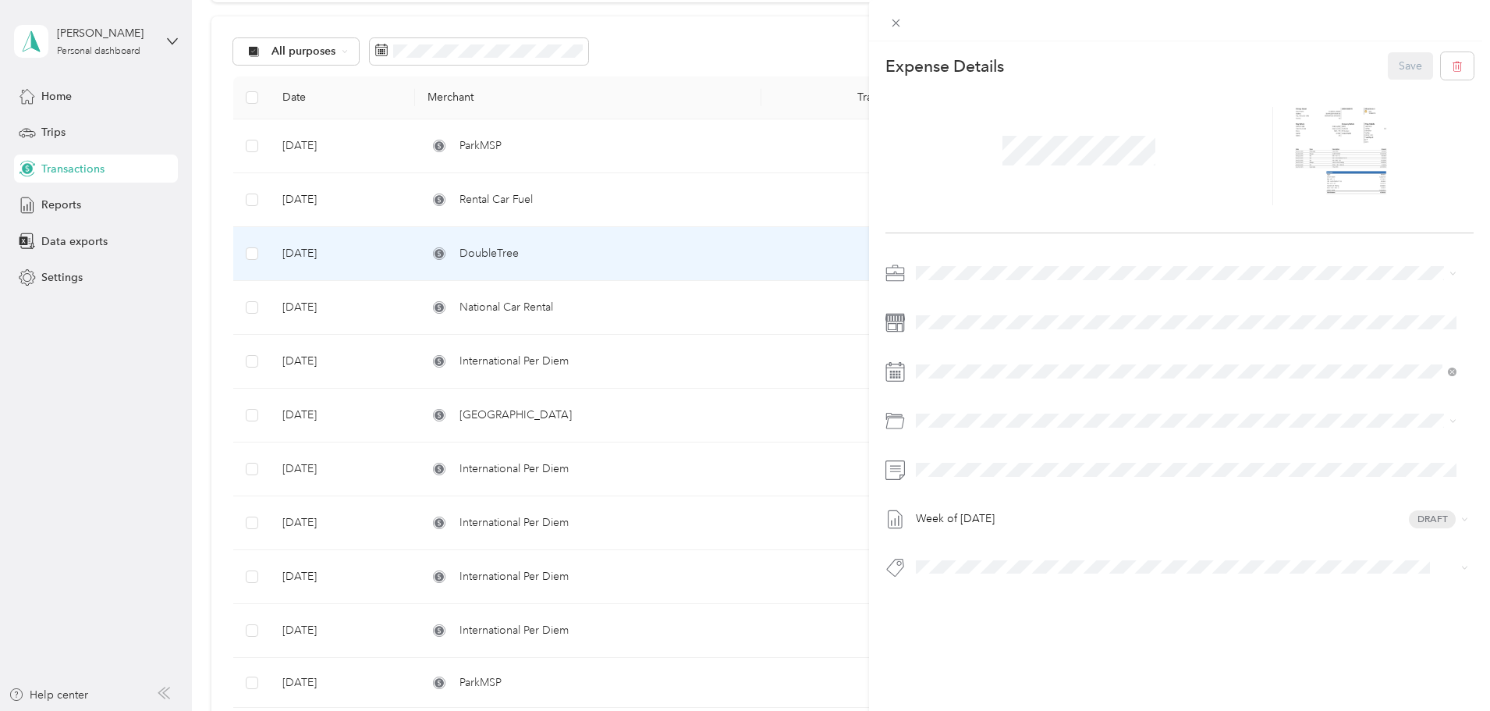
click at [613, 311] on div "This expense cannot be edited because it is either under review, approved, or p…" at bounding box center [745, 355] width 1490 height 711
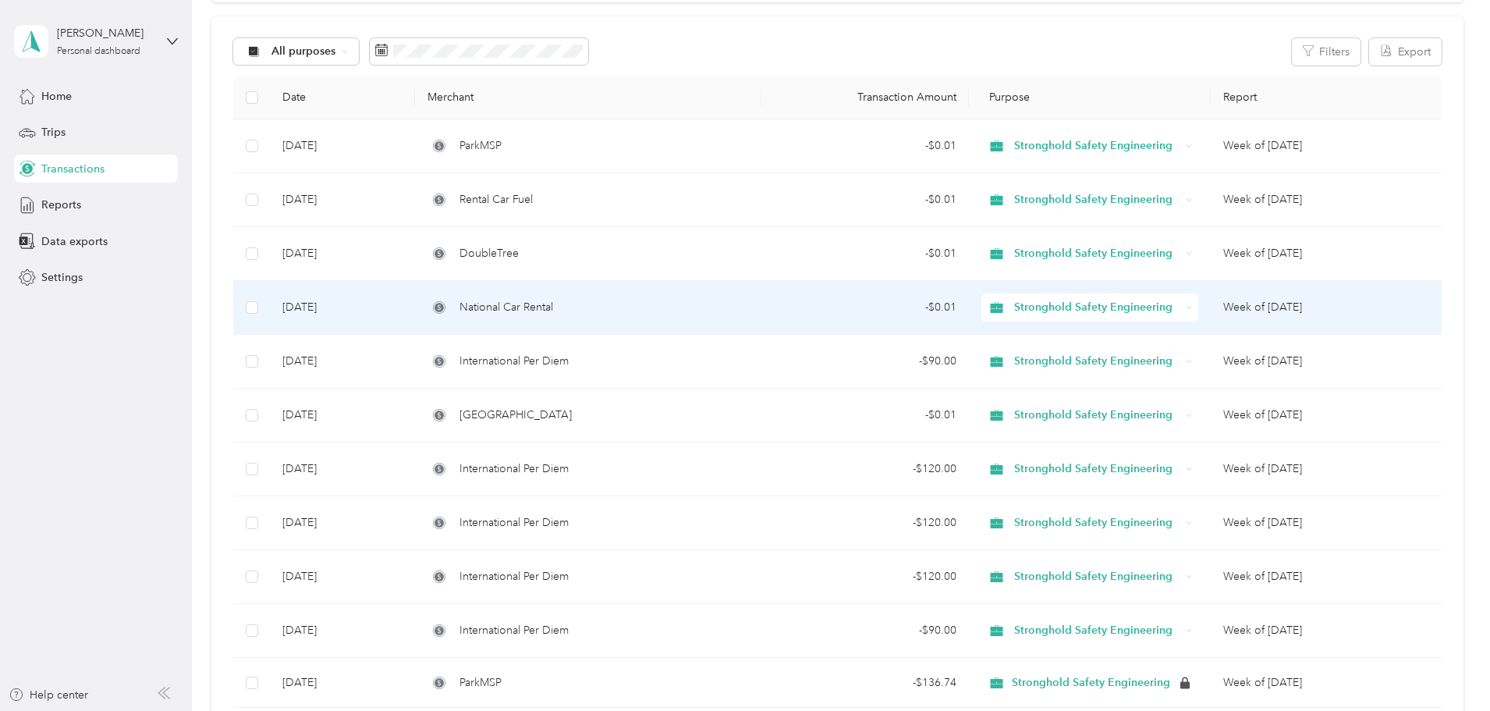
click at [676, 310] on div "National Car Rental" at bounding box center [587, 307] width 321 height 17
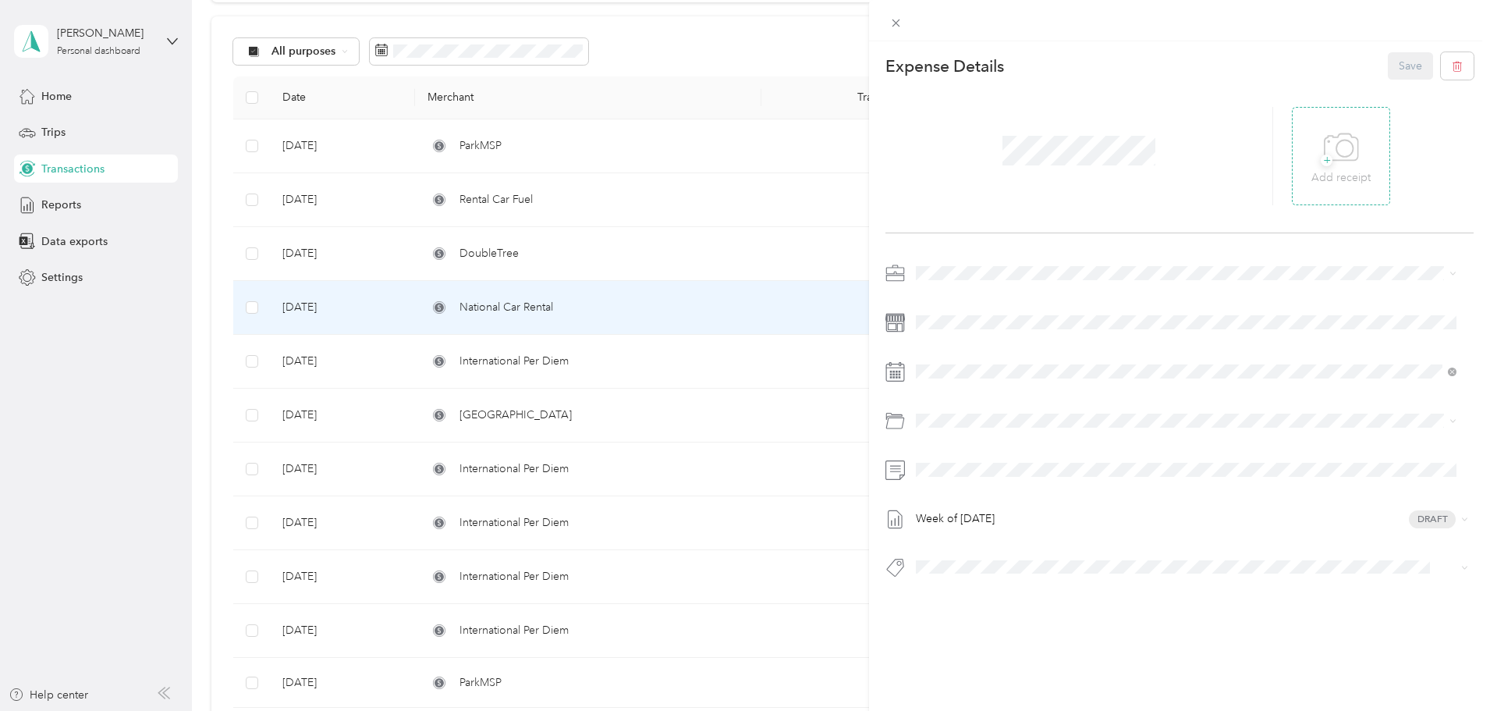
click at [1336, 176] on p "Add receipt" at bounding box center [1340, 177] width 59 height 17
click at [1400, 62] on button "Save" at bounding box center [1410, 65] width 45 height 27
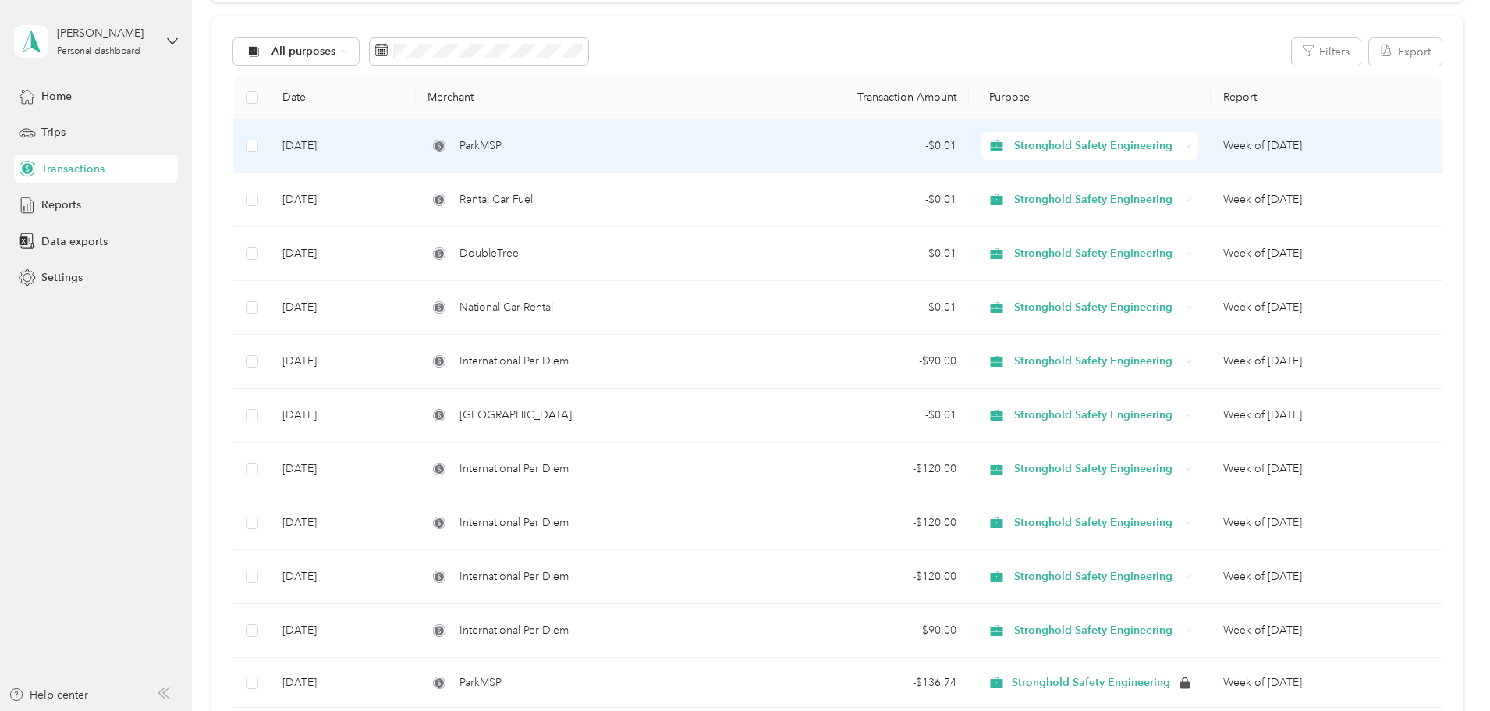
click at [653, 156] on td "ParkMSP" at bounding box center [588, 146] width 346 height 54
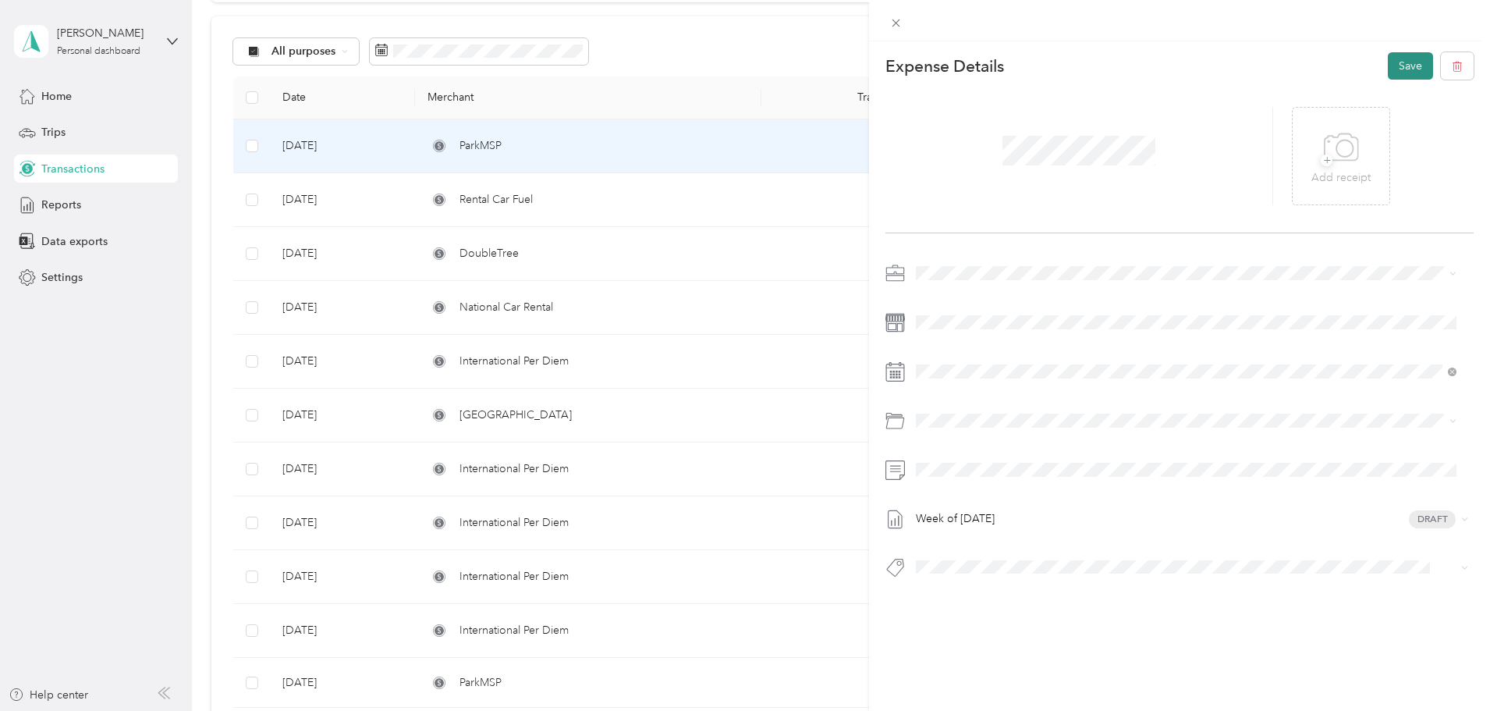
click at [1397, 62] on button "Save" at bounding box center [1410, 65] width 45 height 27
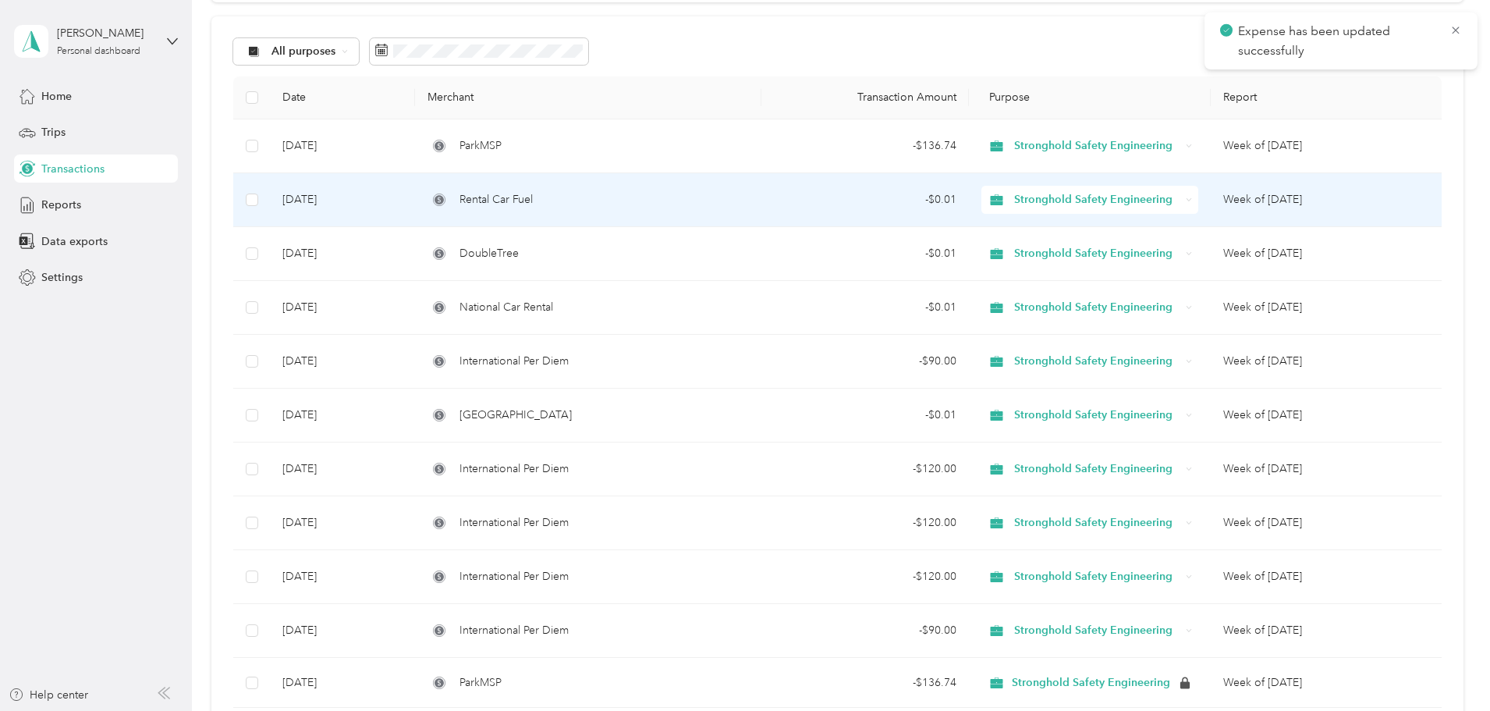
click at [747, 207] on div "Rental Car Fuel" at bounding box center [587, 199] width 321 height 17
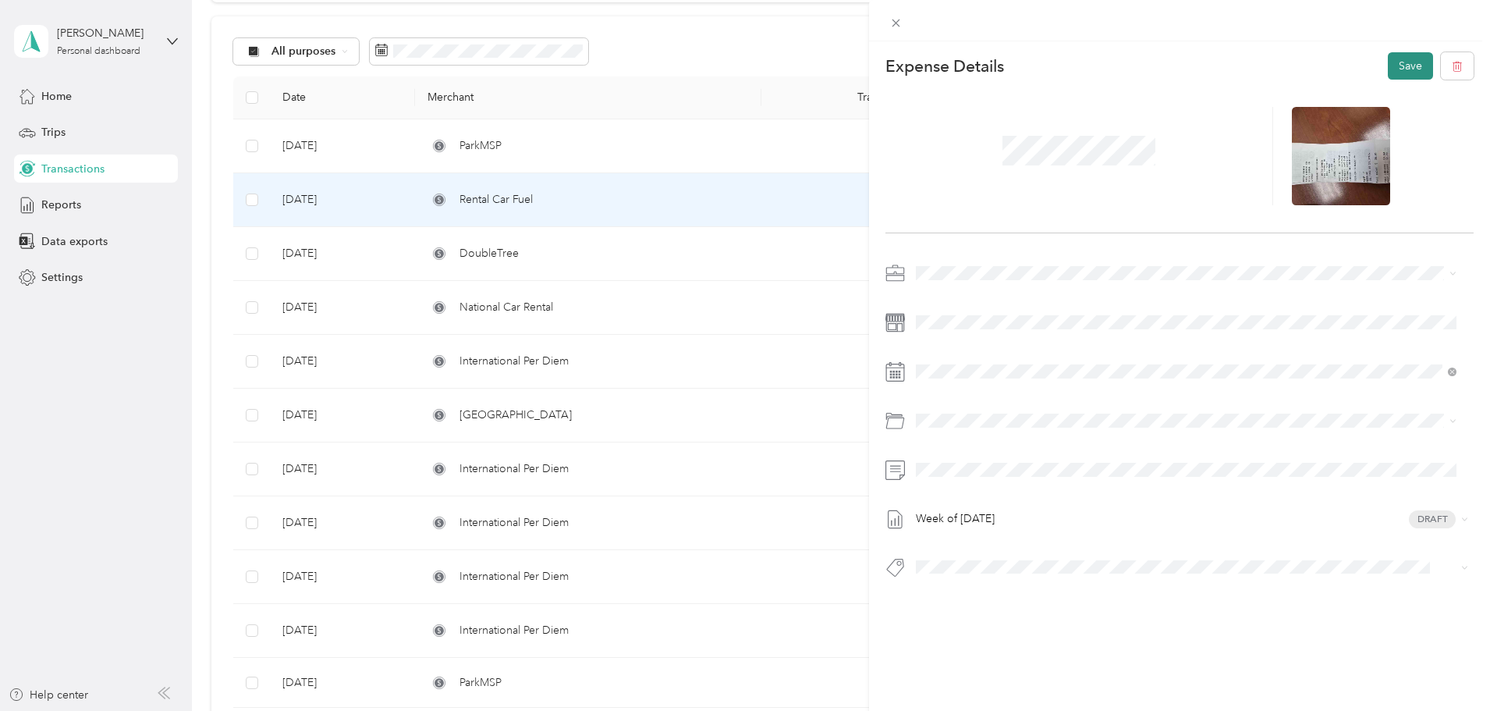
click at [1413, 68] on button "Save" at bounding box center [1410, 65] width 45 height 27
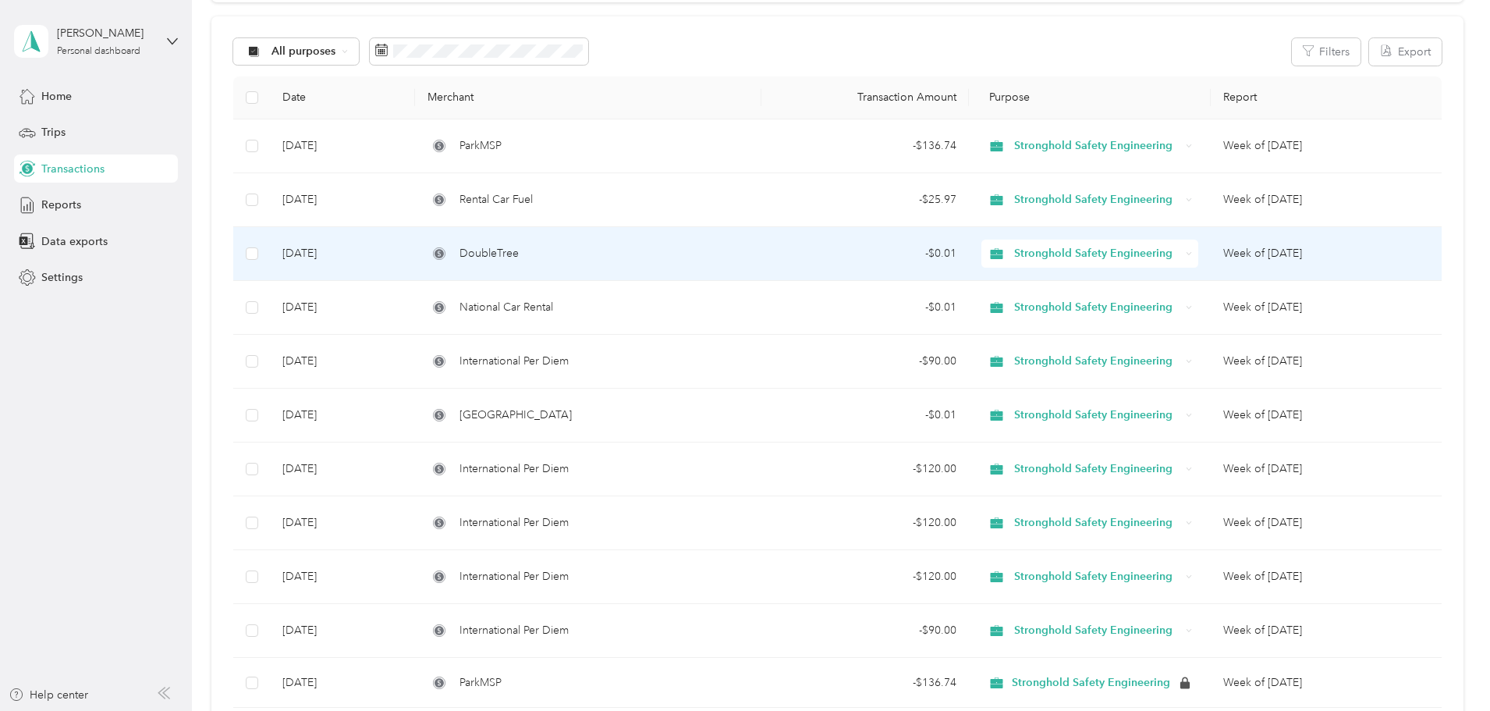
click at [800, 257] on div "- $0.01" at bounding box center [865, 253] width 183 height 17
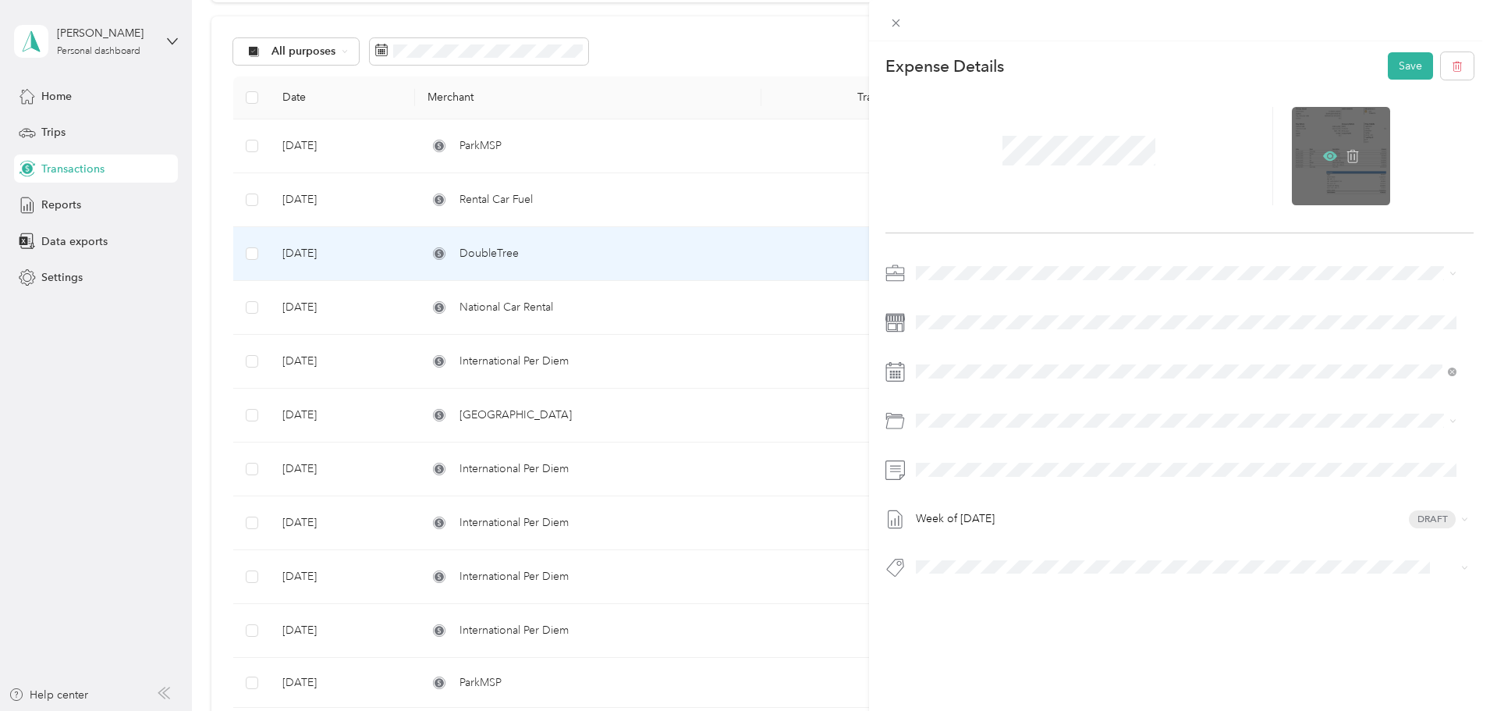
click at [1325, 152] on icon at bounding box center [1330, 155] width 14 height 9
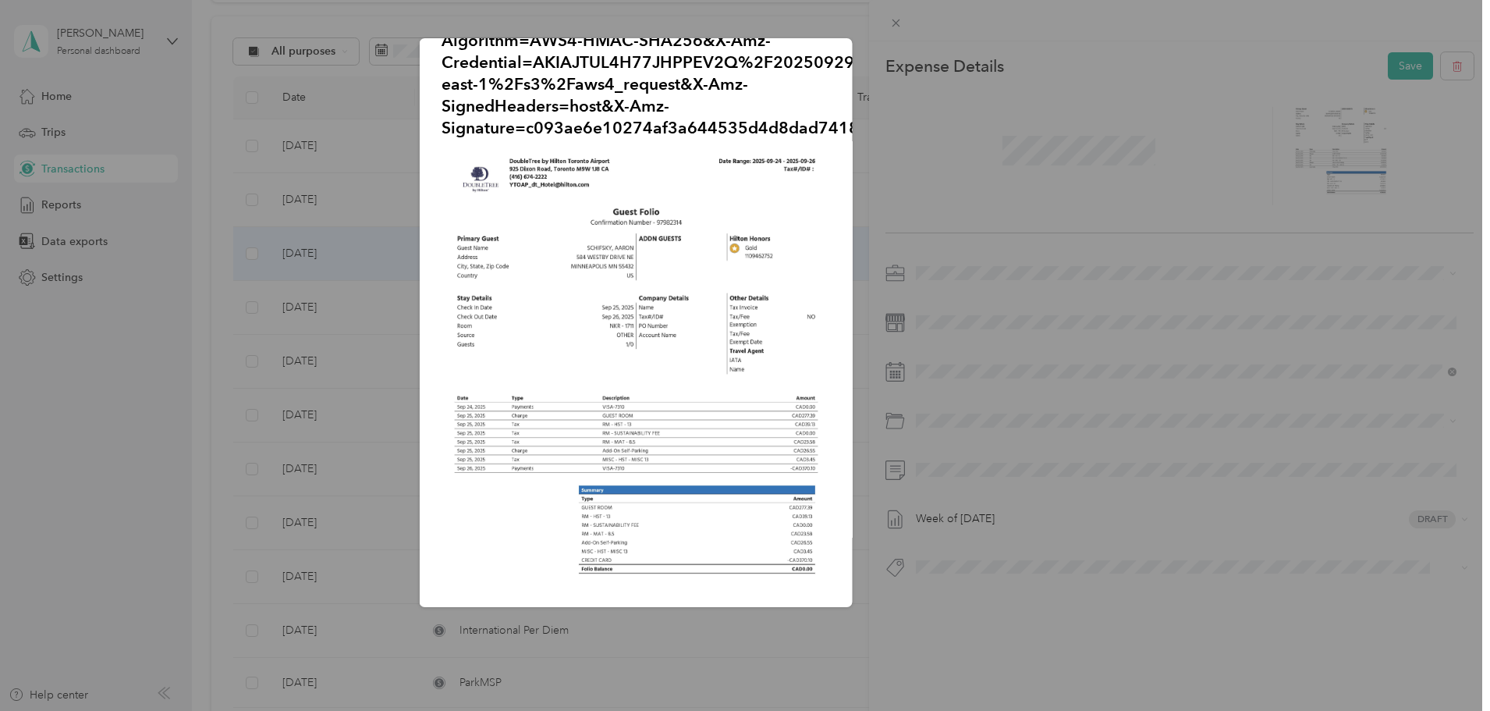
scroll to position [206, 0]
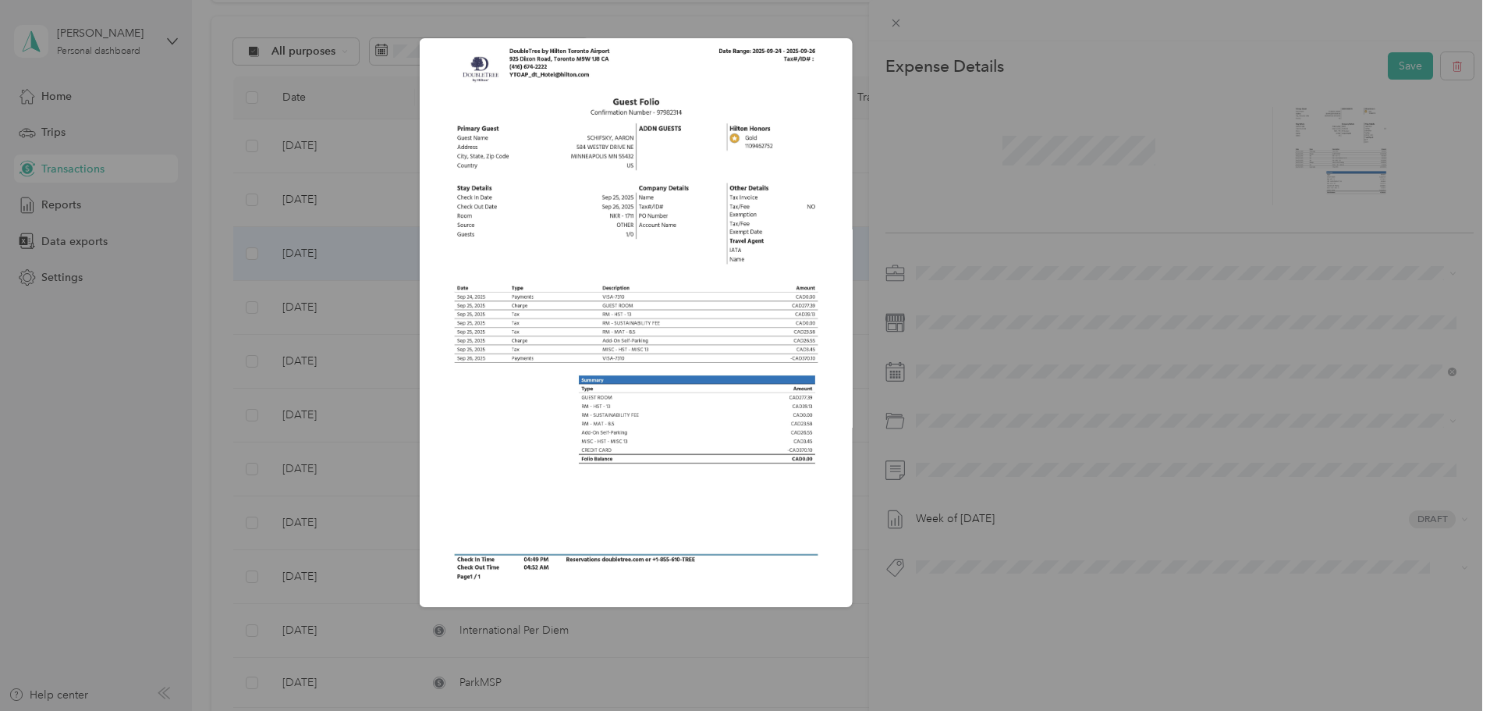
click at [1129, 211] on div "StayFolio_DoubleTree_by_Hilton_Toronto_Airport_1.jpg?X-Amz-Expires=600&X-Amz-Da…" at bounding box center [961, 324] width 433 height 573
click at [892, 25] on div at bounding box center [745, 355] width 1490 height 711
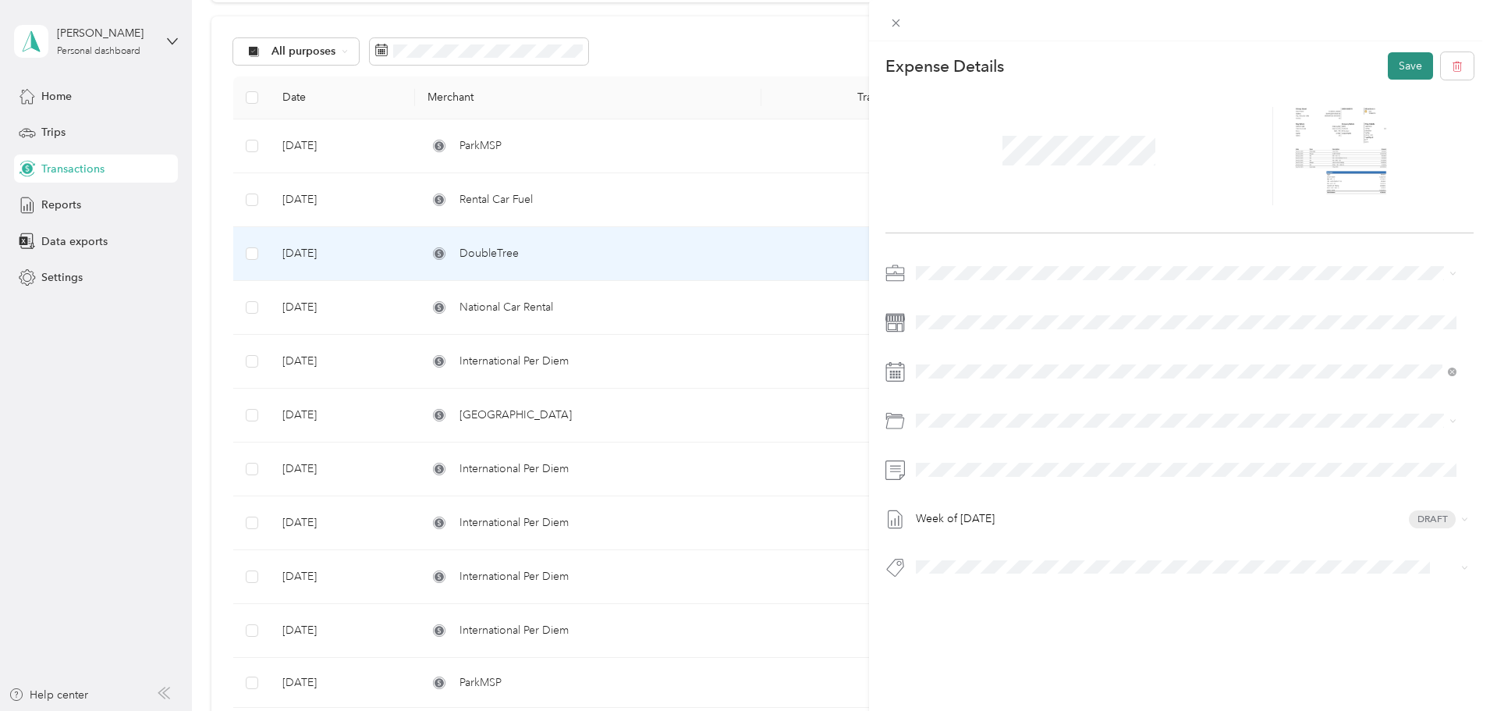
click at [1388, 65] on button "Save" at bounding box center [1410, 65] width 45 height 27
